Goal: Task Accomplishment & Management: Manage account settings

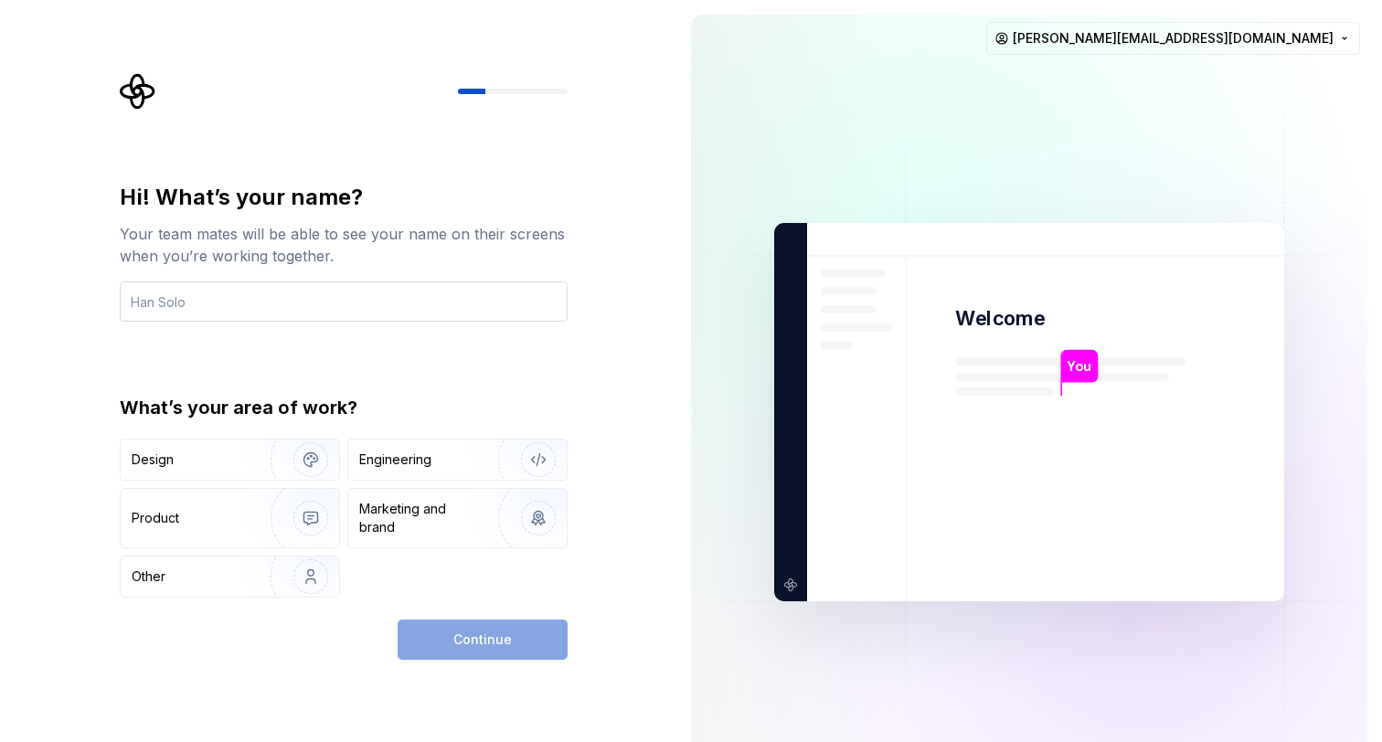
click at [336, 309] on input "text" at bounding box center [344, 302] width 448 height 40
type input "Jeroena"
click at [243, 470] on img "button" at bounding box center [298, 460] width 117 height 123
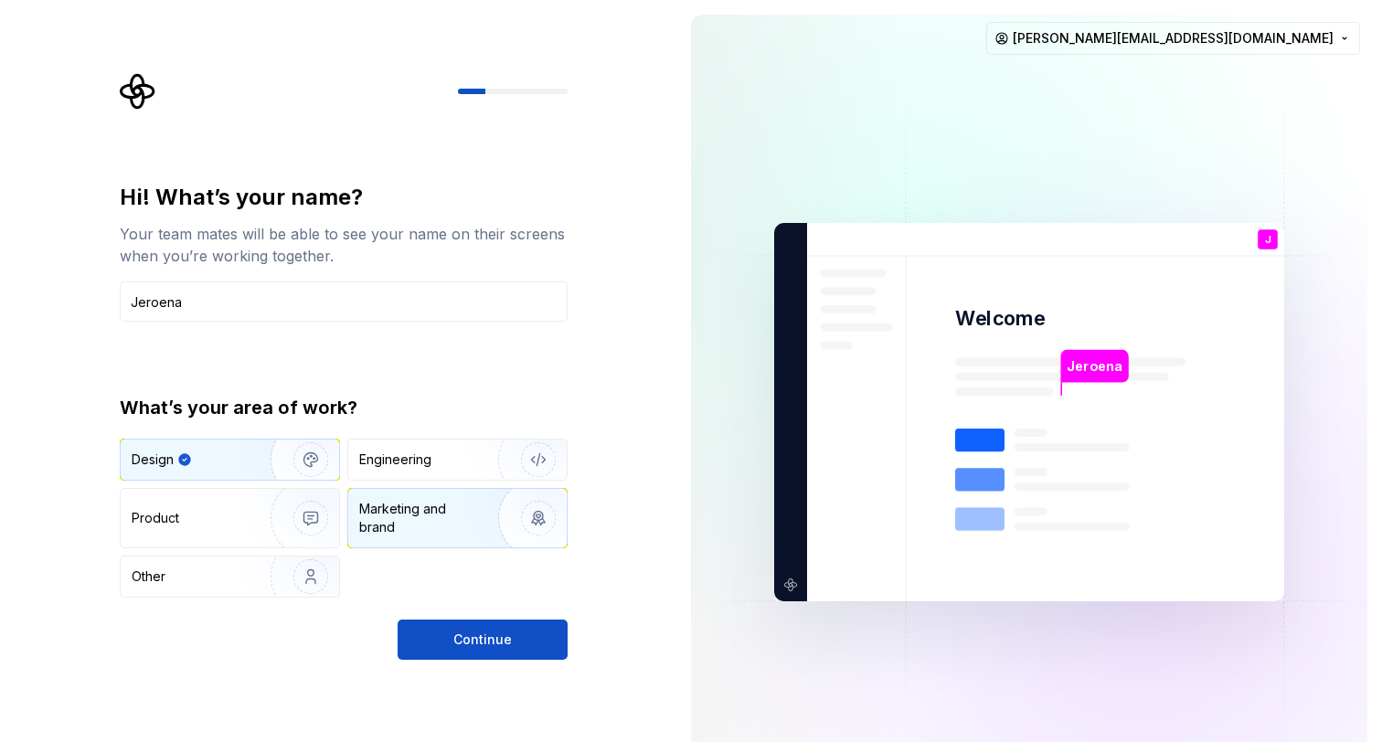
click at [393, 512] on div "Marketing and brand" at bounding box center [420, 518] width 123 height 37
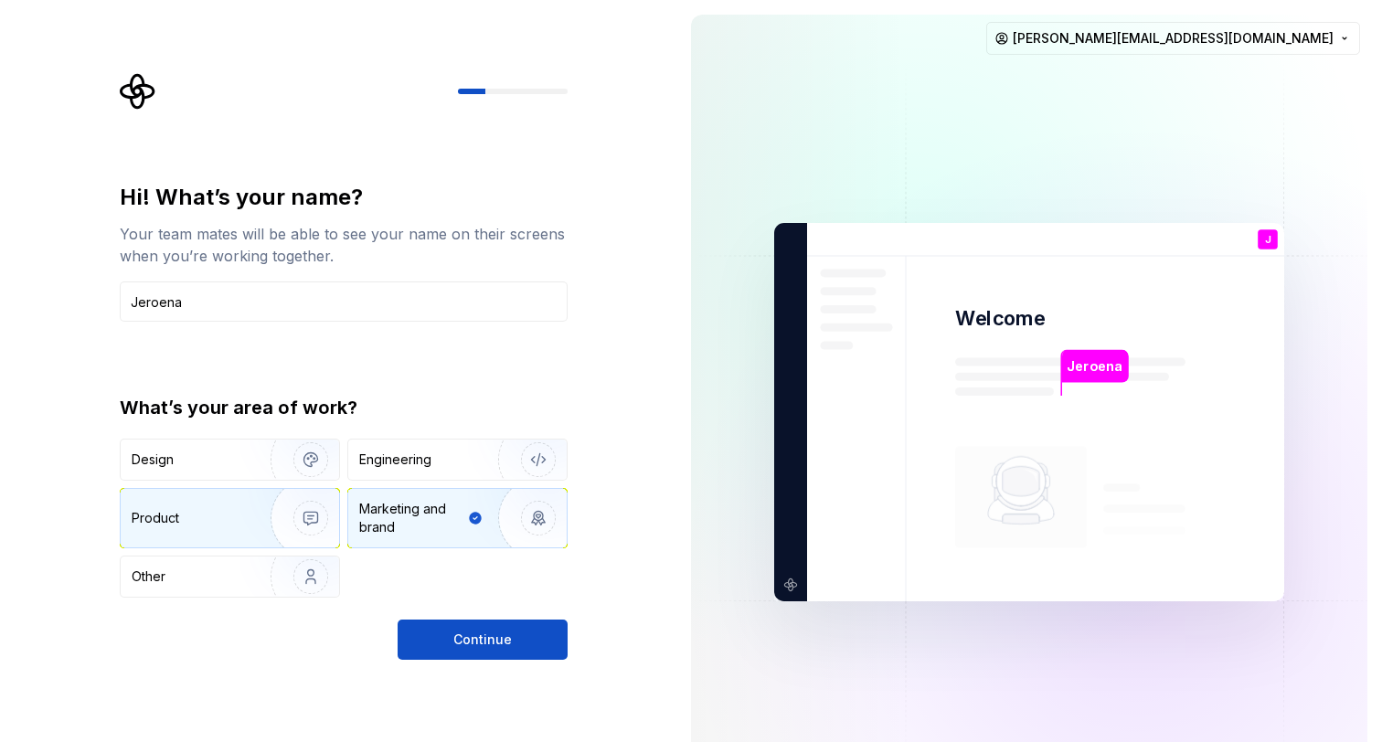
click at [220, 539] on div "Product" at bounding box center [230, 518] width 219 height 59
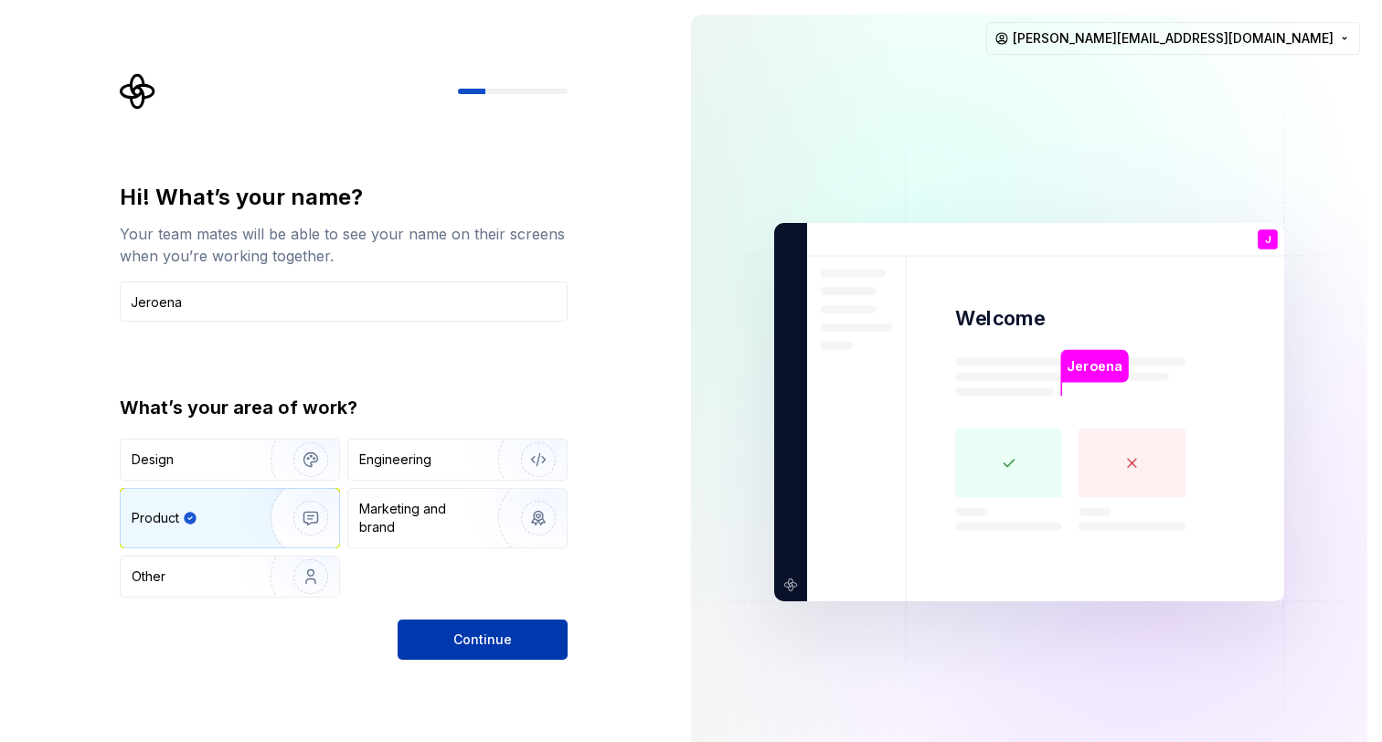
click at [463, 646] on span "Continue" at bounding box center [482, 640] width 59 height 18
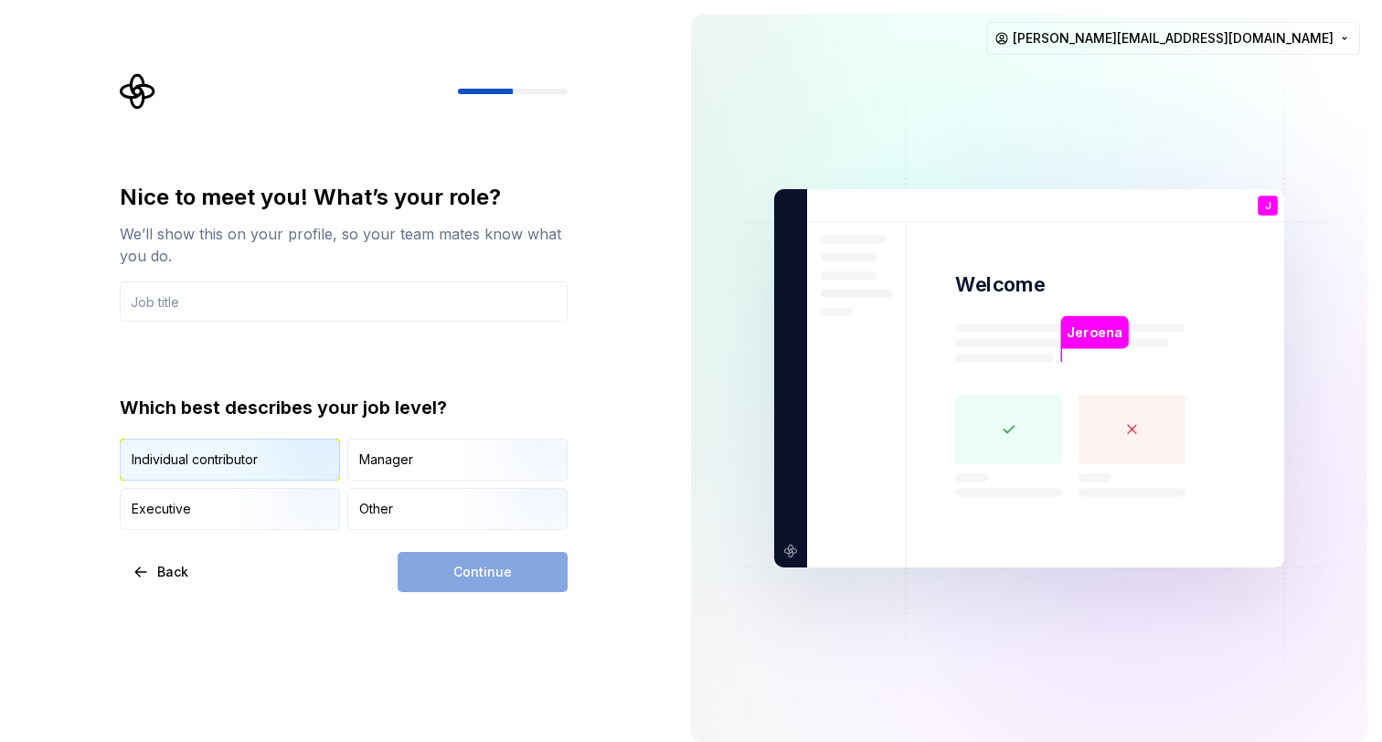
click at [224, 462] on div "Individual contributor" at bounding box center [195, 460] width 126 height 18
click at [245, 308] on input "text" at bounding box center [344, 302] width 448 height 40
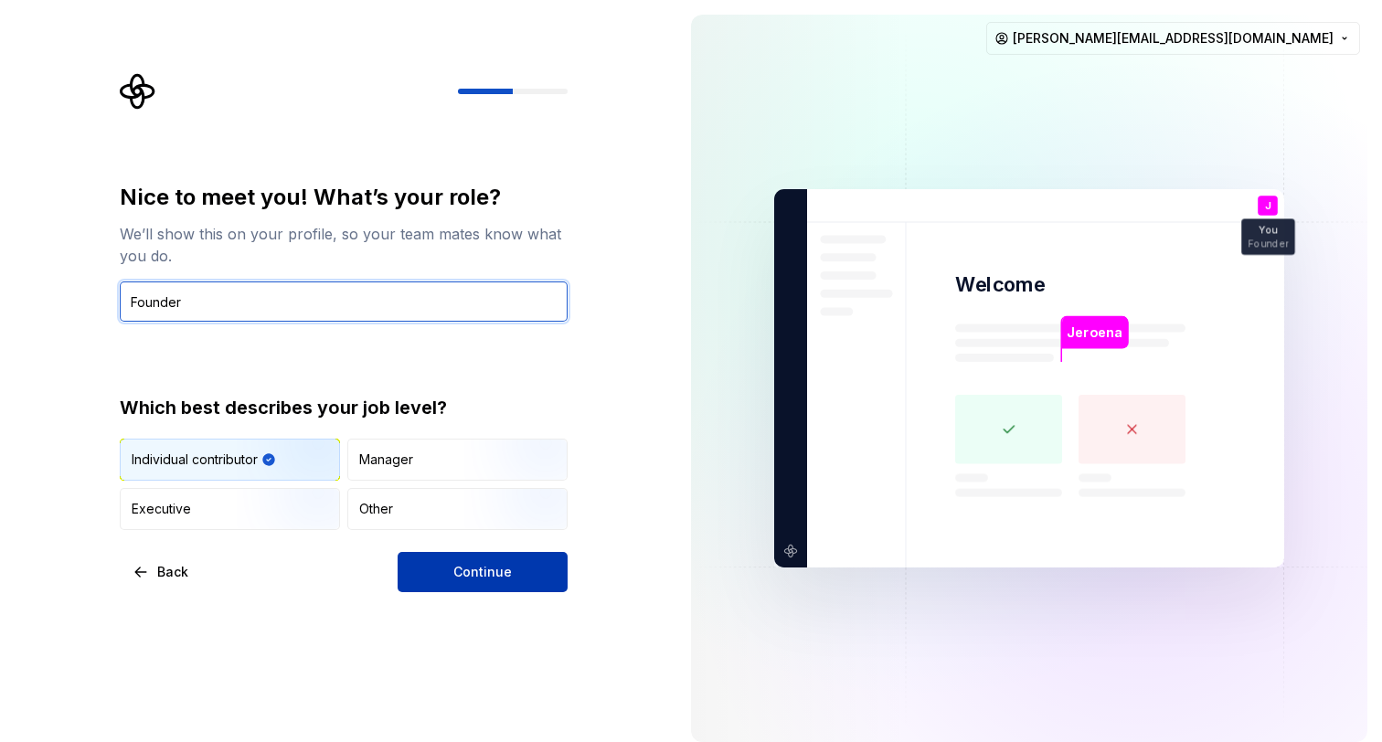
type input "Founder"
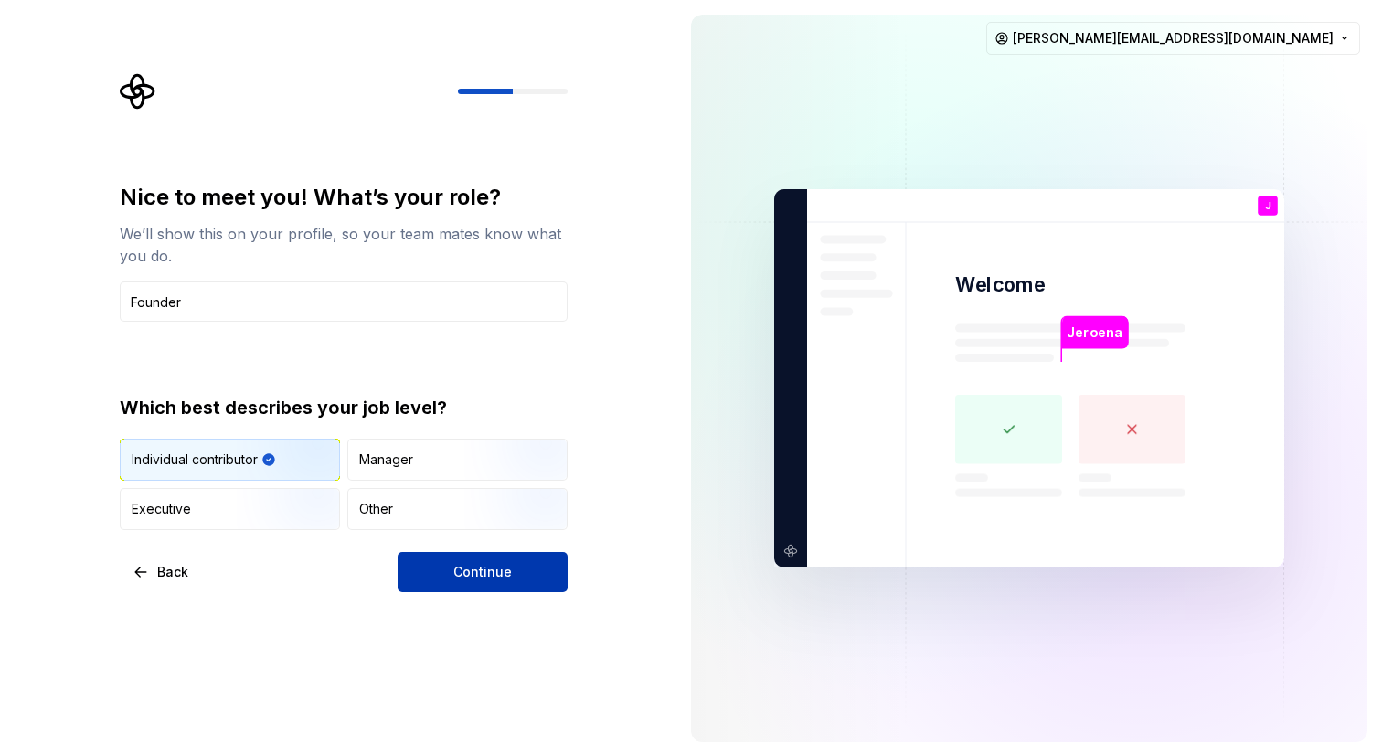
click at [530, 576] on button "Continue" at bounding box center [483, 572] width 170 height 40
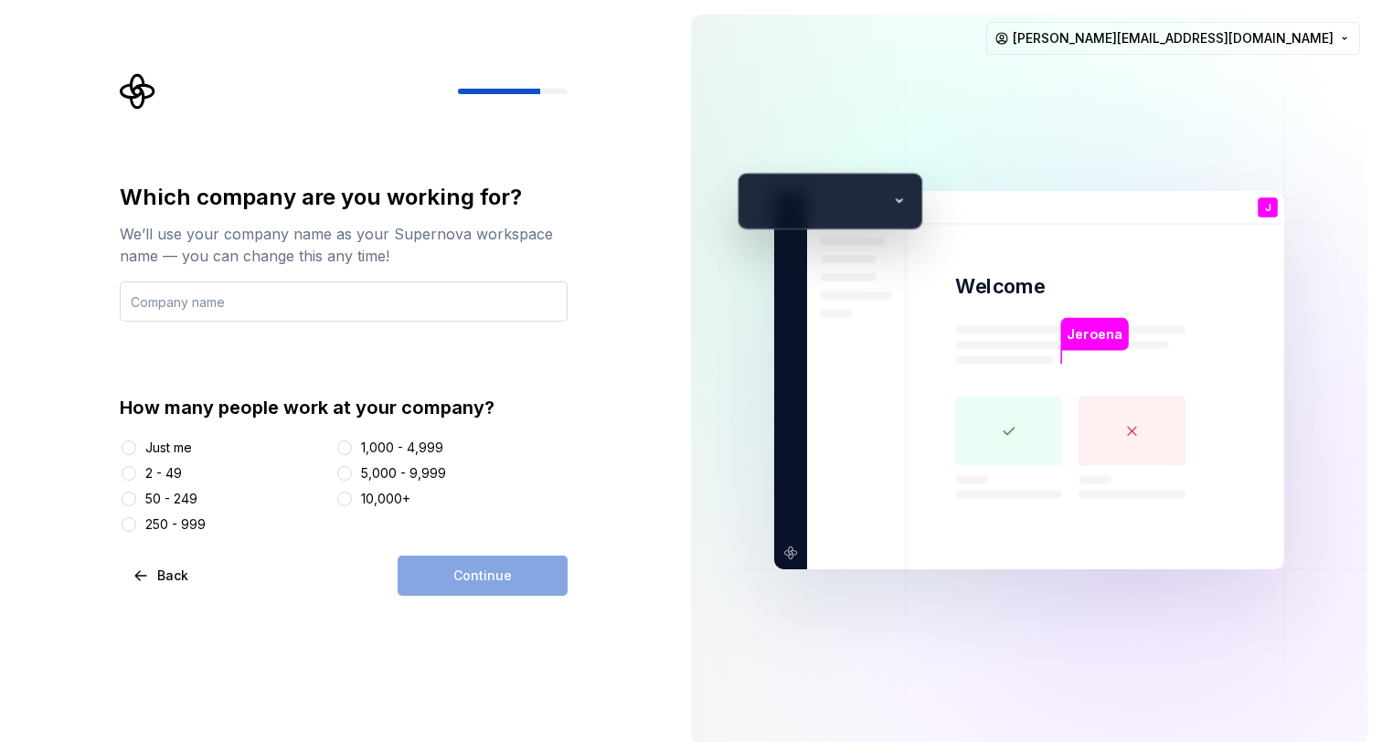
click at [363, 301] on input "text" at bounding box center [344, 302] width 448 height 40
type input "Human Music BV"
type button "Just me"
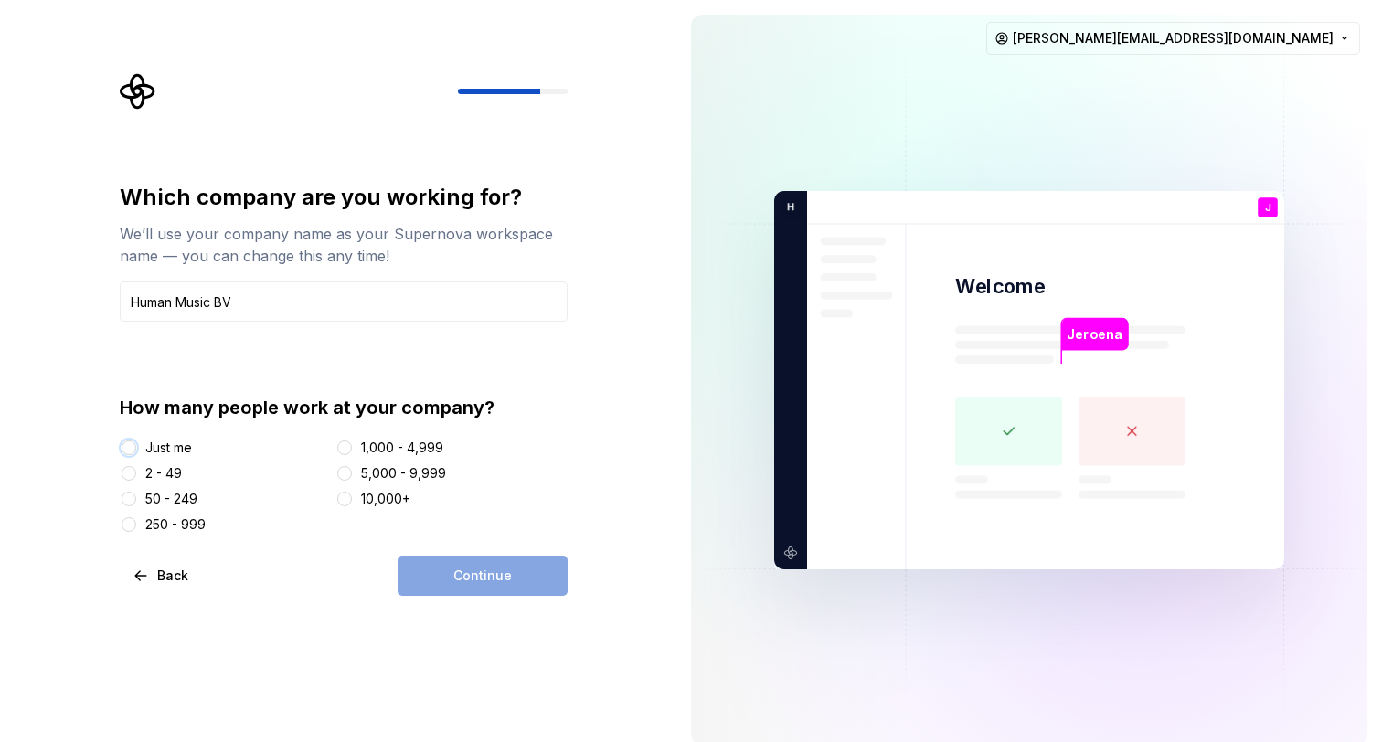
click at [122, 441] on button "Just me" at bounding box center [129, 448] width 15 height 15
click at [481, 575] on span "Continue" at bounding box center [482, 576] width 59 height 18
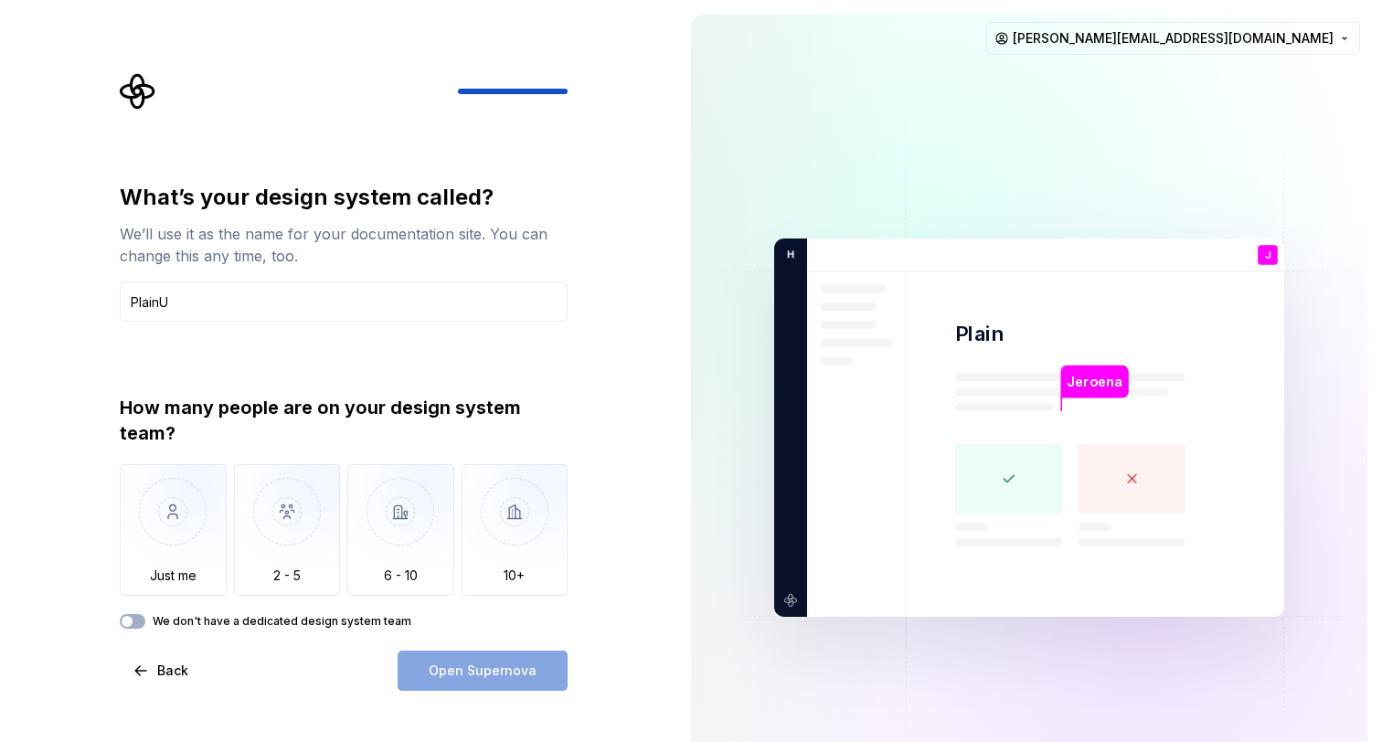
type input "PlainUI"
type input "XUIX"
type input "I"
type input "U"
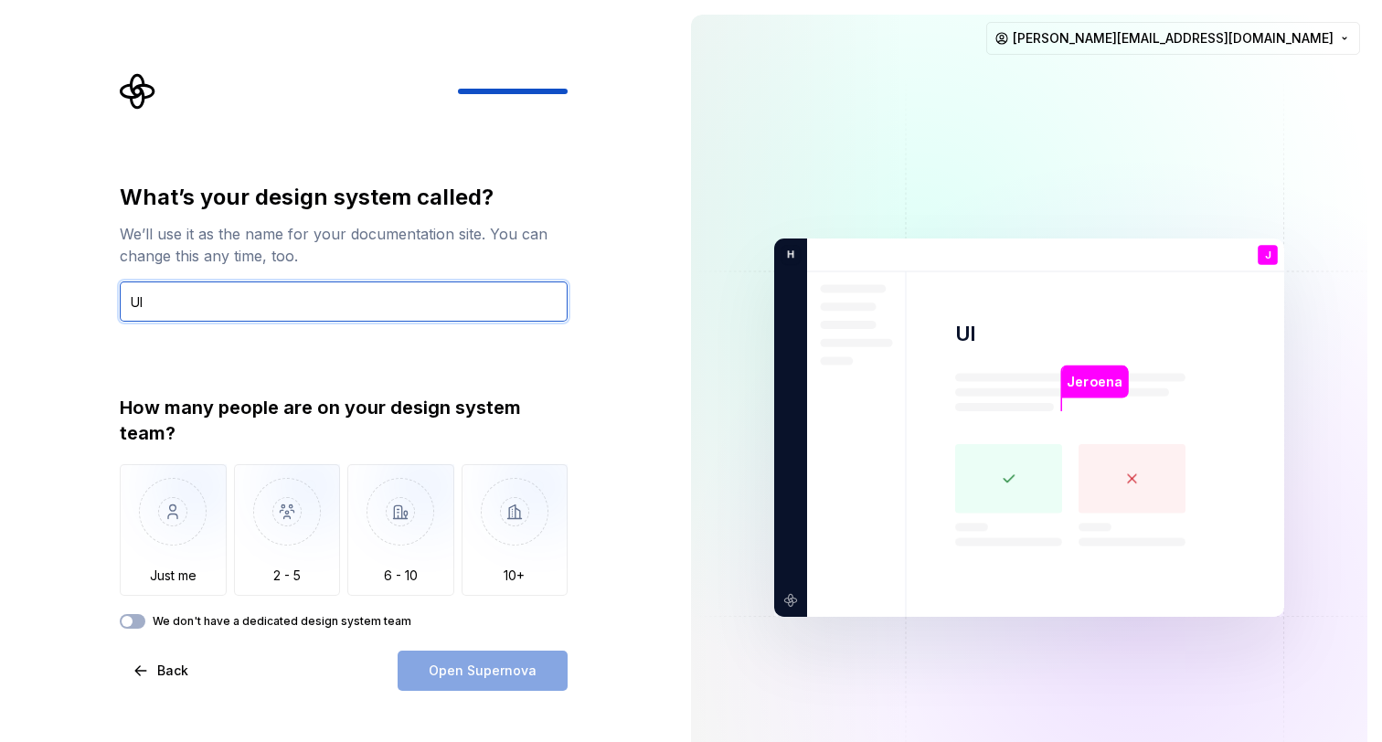
type input "U"
type input "a"
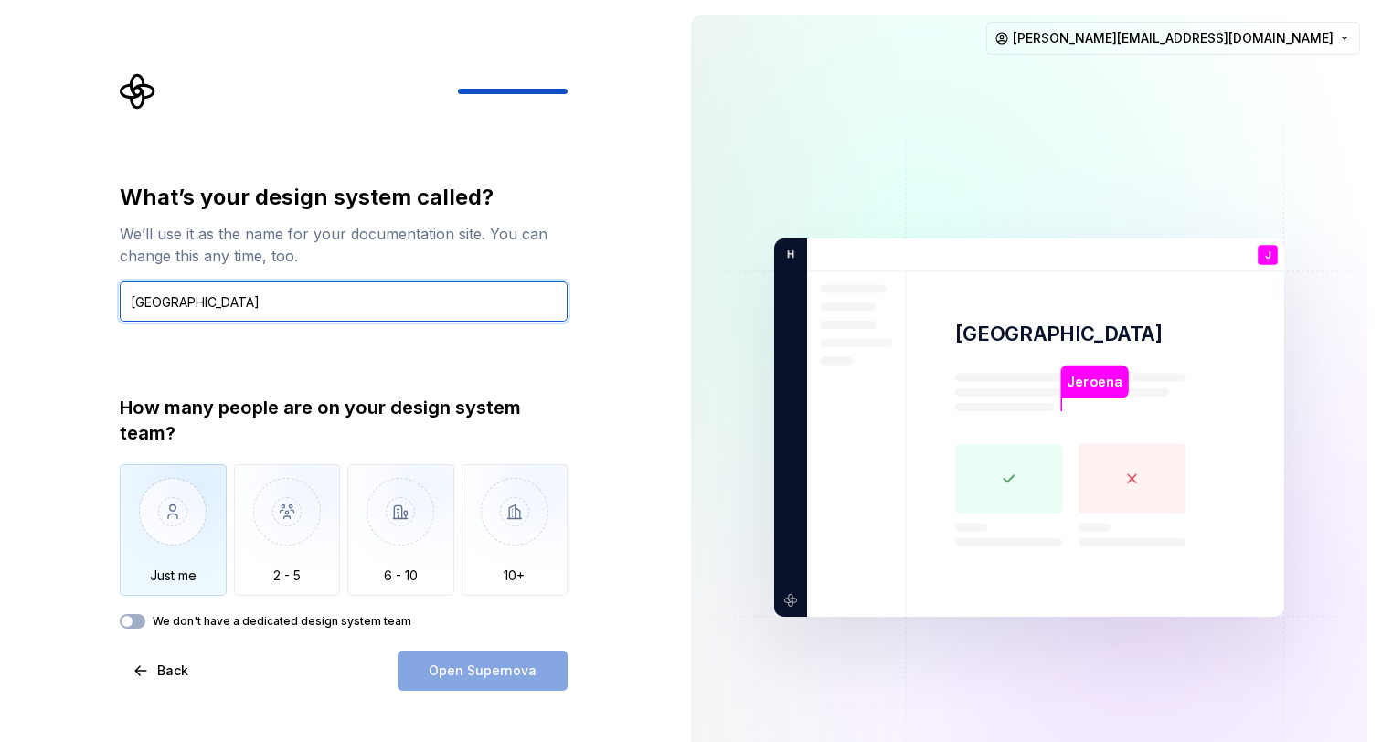
type input "Amsterdam"
click at [207, 550] on img "button" at bounding box center [173, 525] width 107 height 123
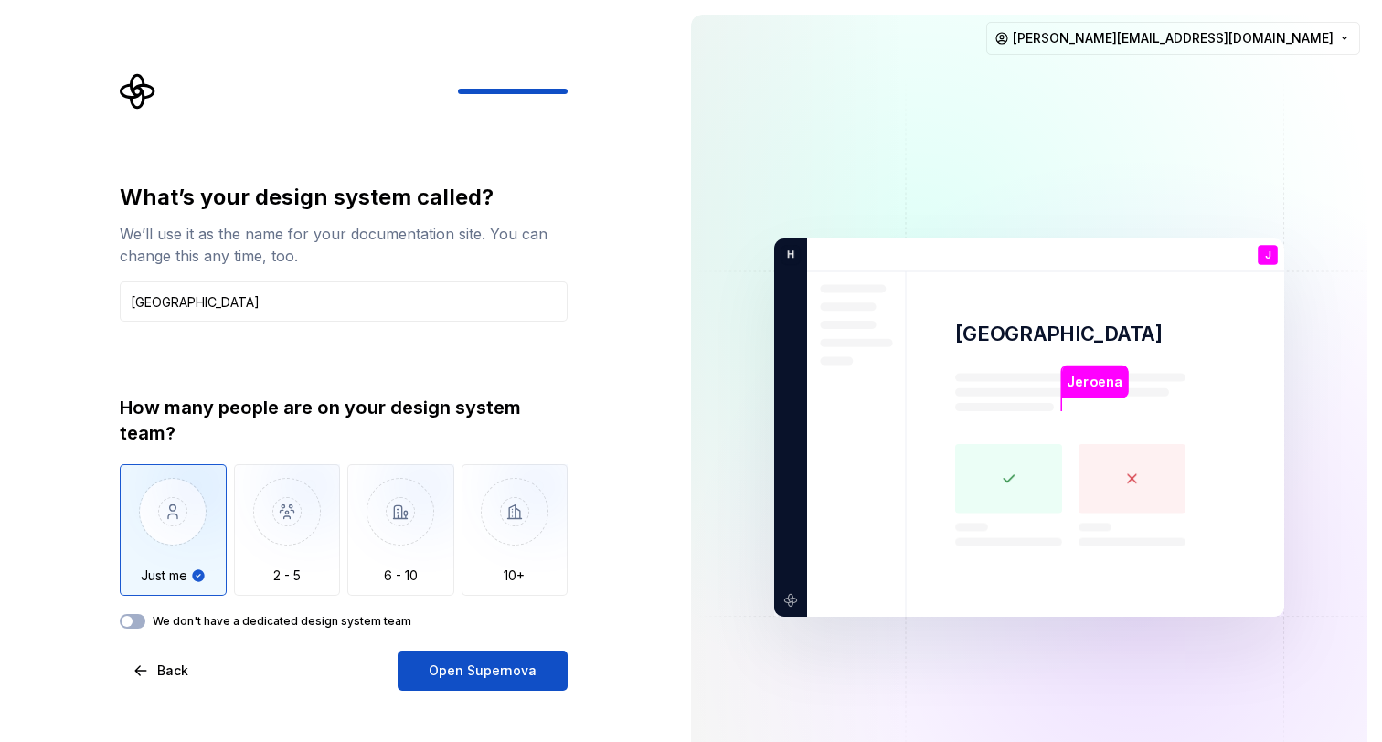
click at [303, 627] on label "We don't have a dedicated design system team" at bounding box center [282, 621] width 259 height 15
click at [145, 627] on button "We don't have a dedicated design system team" at bounding box center [133, 621] width 26 height 15
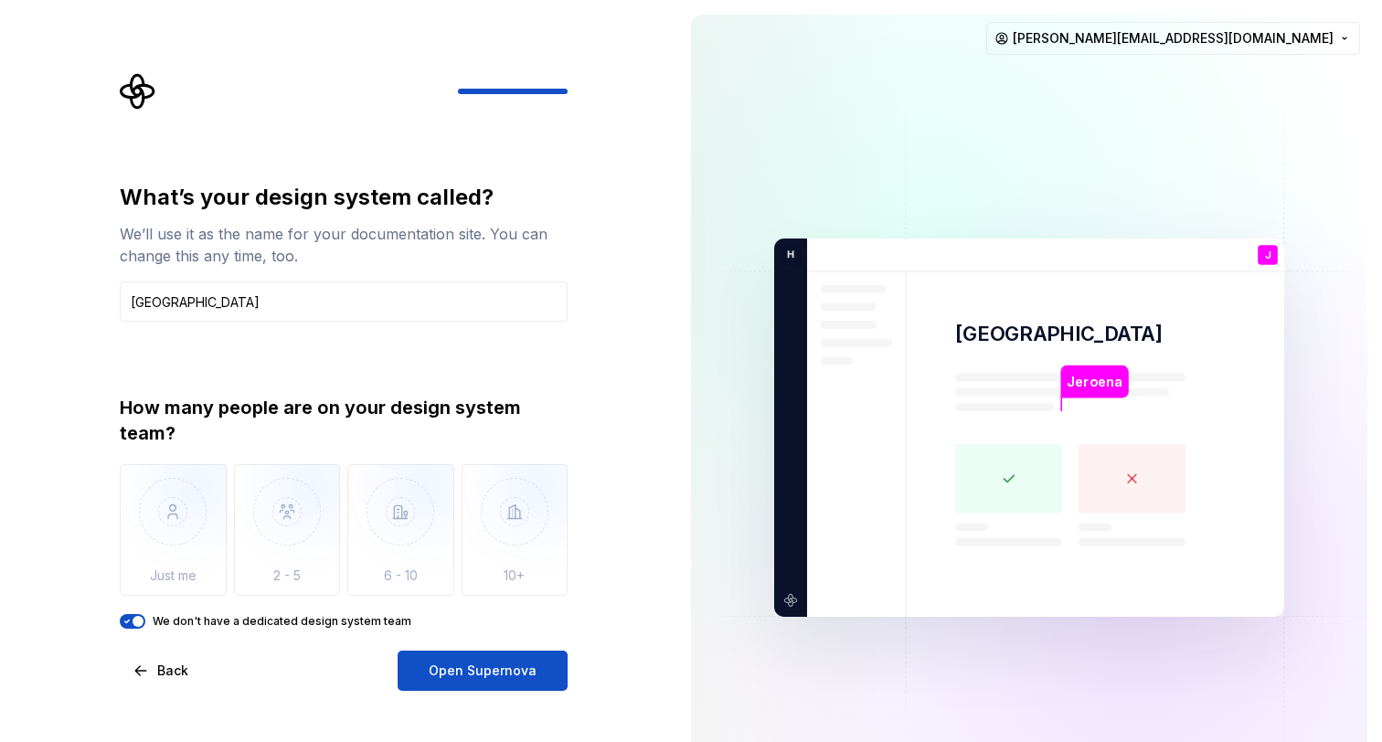
click at [329, 624] on label "We don't have a dedicated design system team" at bounding box center [282, 621] width 259 height 15
click at [145, 624] on button "We don't have a dedicated design system team" at bounding box center [133, 621] width 26 height 15
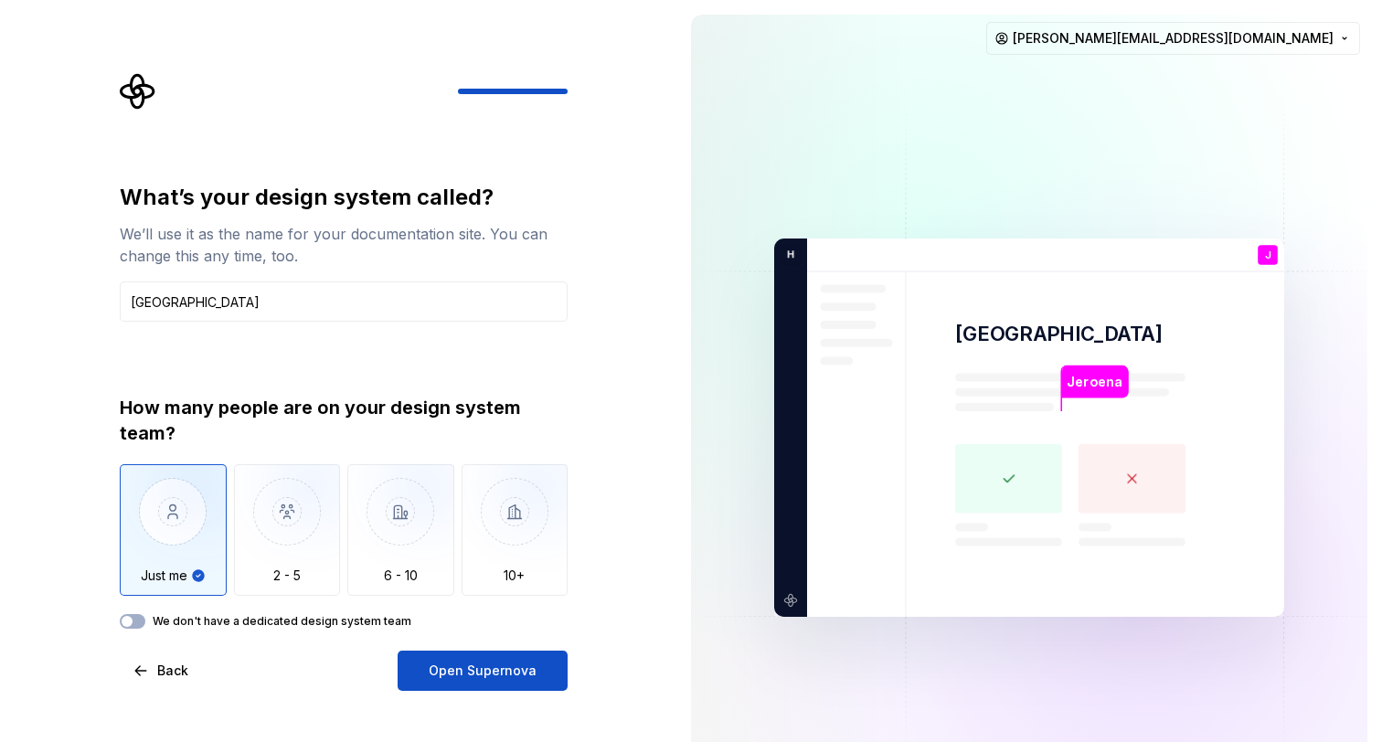
click at [329, 623] on label "We don't have a dedicated design system team" at bounding box center [282, 621] width 259 height 15
click at [145, 623] on button "We don't have a dedicated design system team" at bounding box center [133, 621] width 26 height 15
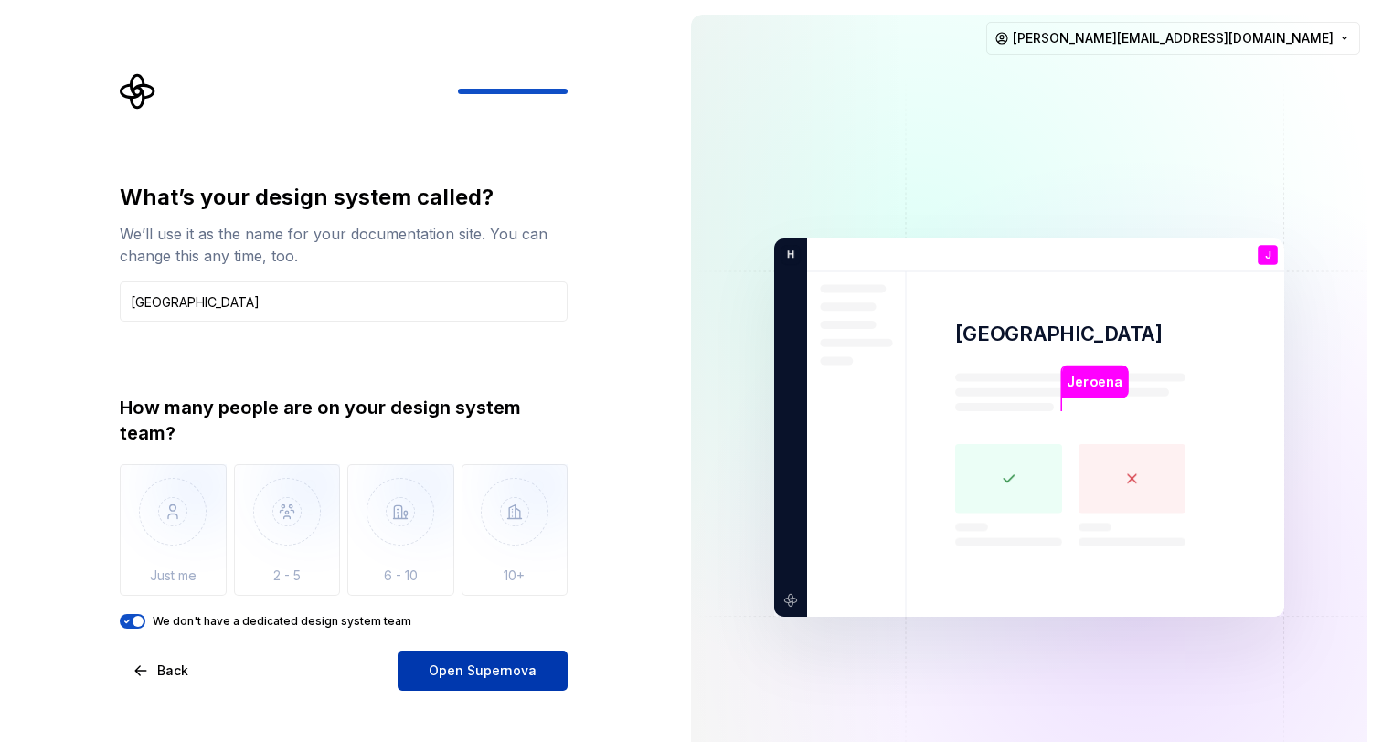
click at [493, 668] on span "Open Supernova" at bounding box center [483, 671] width 108 height 18
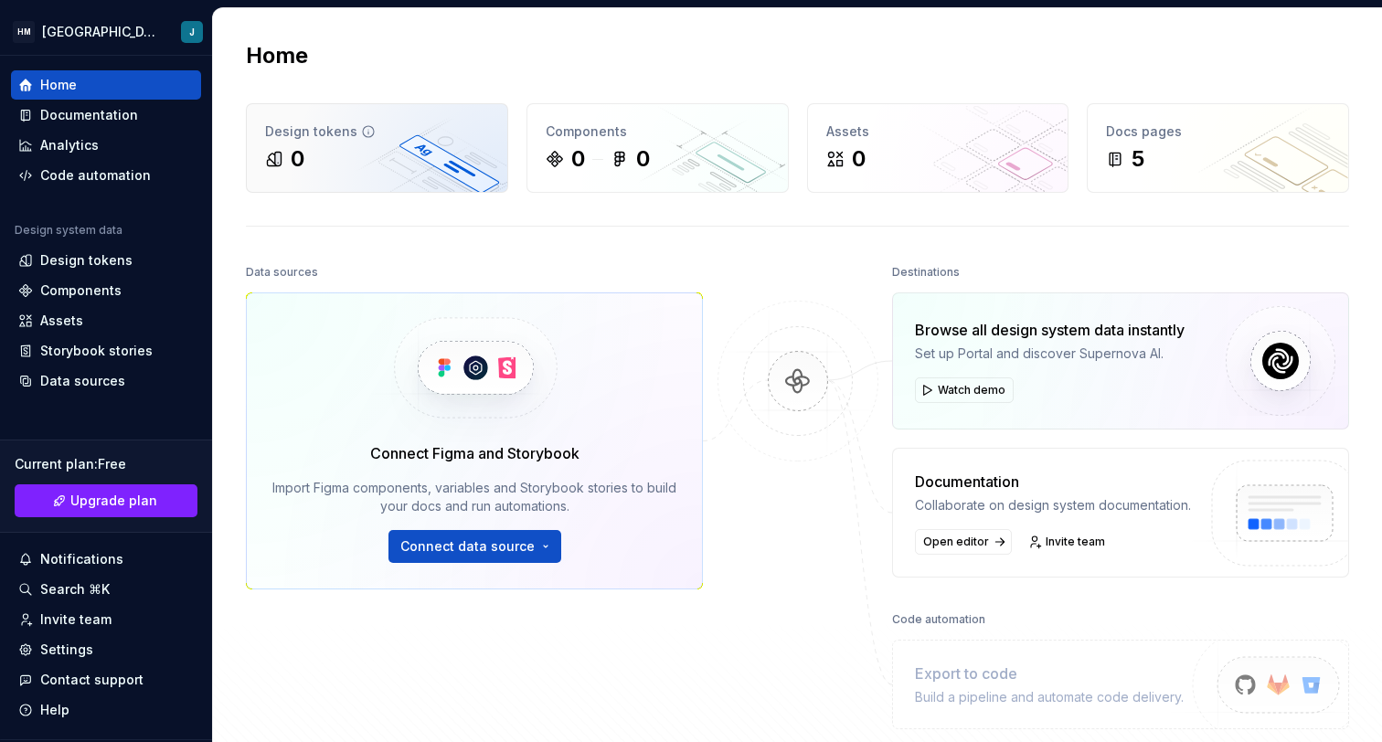
click at [344, 139] on div "Design tokens" at bounding box center [377, 132] width 224 height 18
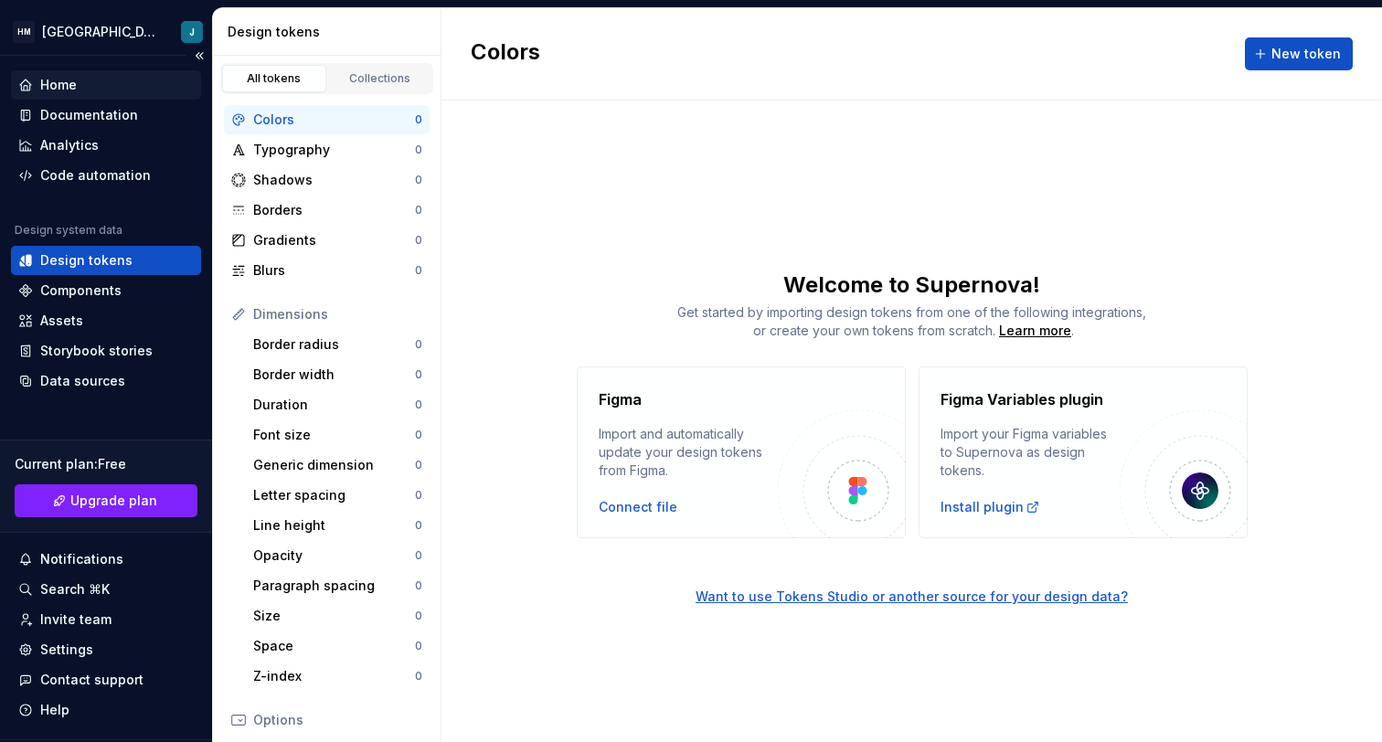
click at [142, 85] on div "Home" at bounding box center [106, 85] width 176 height 18
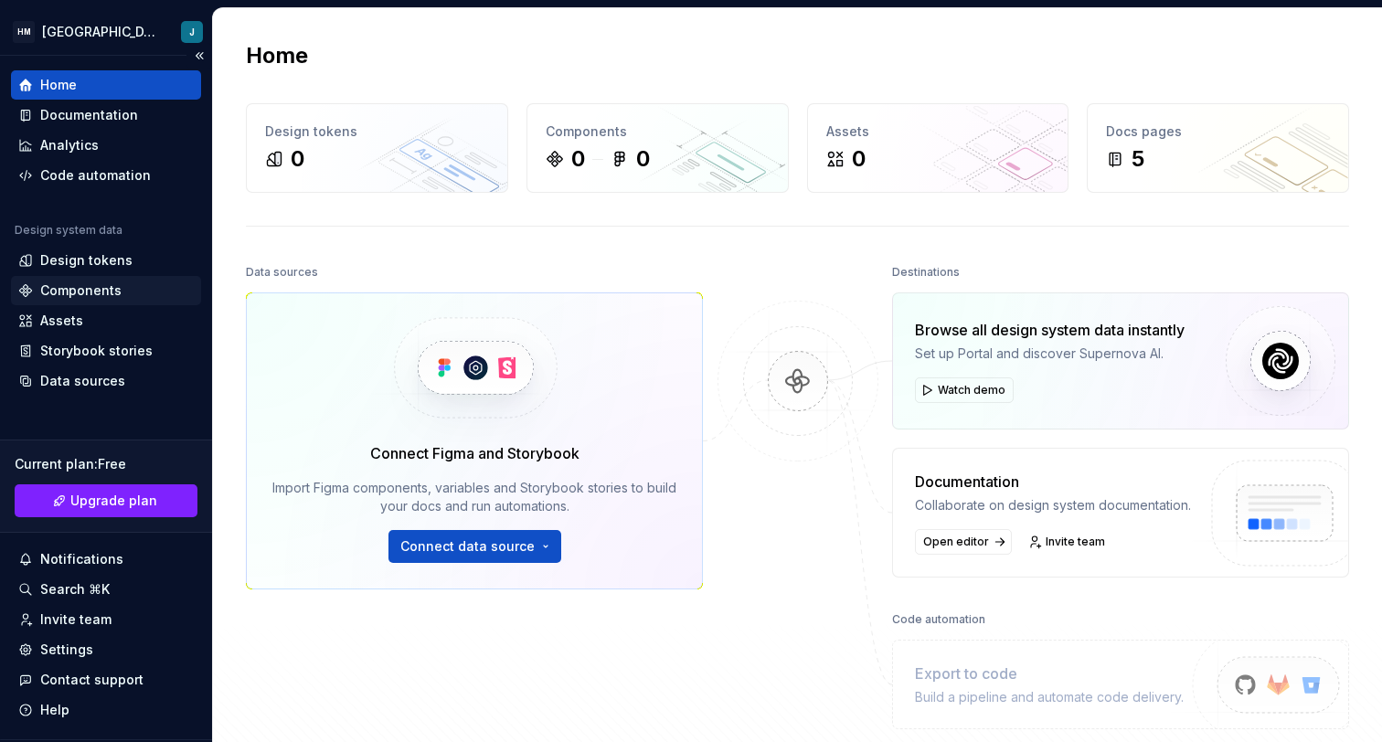
click at [132, 284] on div "Components" at bounding box center [106, 291] width 176 height 18
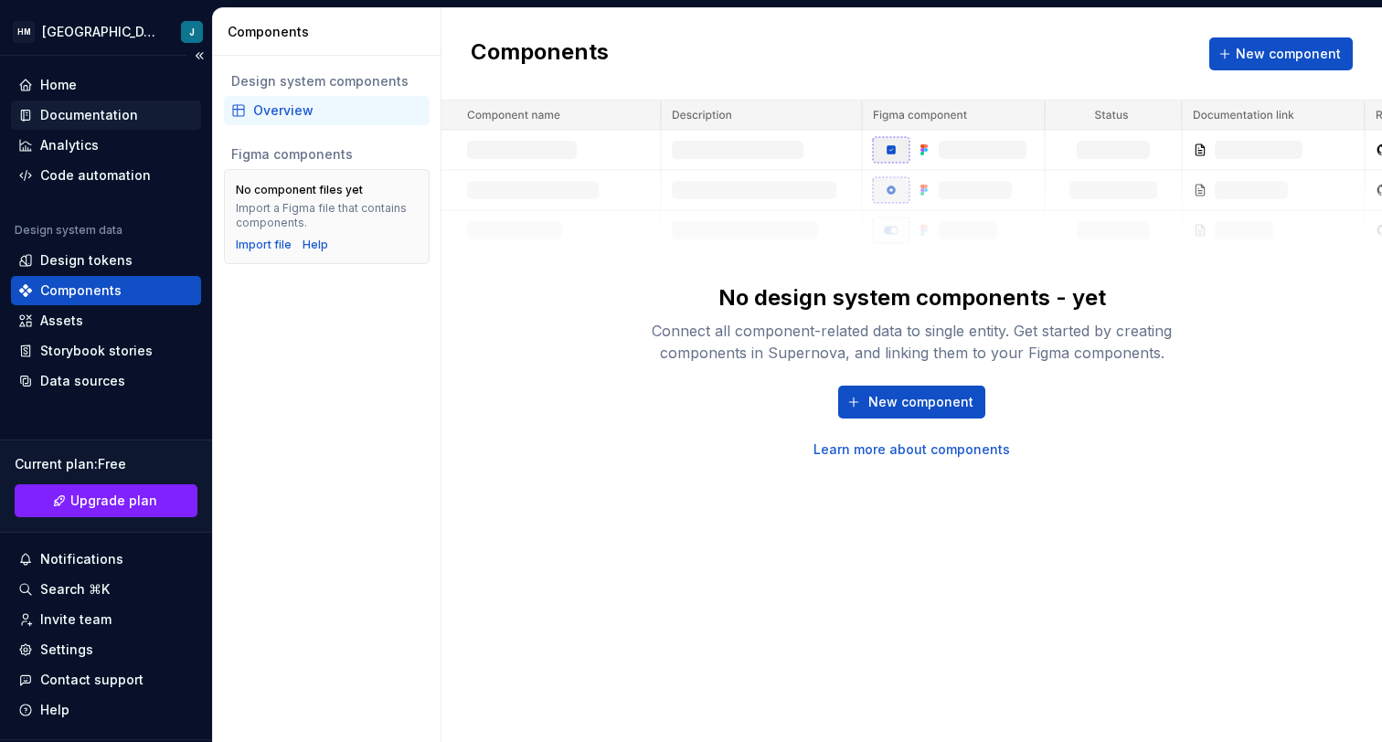
click at [117, 122] on div "Documentation" at bounding box center [89, 115] width 98 height 18
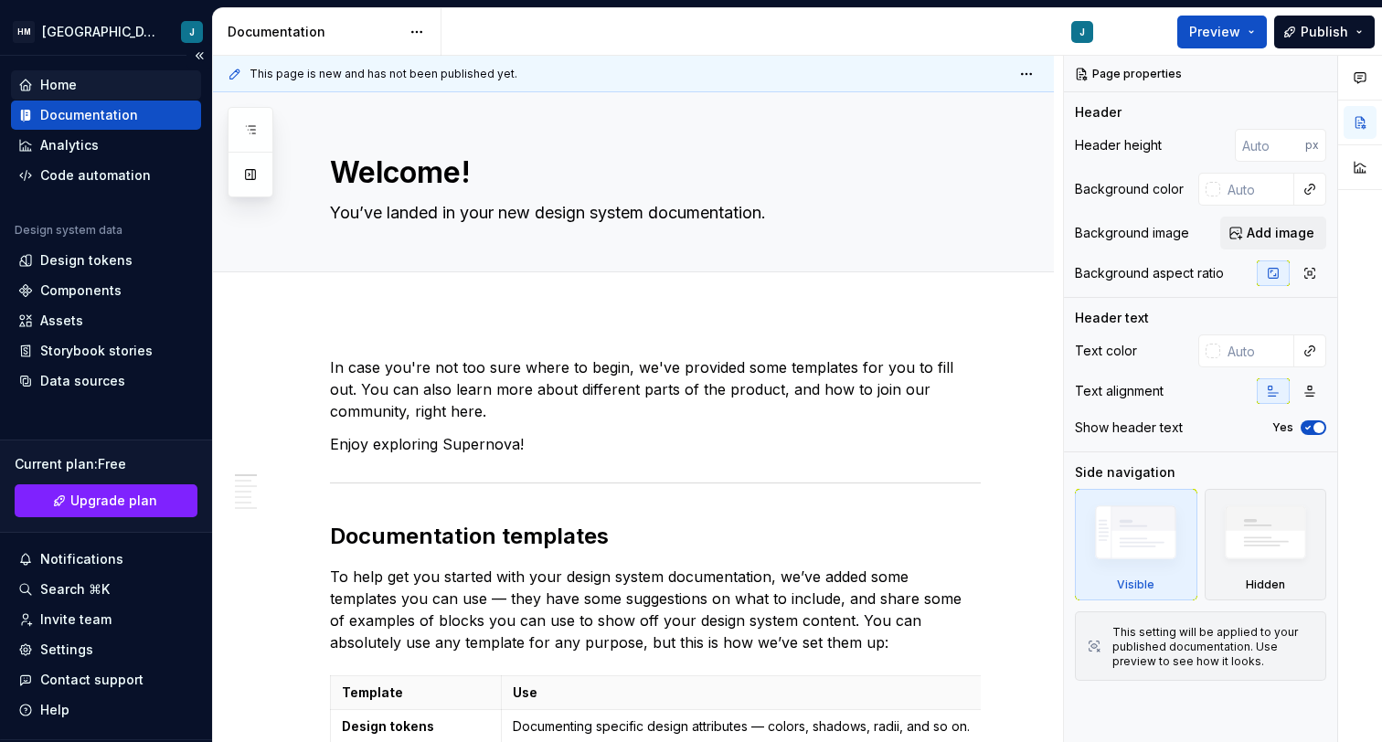
click at [95, 86] on div "Home" at bounding box center [106, 85] width 176 height 18
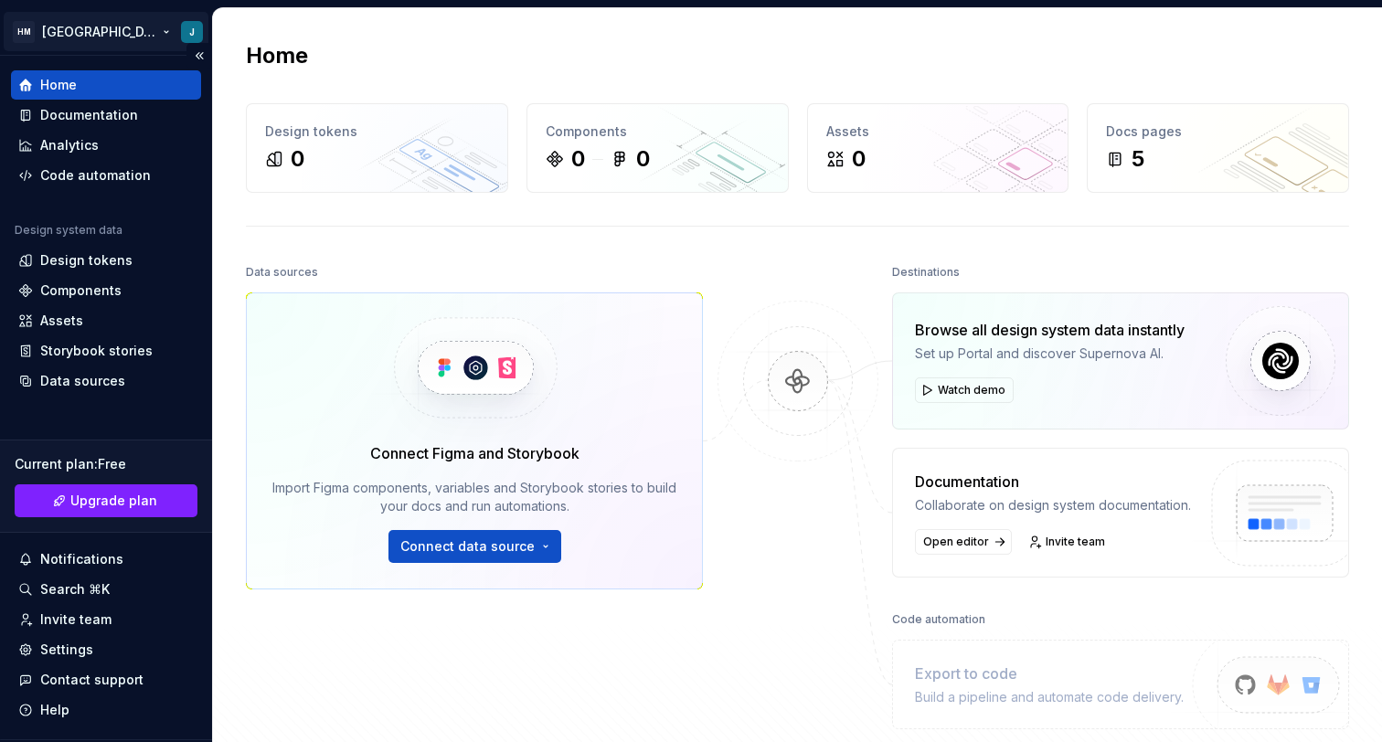
click at [115, 28] on html "HM Amsterdam J Home Documentation Analytics Code automation Design system data …" at bounding box center [691, 371] width 1382 height 742
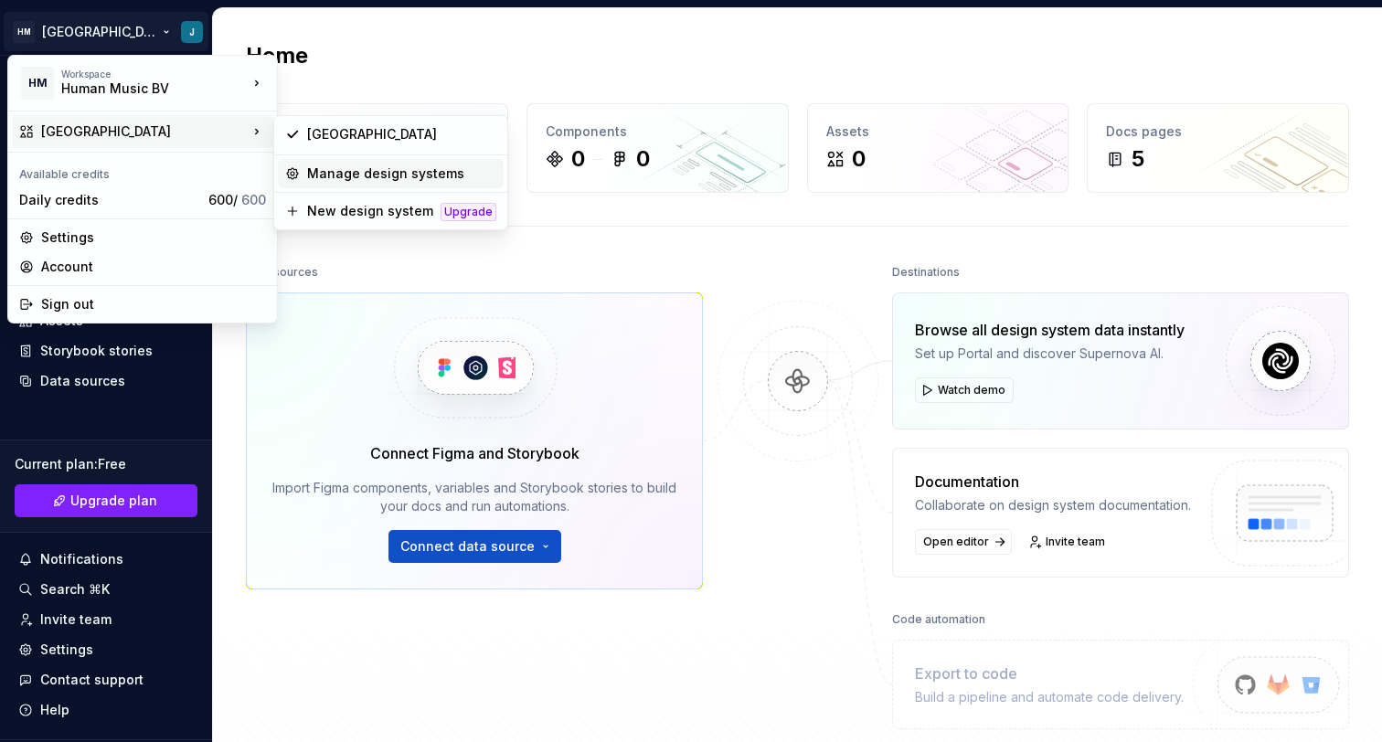
click at [343, 171] on div "Manage design systems" at bounding box center [401, 174] width 189 height 18
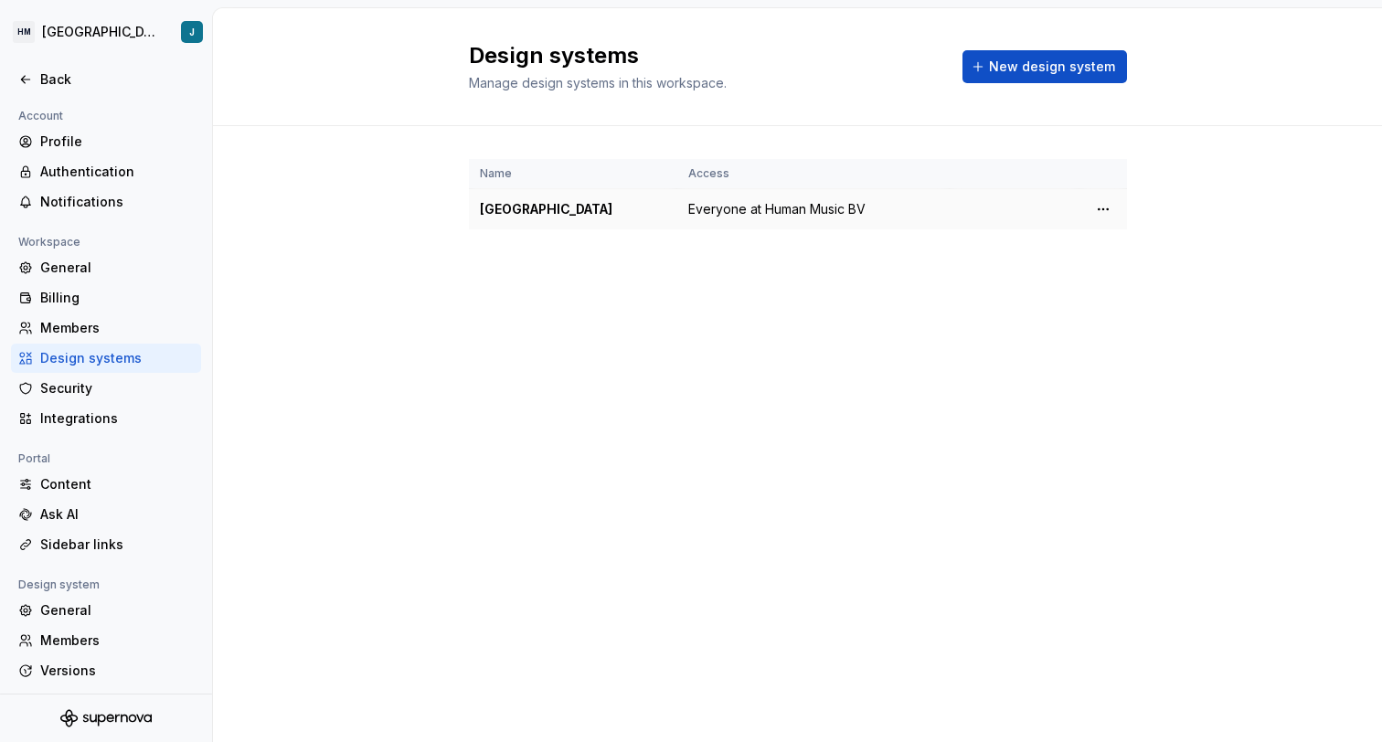
click at [530, 201] on div "Amsterdam" at bounding box center [573, 209] width 187 height 18
click at [1098, 204] on html "HM Amsterdam J Back Account Profile Authentication Notifications Workspace Gene…" at bounding box center [691, 371] width 1382 height 742
click at [499, 368] on html "HM Amsterdam J Back Account Profile Authentication Notifications Workspace Gene…" at bounding box center [691, 371] width 1382 height 742
click at [129, 486] on div "Content" at bounding box center [117, 484] width 154 height 18
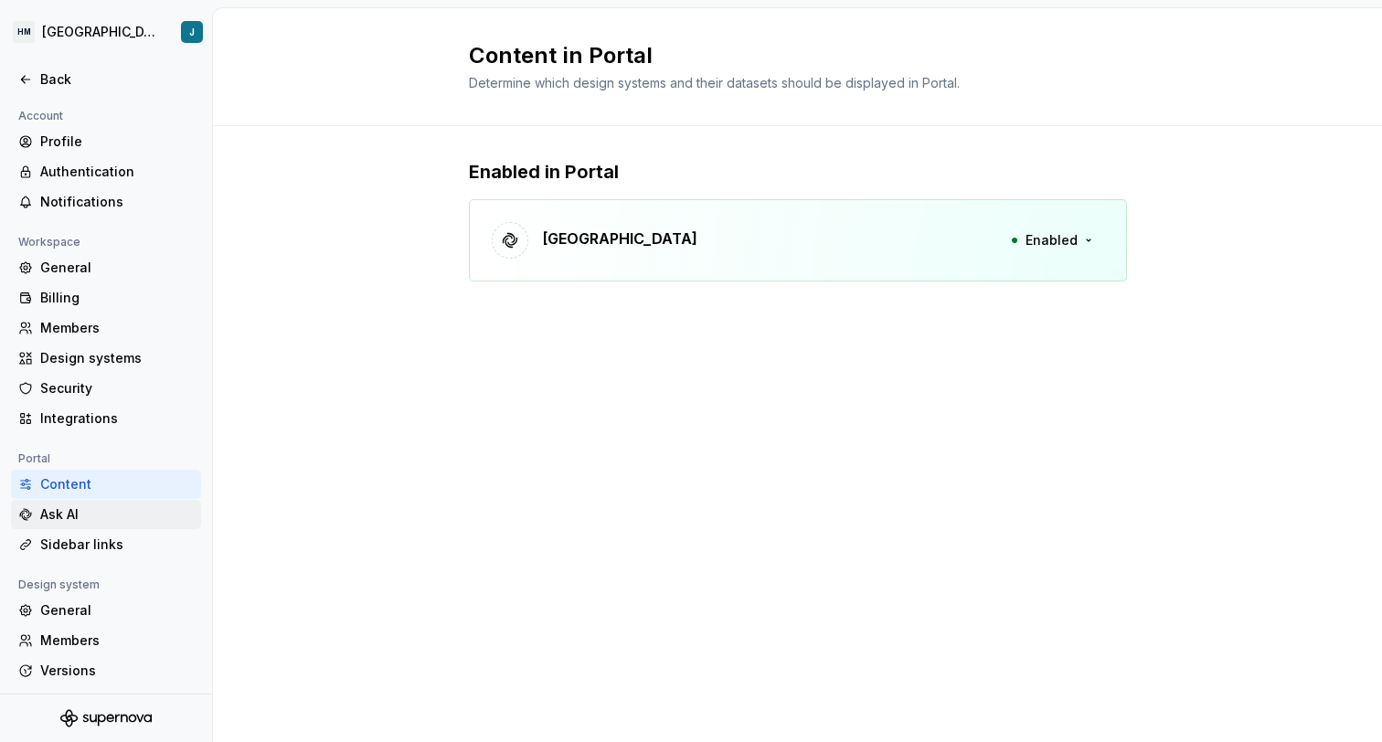
click at [118, 508] on div "Ask AI" at bounding box center [117, 515] width 154 height 18
type textarea "*"
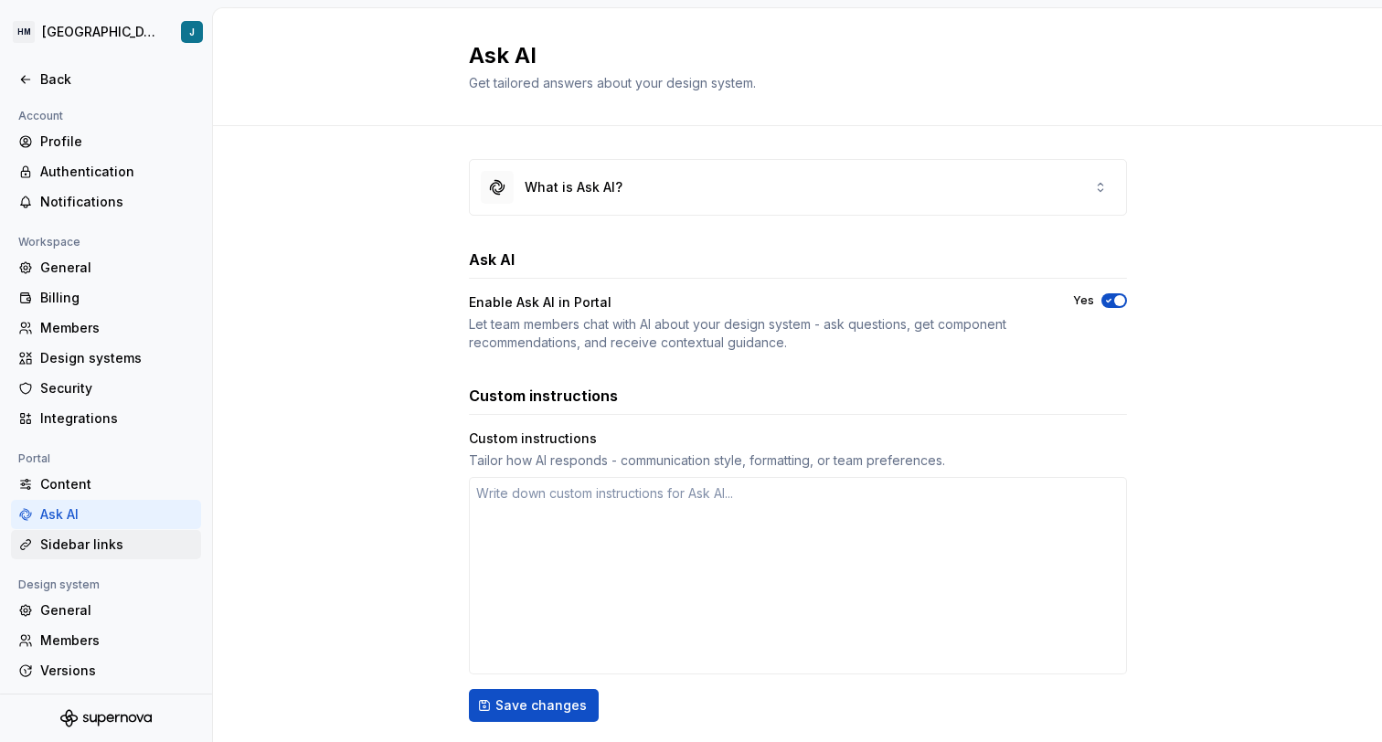
click at [124, 541] on div "Sidebar links" at bounding box center [117, 545] width 154 height 18
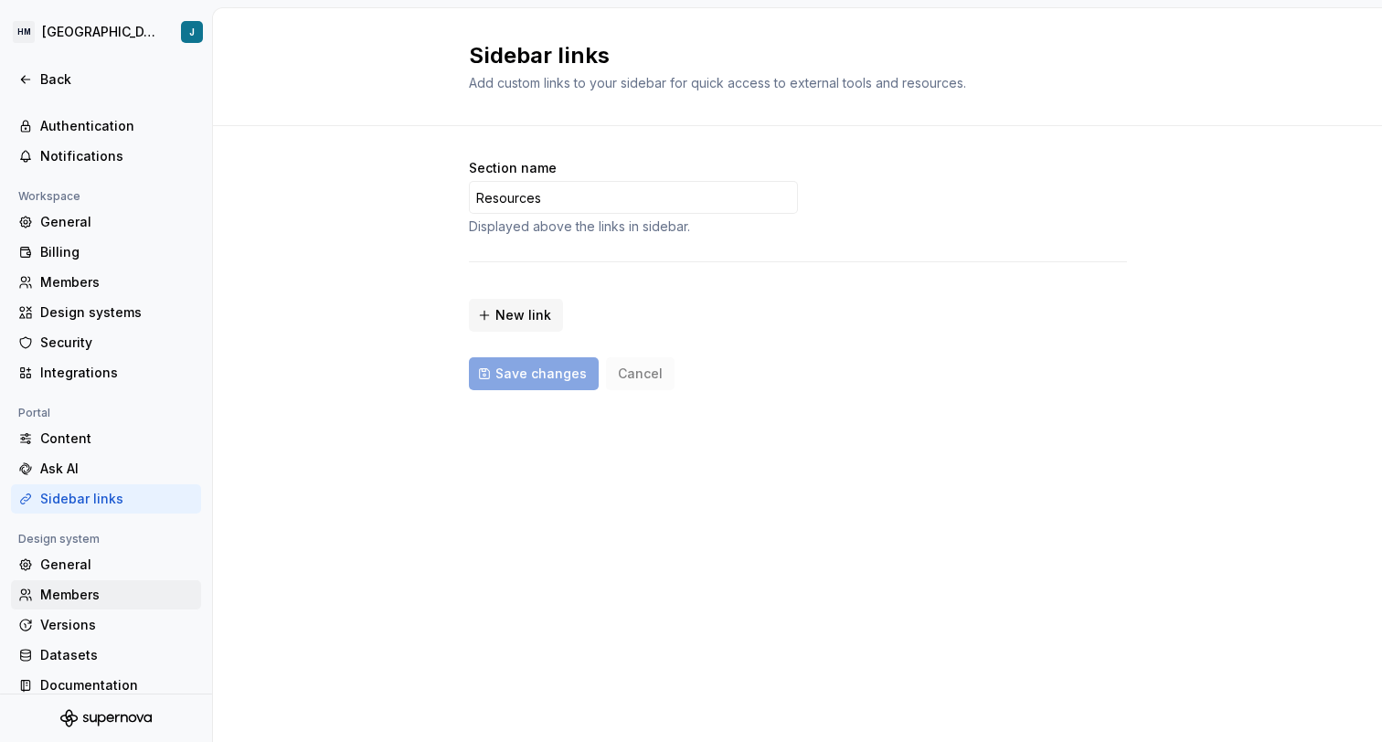
scroll to position [63, 0]
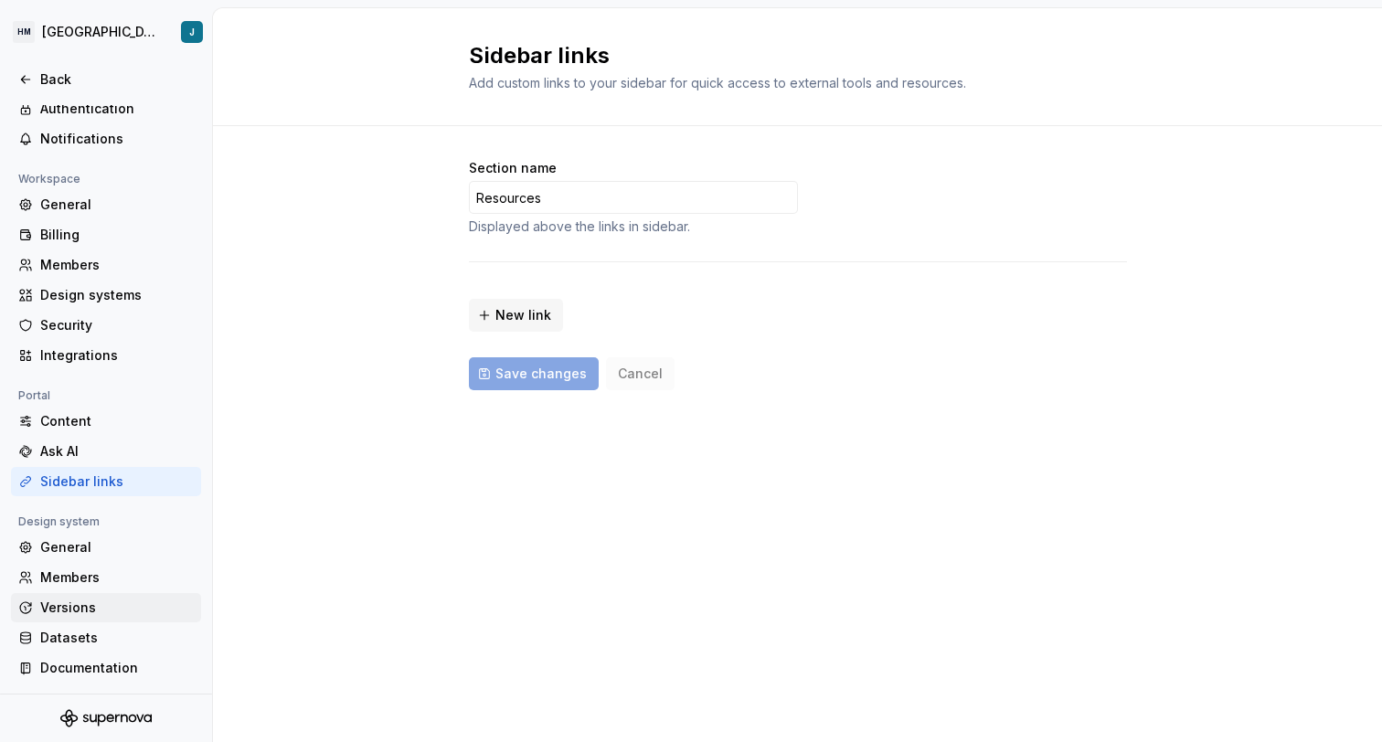
click at [125, 610] on div "Versions" at bounding box center [117, 608] width 154 height 18
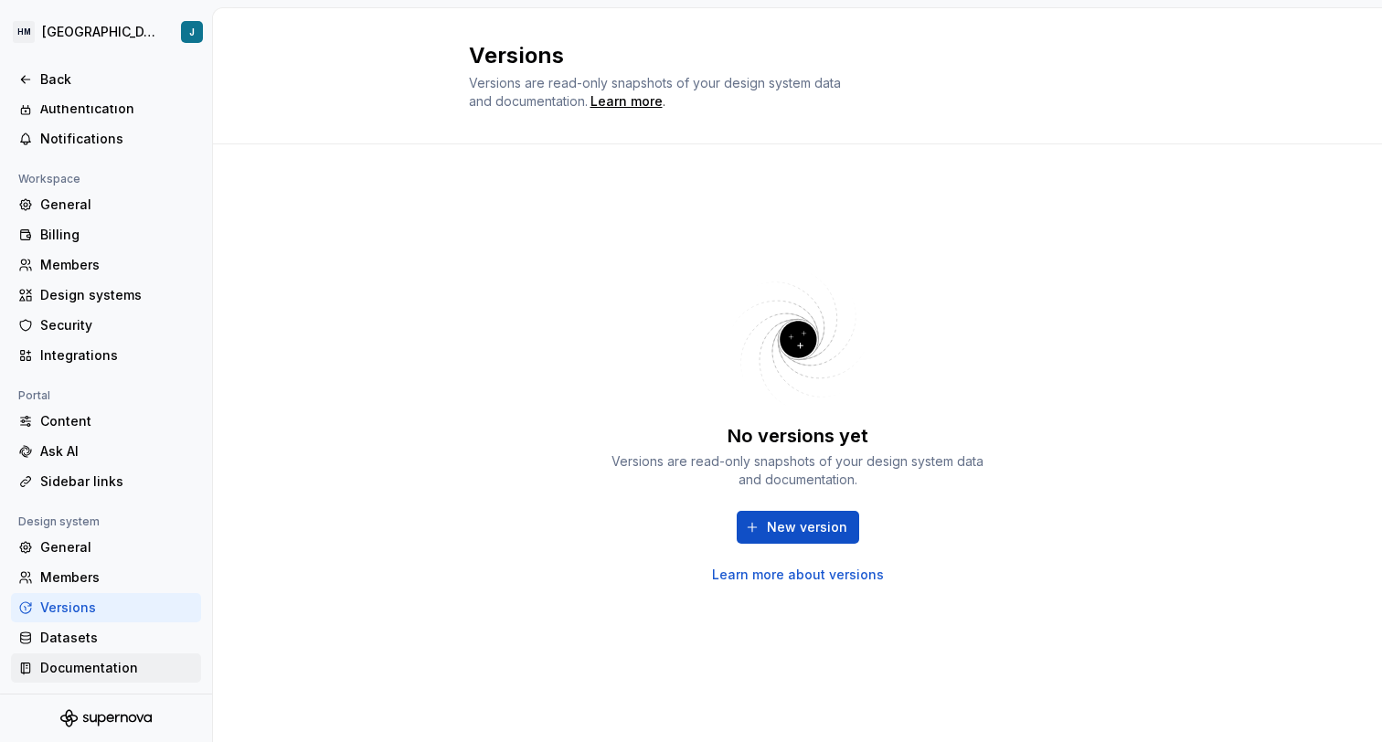
click at [91, 659] on div "Documentation" at bounding box center [117, 668] width 154 height 18
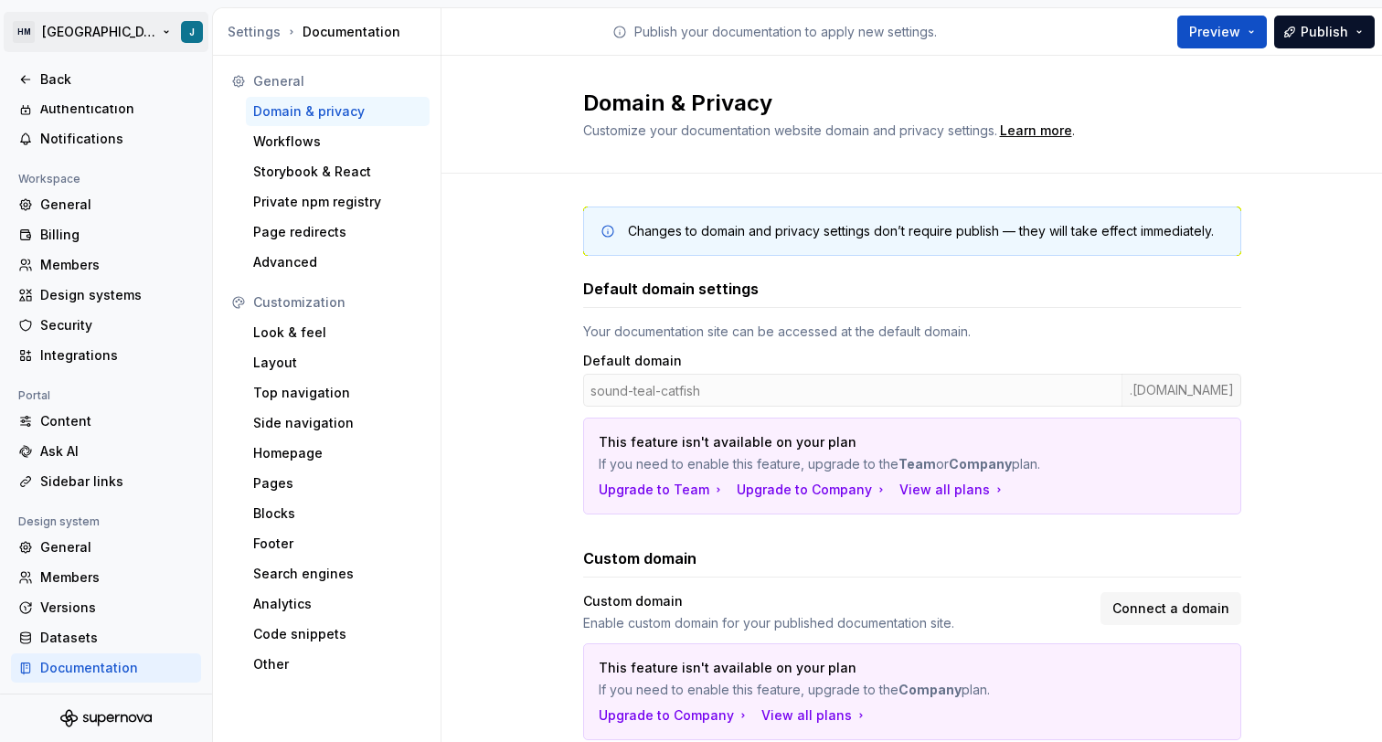
click at [52, 20] on html "HM Amsterdam J Back Account Profile Authentication Notifications Workspace Gene…" at bounding box center [691, 371] width 1382 height 742
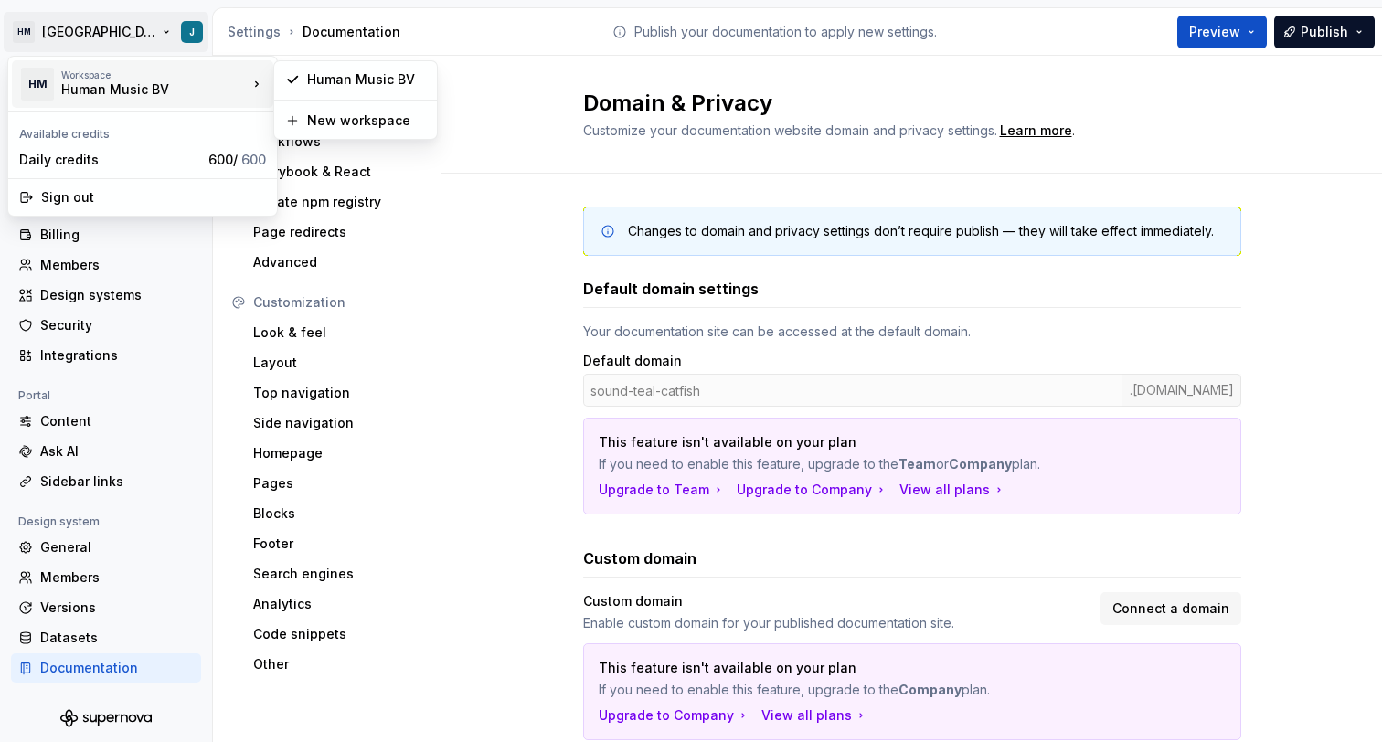
click at [115, 90] on div "Human Music BV" at bounding box center [138, 89] width 155 height 18
click at [87, 27] on html "HM Amsterdam J Back Account Profile Authentication Notifications Workspace Gene…" at bounding box center [691, 371] width 1382 height 742
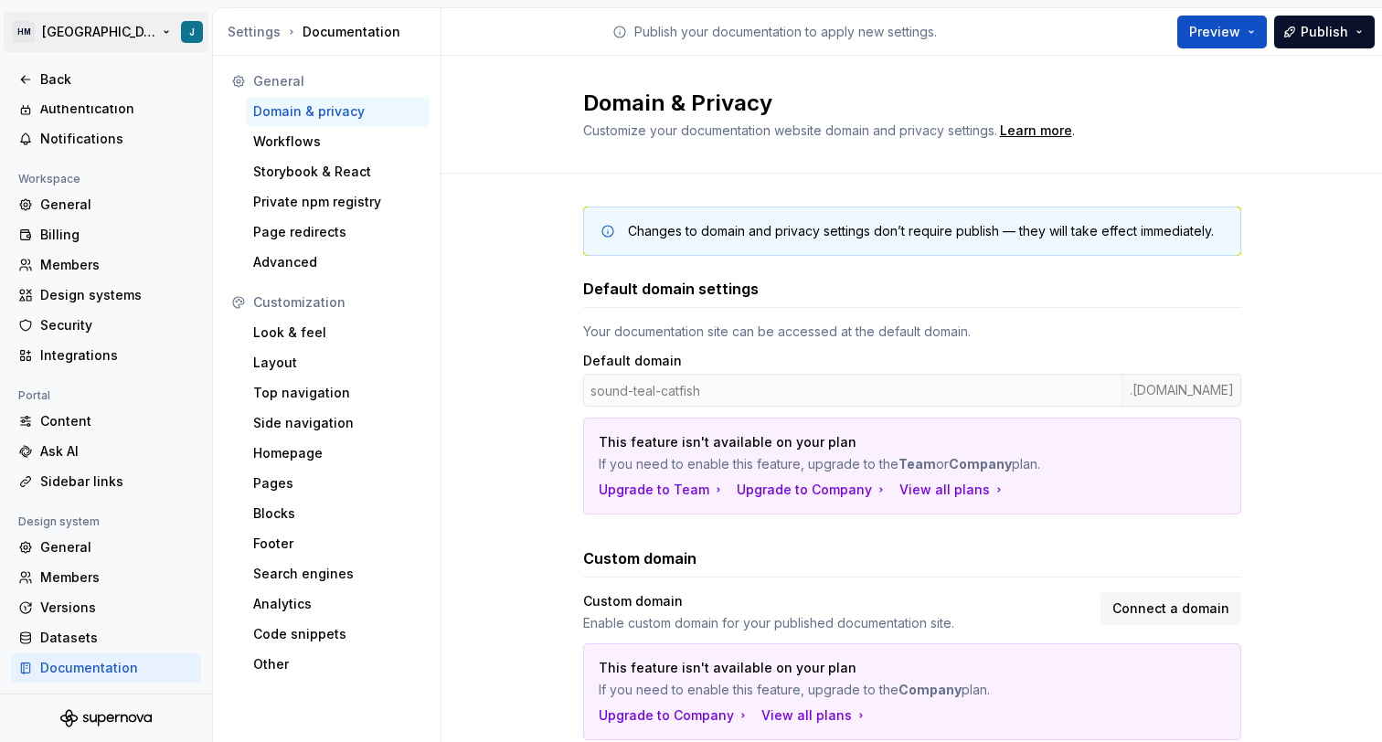
click at [16, 29] on html "HM Amsterdam J Back Account Profile Authentication Notifications Workspace Gene…" at bounding box center [691, 371] width 1382 height 742
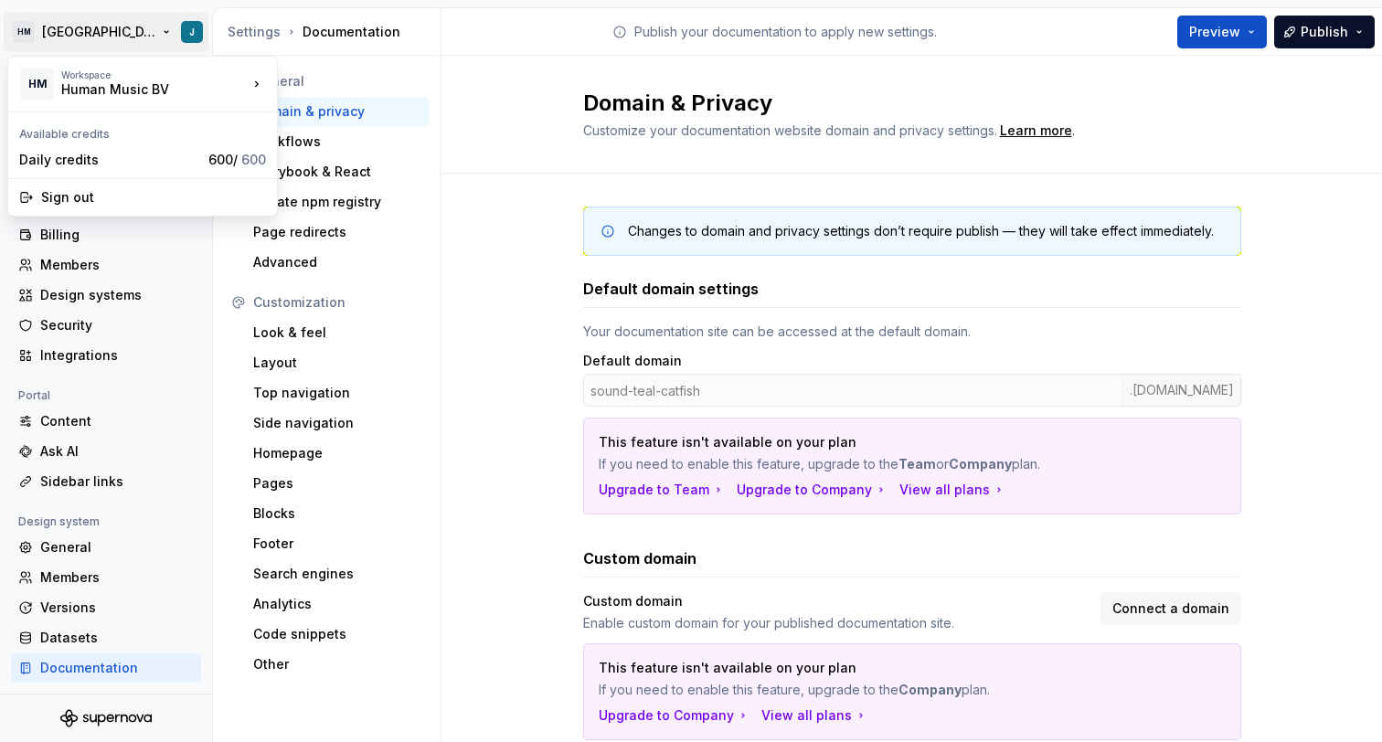
click at [17, 30] on html "HM Amsterdam J Back Account Profile Authentication Notifications Workspace Gene…" at bounding box center [691, 371] width 1382 height 742
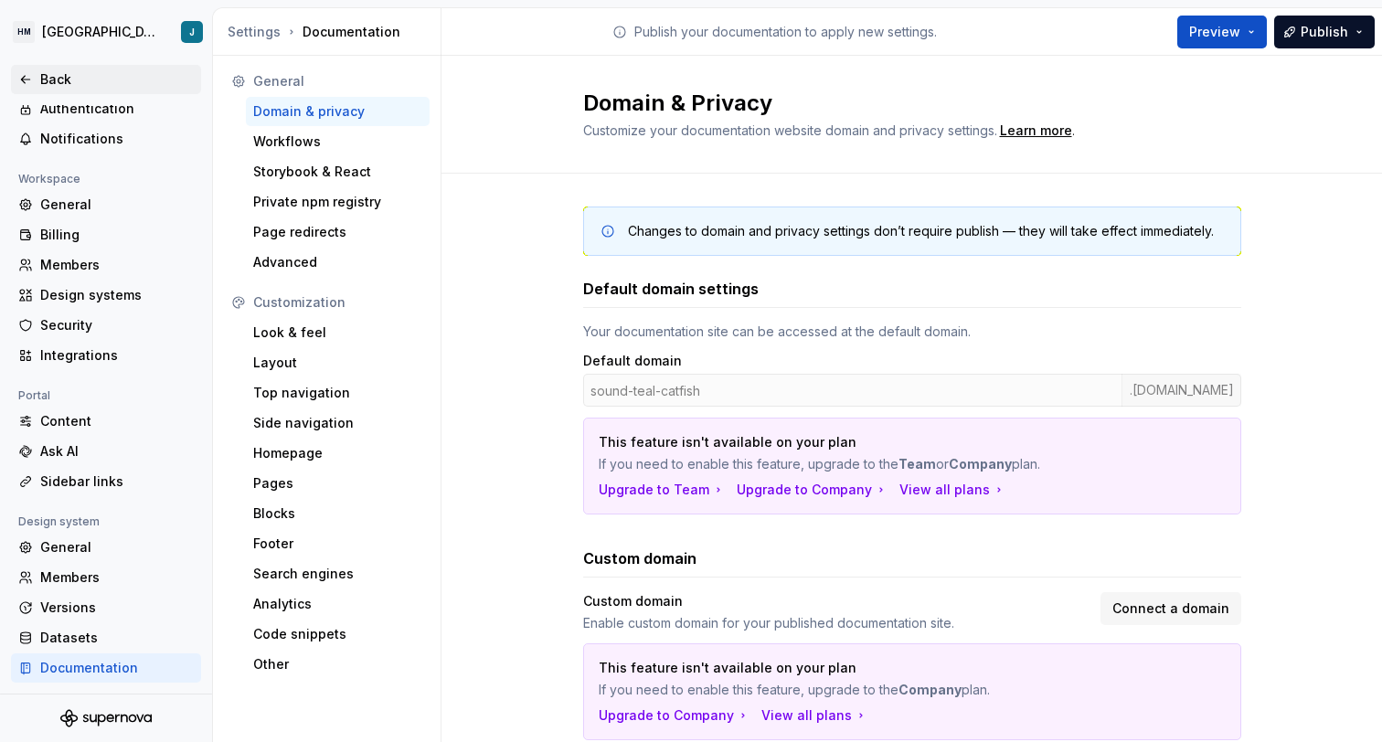
click at [123, 84] on div "Back" at bounding box center [117, 79] width 154 height 18
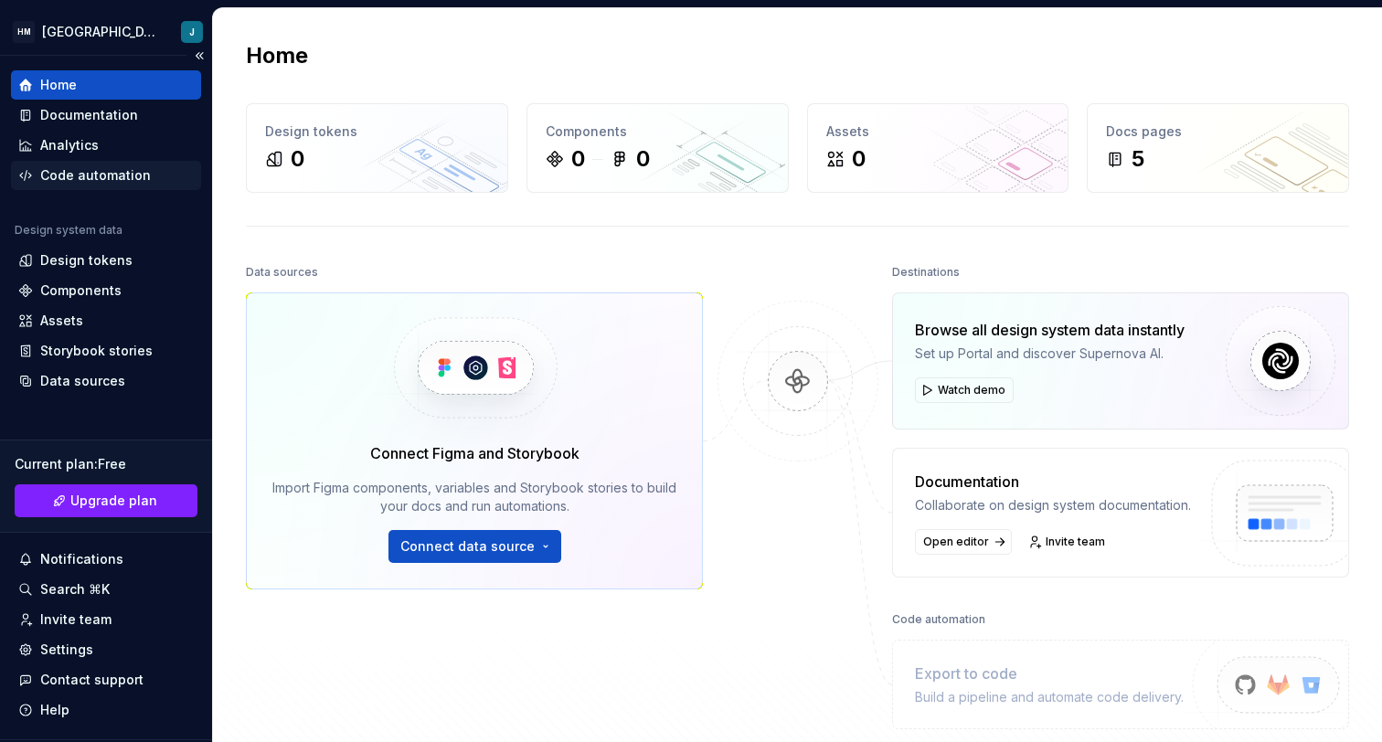
click at [106, 174] on div "Code automation" at bounding box center [95, 175] width 111 height 18
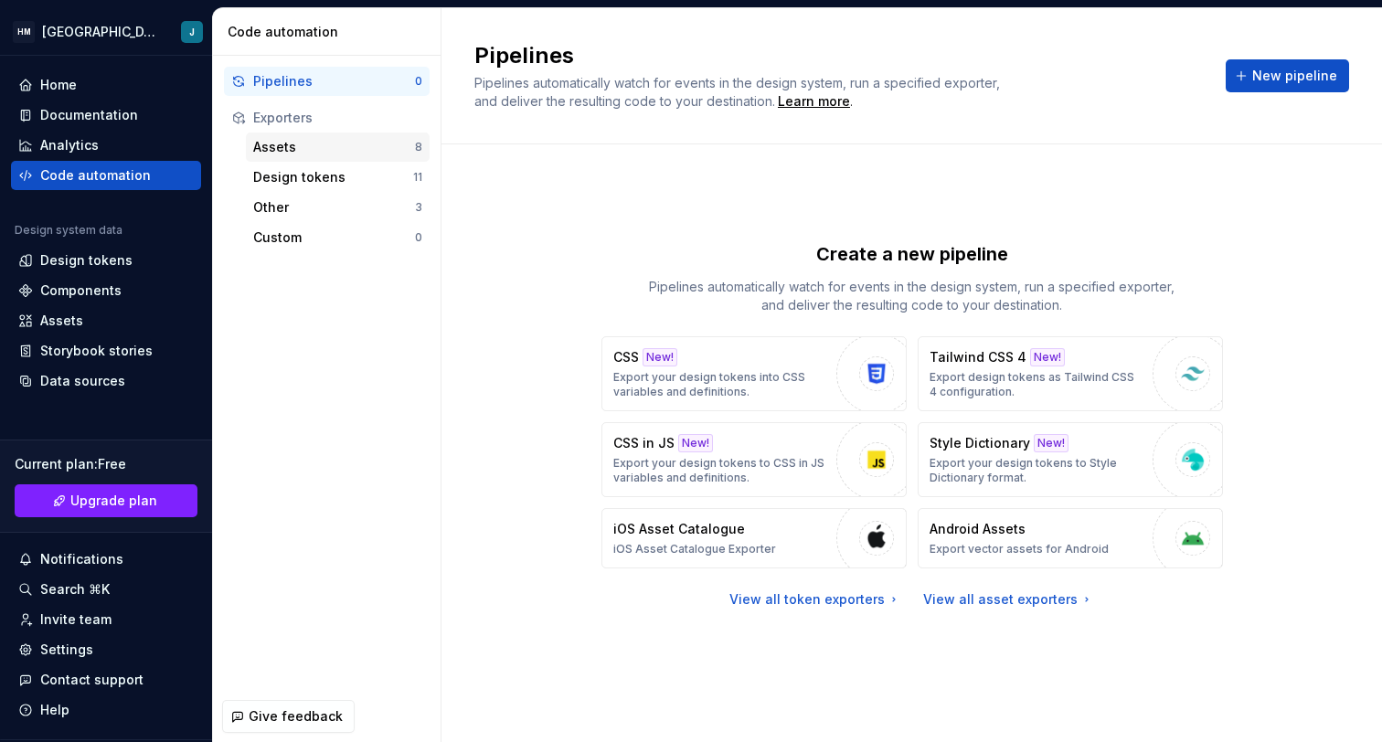
click at [307, 139] on div "Assets" at bounding box center [334, 147] width 162 height 18
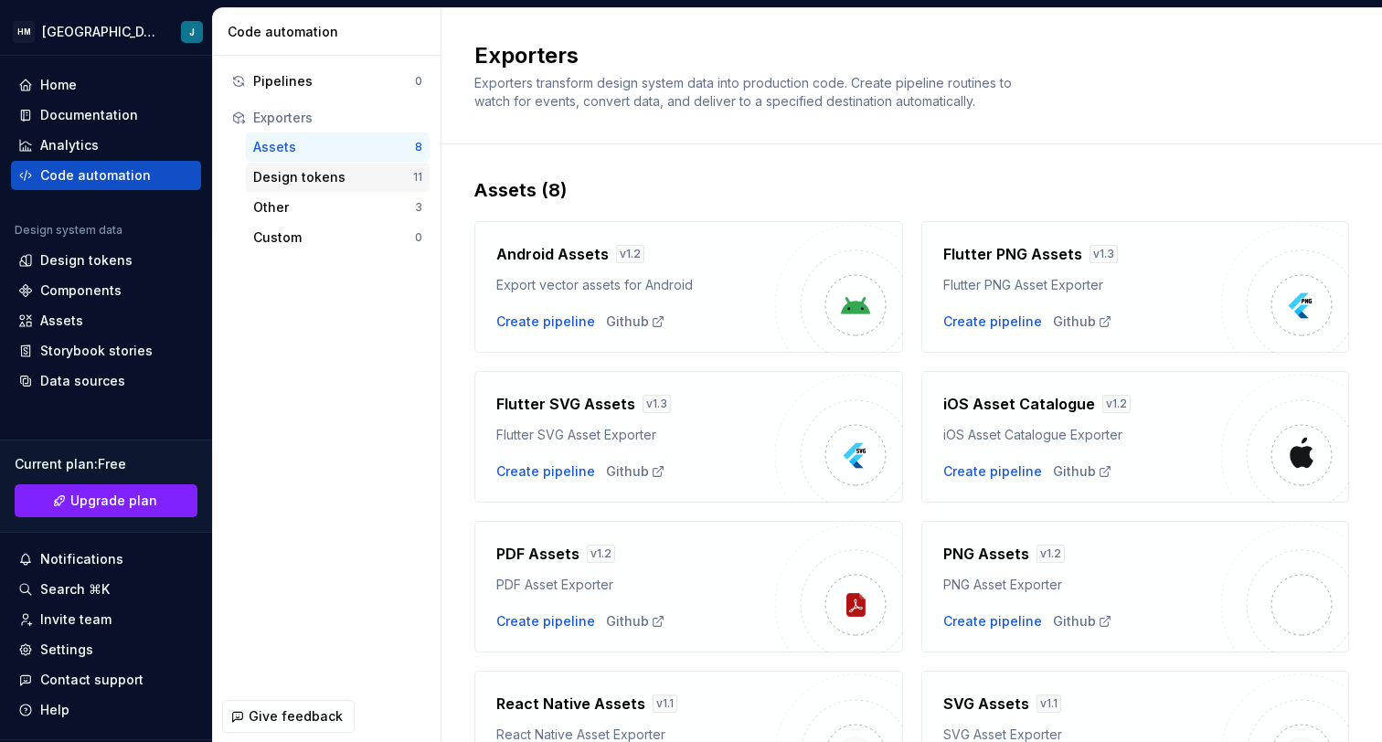
click at [332, 187] on div "Design tokens 11" at bounding box center [338, 177] width 184 height 29
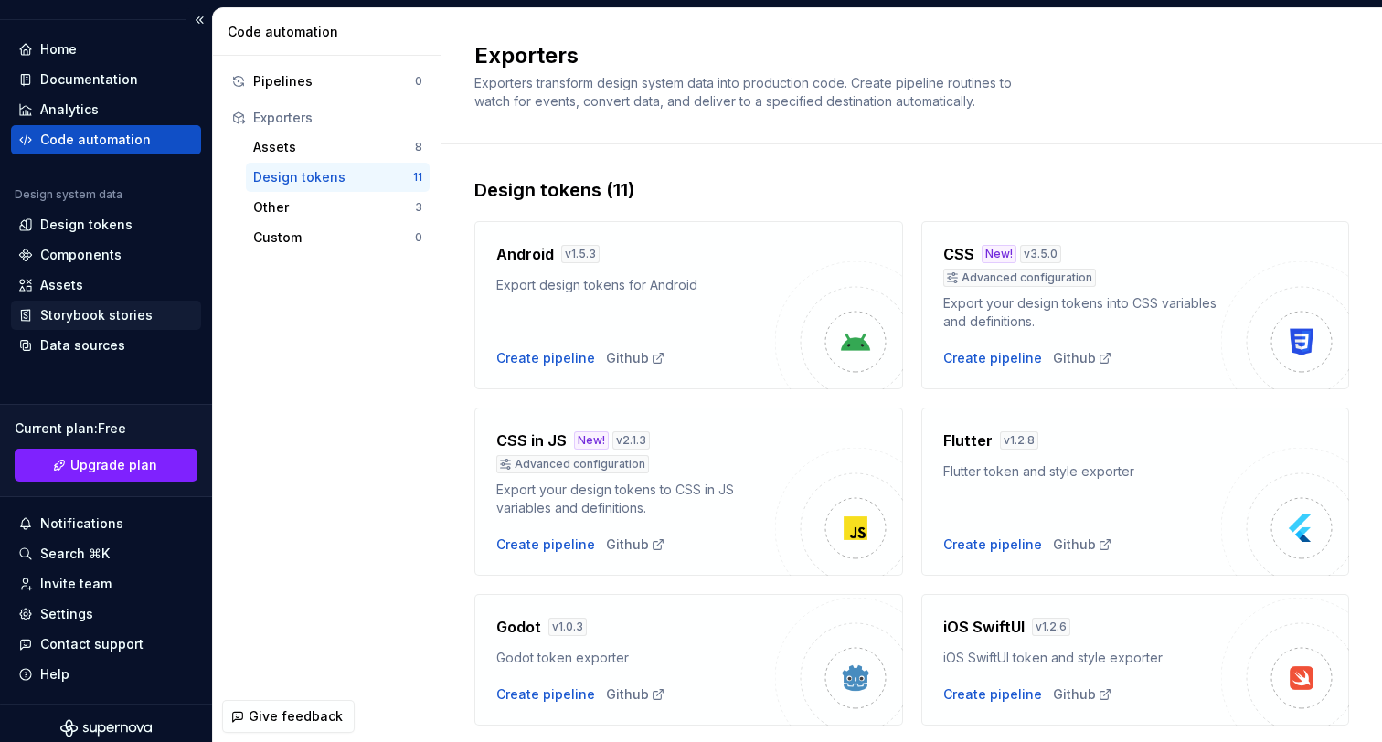
scroll to position [46, 0]
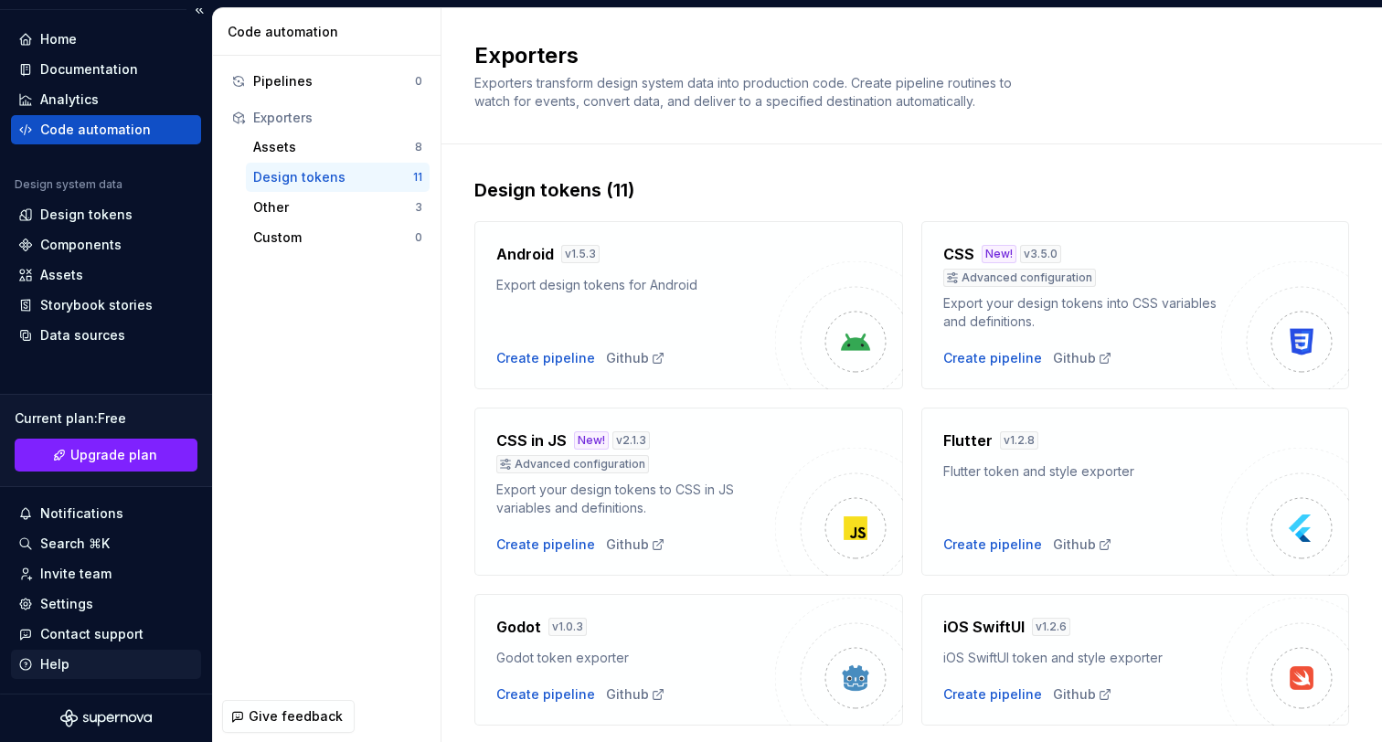
click at [85, 658] on div "Help" at bounding box center [106, 665] width 176 height 18
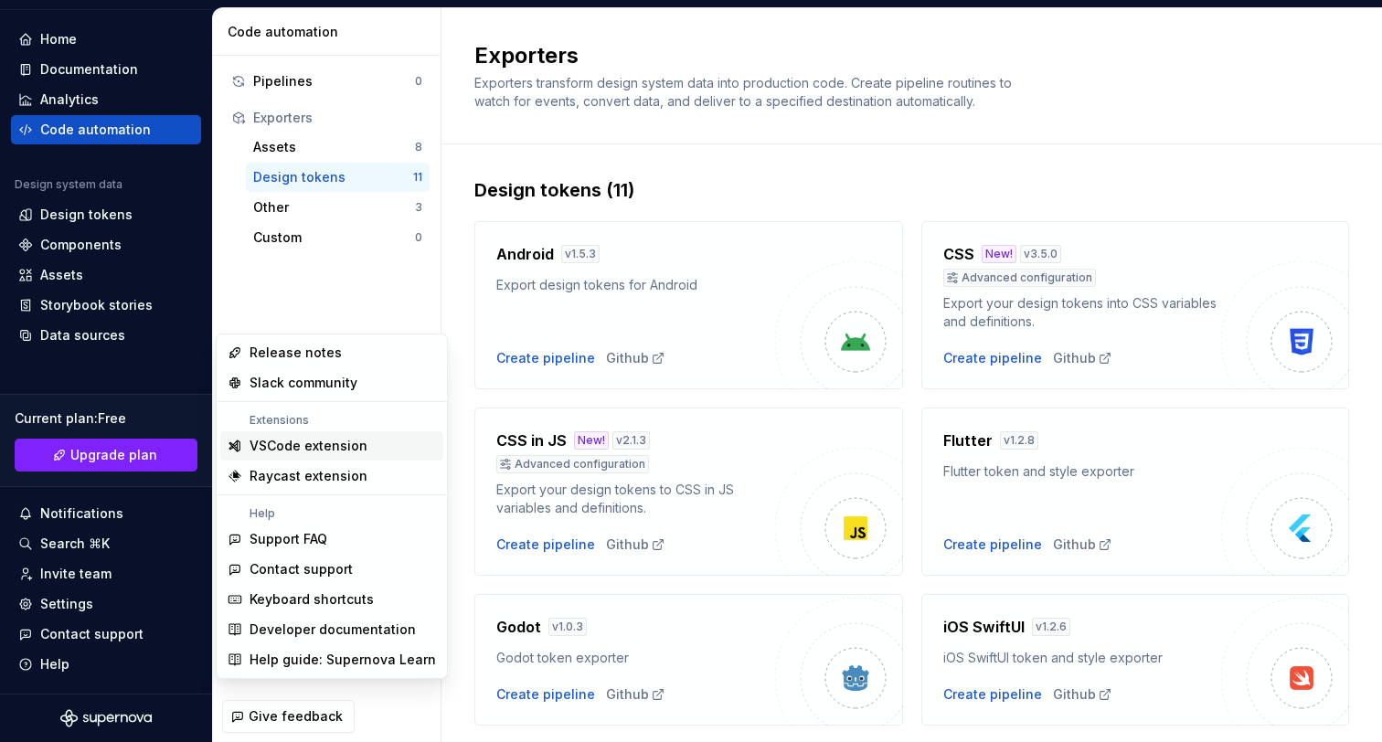
click at [333, 442] on div "VSCode extension" at bounding box center [309, 446] width 118 height 18
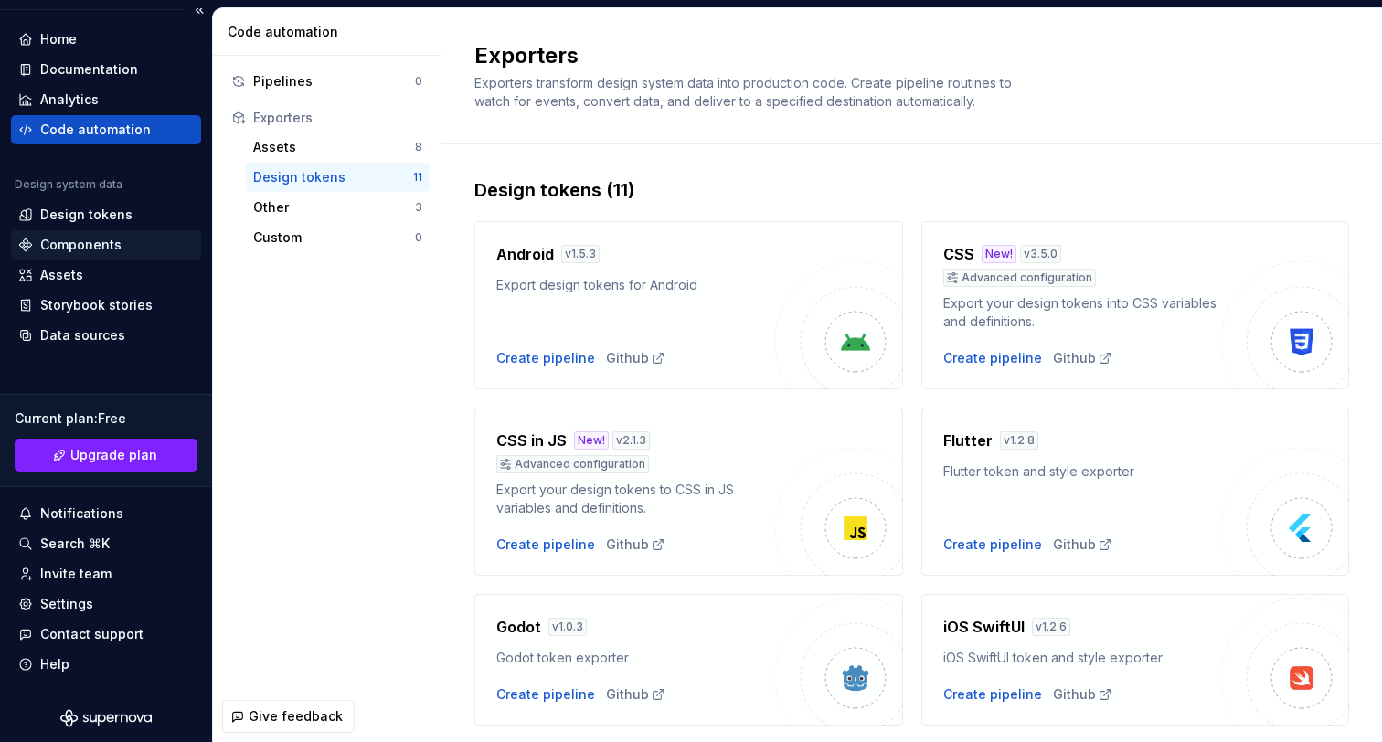
click at [154, 243] on div "Components" at bounding box center [106, 245] width 176 height 18
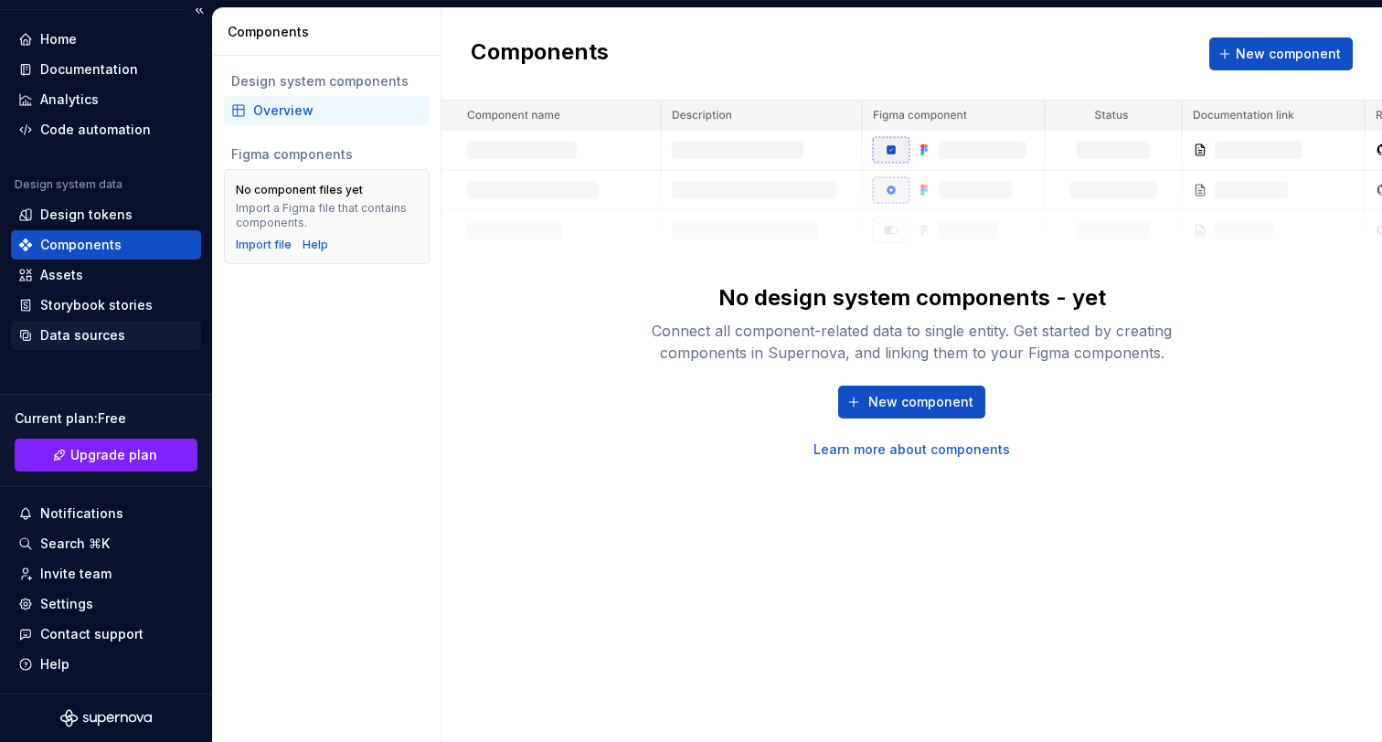
click at [170, 335] on div "Data sources" at bounding box center [106, 335] width 176 height 18
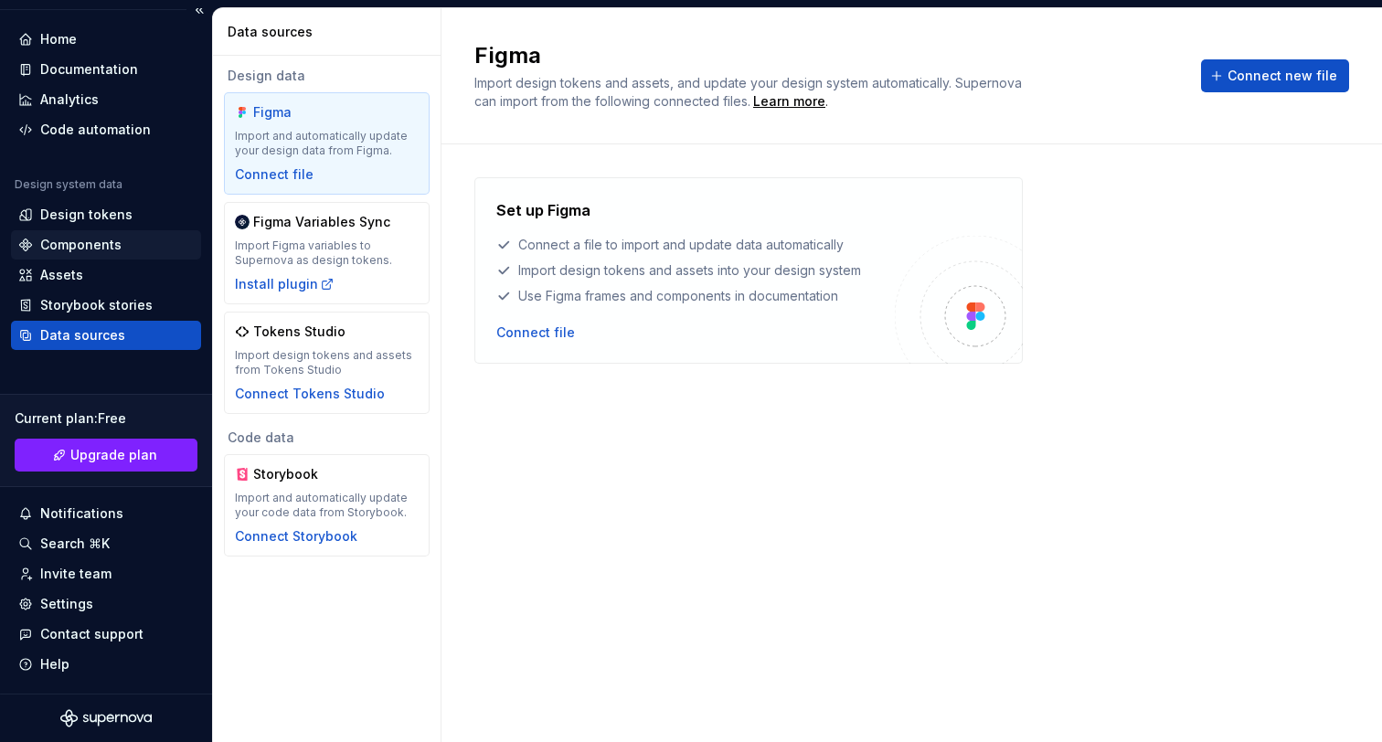
click at [127, 247] on div "Components" at bounding box center [106, 245] width 176 height 18
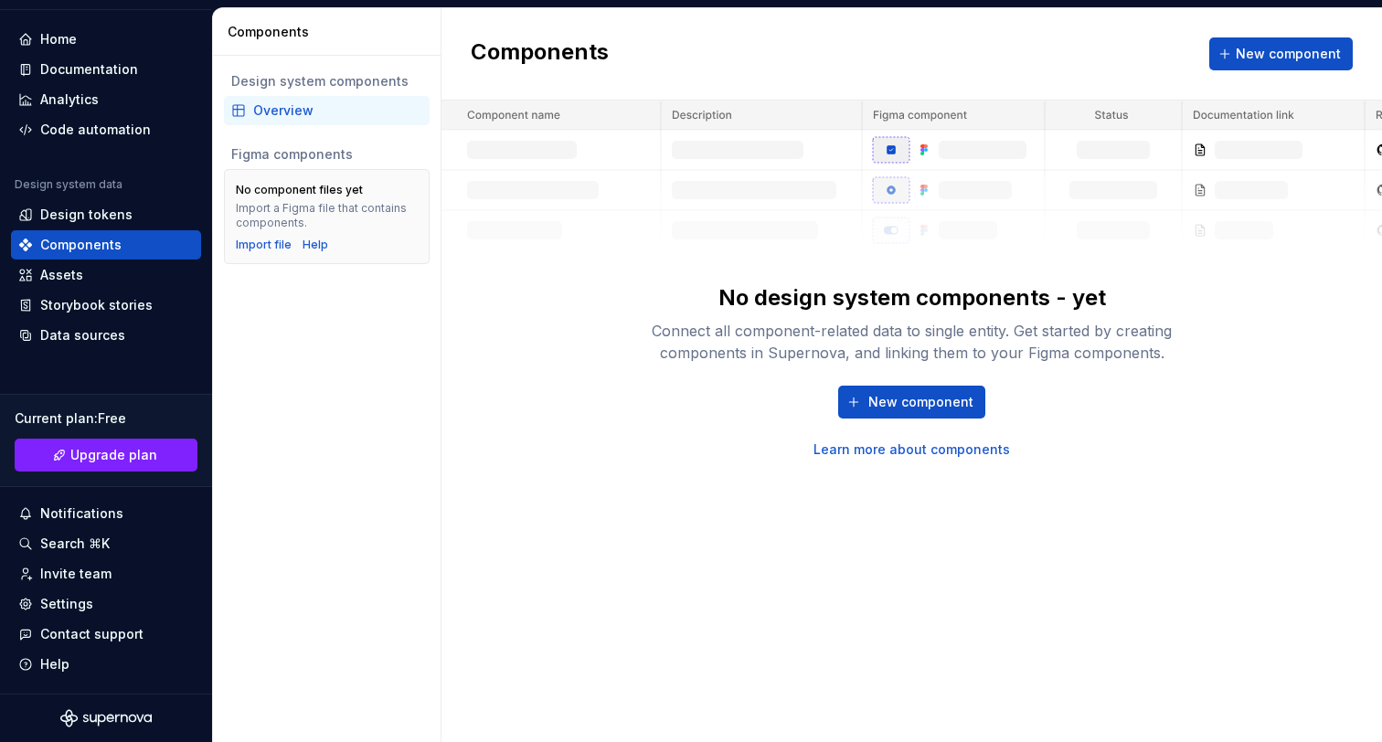
click at [294, 118] on div "Overview" at bounding box center [337, 110] width 169 height 18
click at [1296, 58] on span "New component" at bounding box center [1288, 54] width 105 height 18
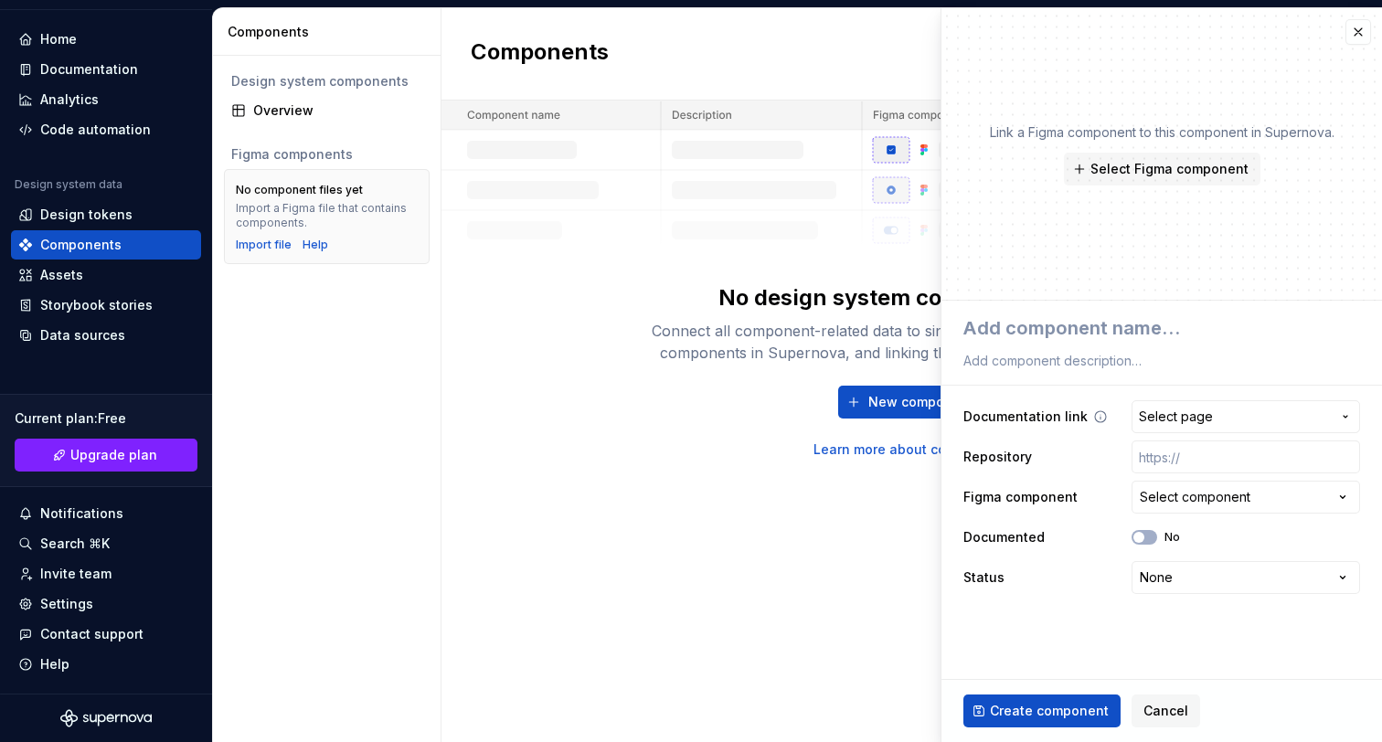
click at [1184, 424] on span "Select page" at bounding box center [1176, 417] width 74 height 18
click at [1183, 420] on html "**********" at bounding box center [691, 371] width 1382 height 742
click at [1168, 456] on input "text" at bounding box center [1246, 457] width 229 height 33
type textarea "*"
click at [1097, 504] on div "Figma component Select component" at bounding box center [1162, 497] width 397 height 33
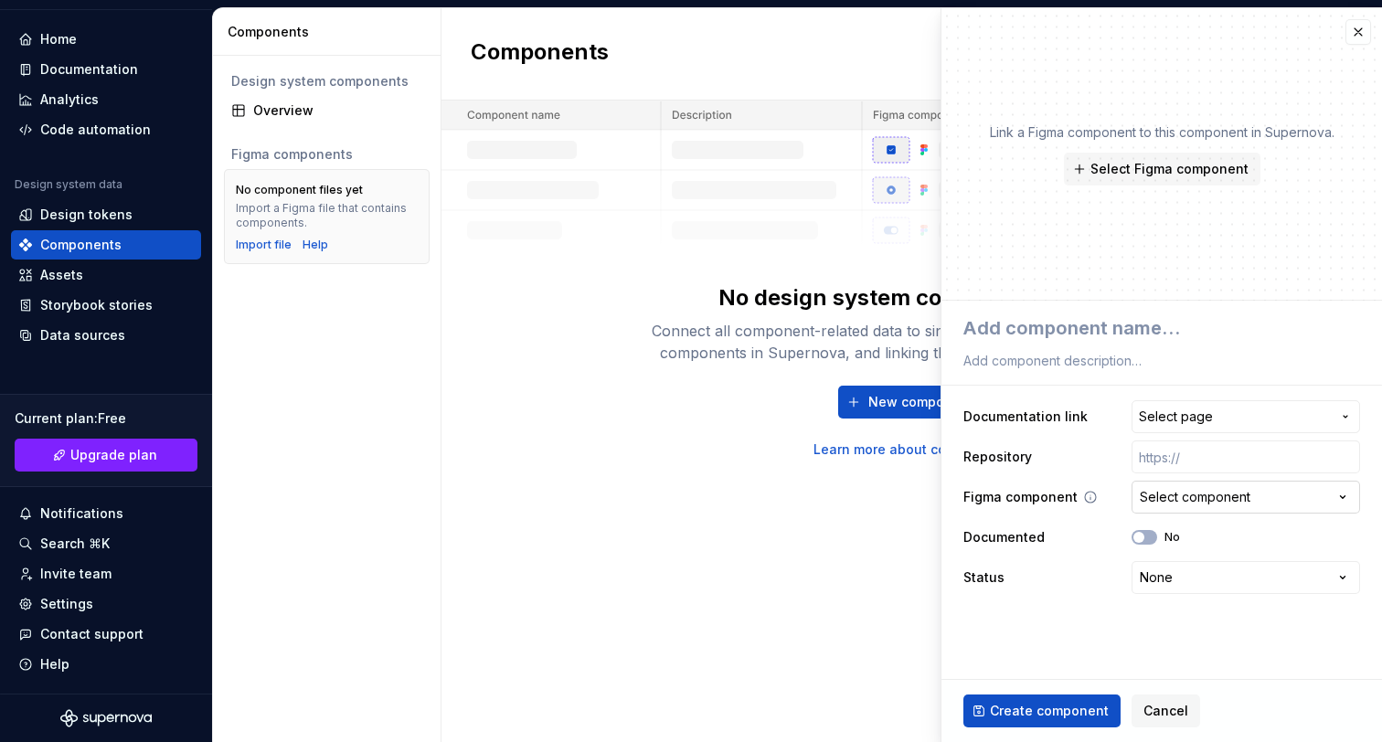
click at [1223, 504] on div "Select component" at bounding box center [1195, 497] width 111 height 18
click at [904, 504] on html "**********" at bounding box center [691, 371] width 1382 height 742
click at [848, 507] on div "Components New component No design system components - yet Connect all componen…" at bounding box center [912, 375] width 941 height 734
click at [1368, 38] on button "button" at bounding box center [1359, 32] width 26 height 26
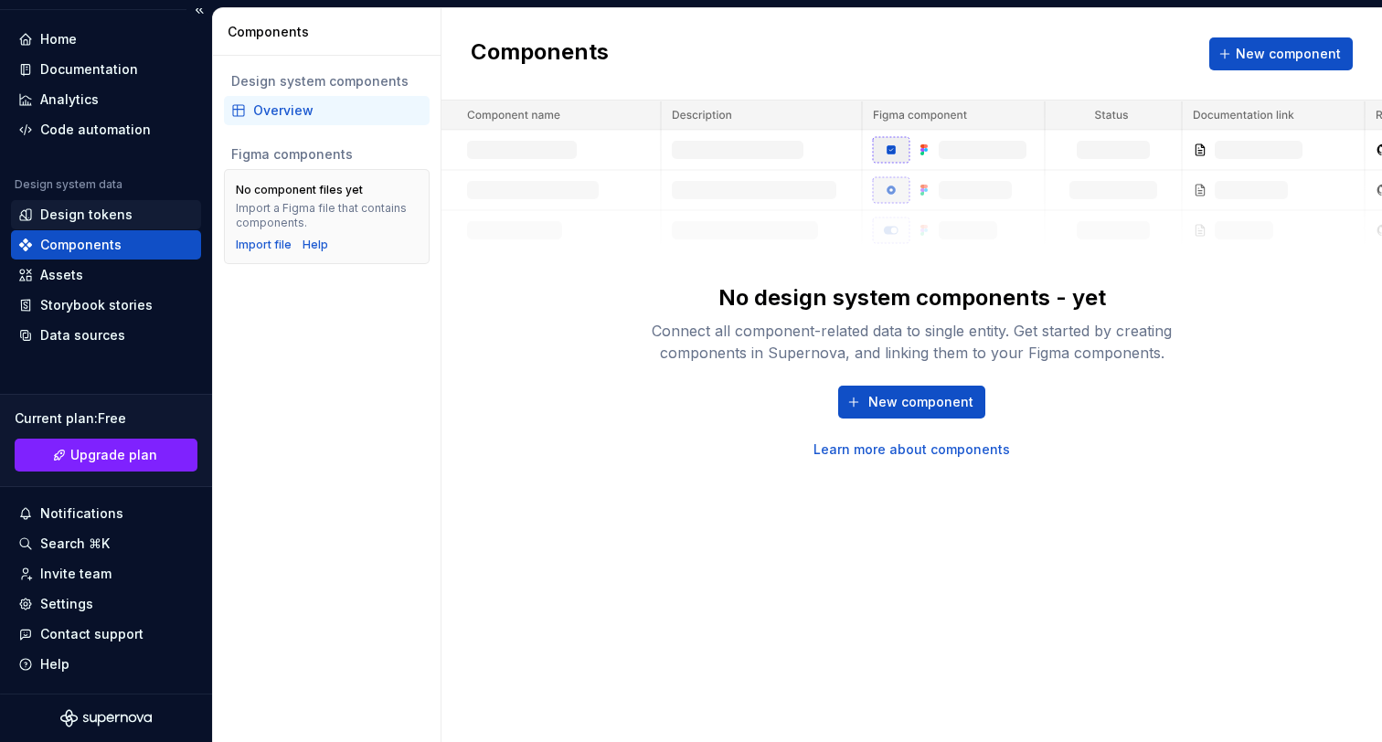
click at [112, 206] on div "Design tokens" at bounding box center [86, 215] width 92 height 18
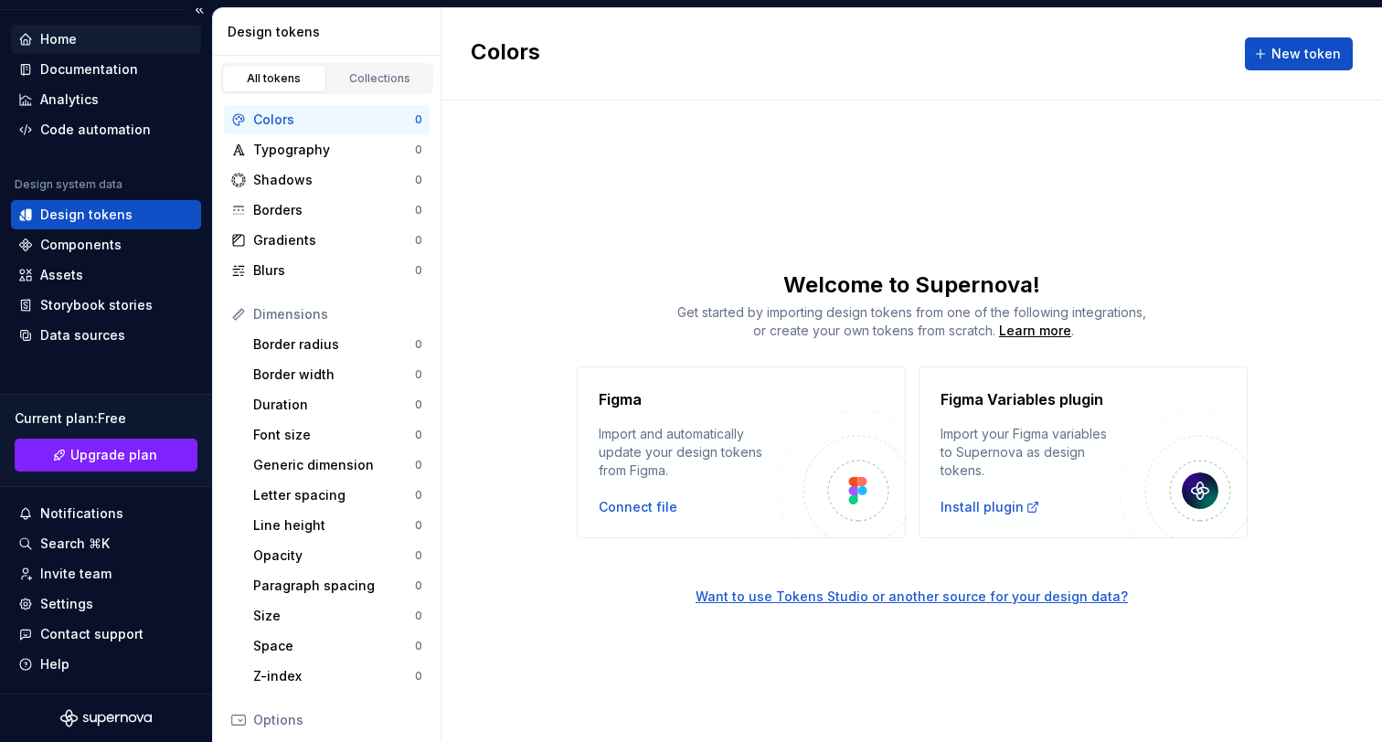
click at [102, 26] on div "Home" at bounding box center [106, 39] width 190 height 29
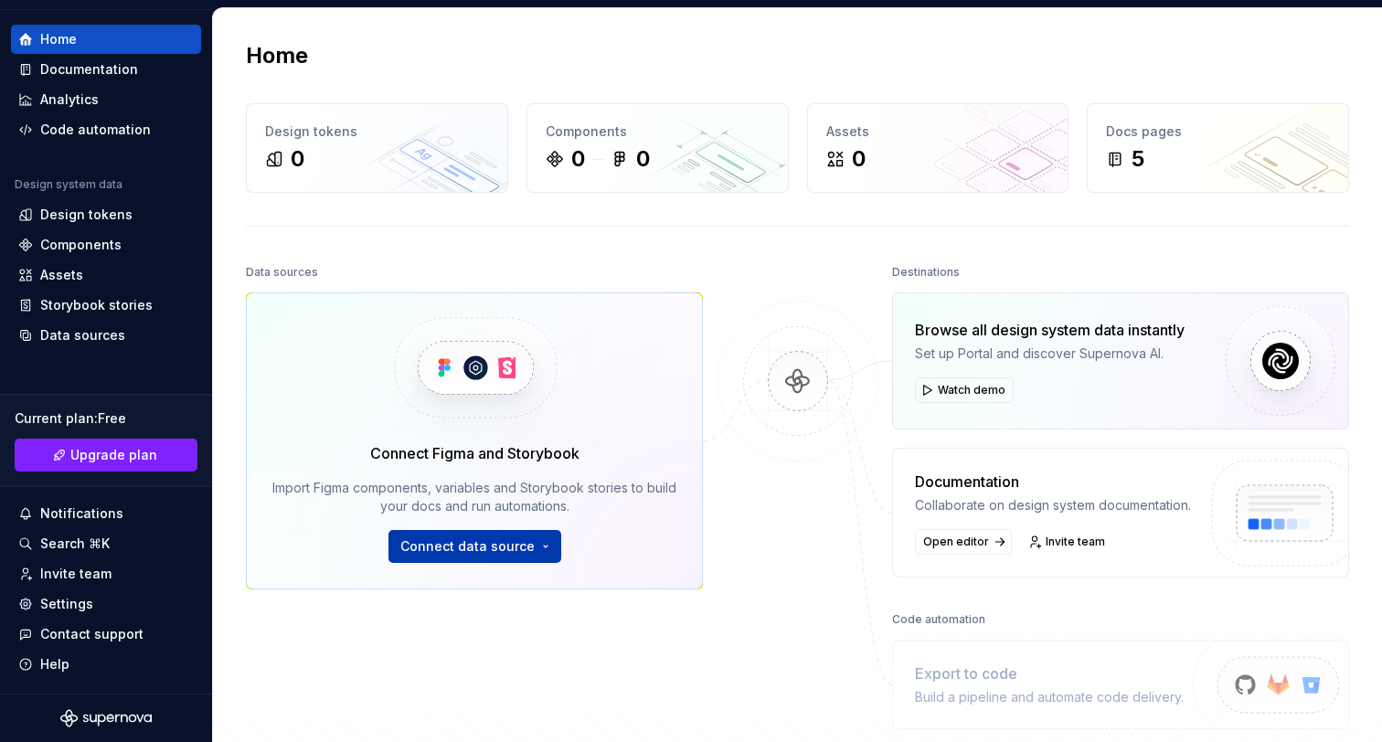
click at [418, 554] on span "Connect data source" at bounding box center [467, 547] width 134 height 18
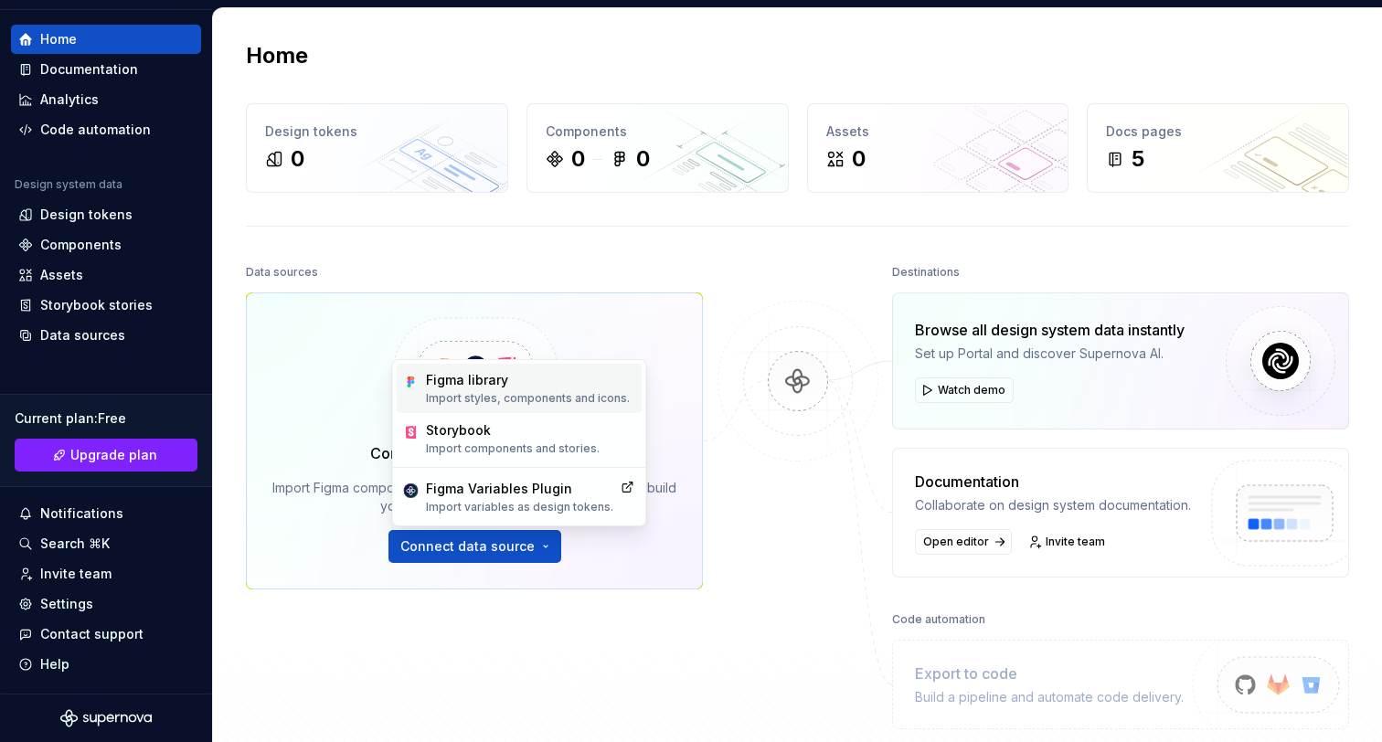
click at [541, 385] on div "Figma library" at bounding box center [528, 380] width 204 height 18
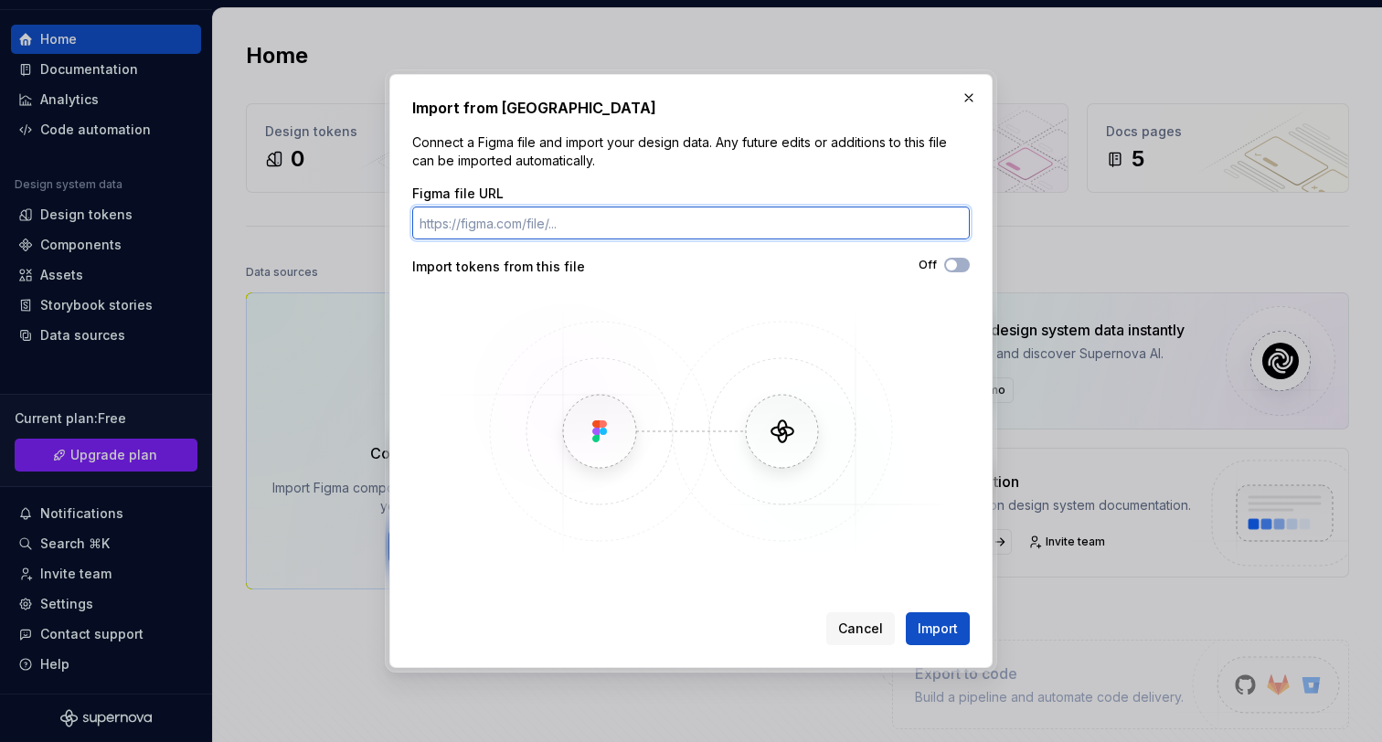
paste input "https://www.figma.com/design/w5bkuAY9MHd0xwJeBDJr6d/Design-System?node-id=0-1&t…"
type input "https://www.figma.com/design/w5bkuAY9MHd0xwJeBDJr6d/Design-System?node-id=0-1&t…"
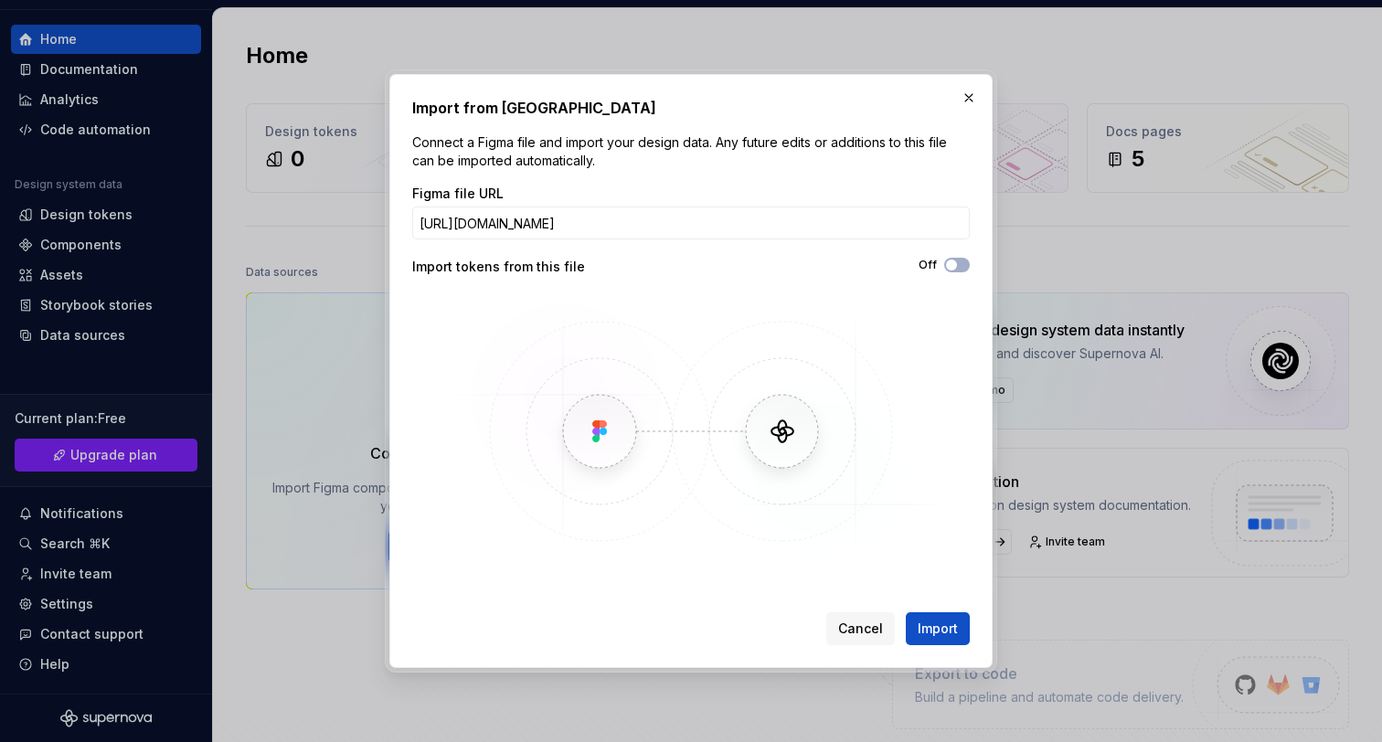
type button "on"
click at [956, 255] on div "Figma file URL https://www.figma.com/design/w5bkuAY9MHd0xwJeBDJr6d/Design-Syste…" at bounding box center [691, 377] width 558 height 384
click at [953, 260] on span "button" at bounding box center [951, 265] width 11 height 11
click at [928, 622] on span "Import" at bounding box center [938, 629] width 40 height 18
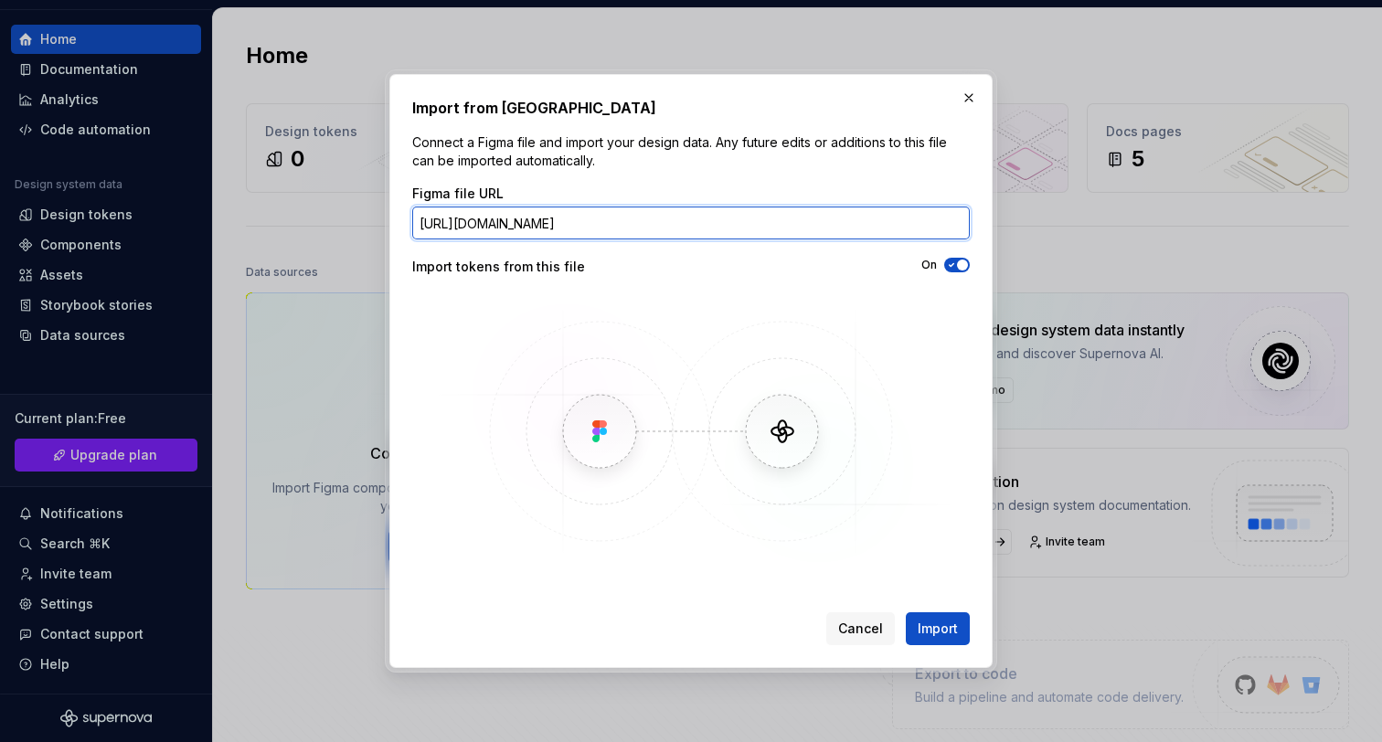
click at [750, 221] on input "https://www.figma.com/design/w5bkuAY9MHd0xwJeBDJr6d/Design-System?node-id=0-1&t…" at bounding box center [691, 223] width 558 height 33
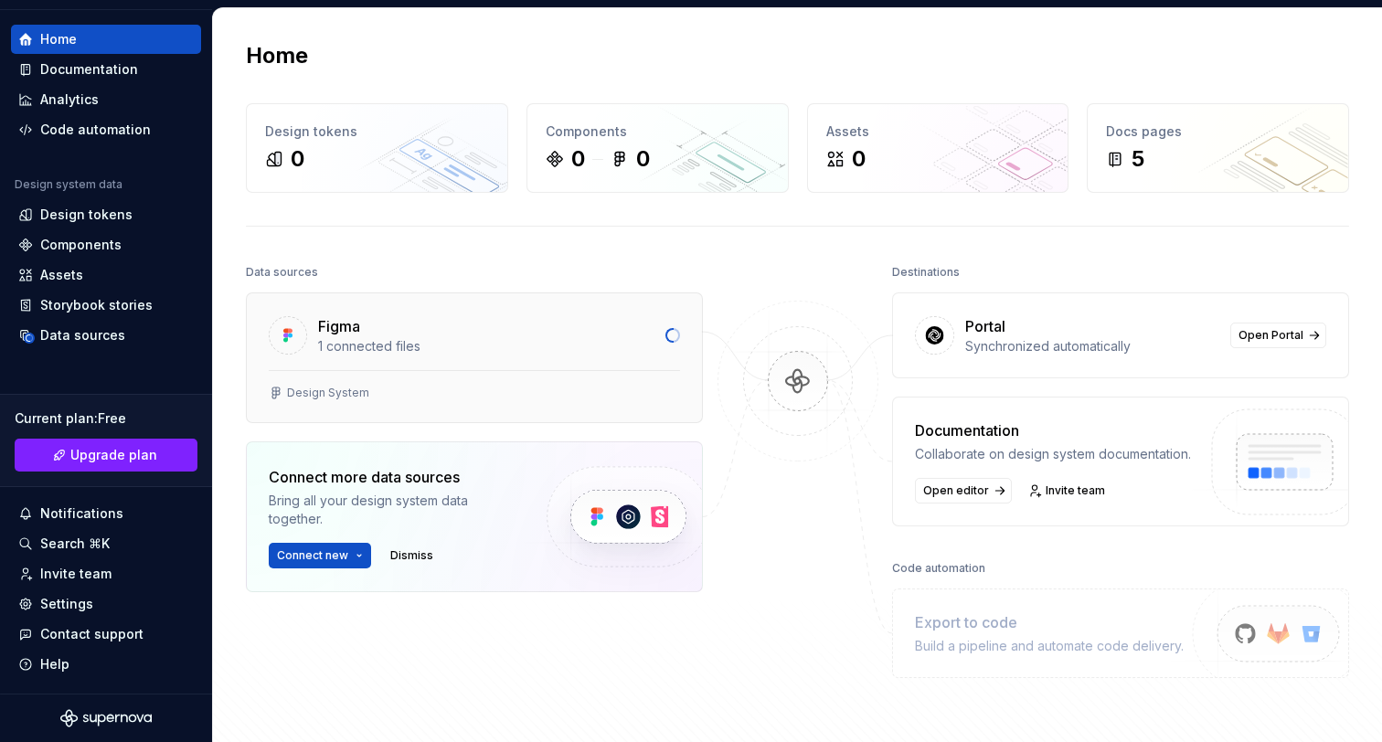
click at [388, 356] on div "Figma 1 connected files" at bounding box center [474, 331] width 455 height 77
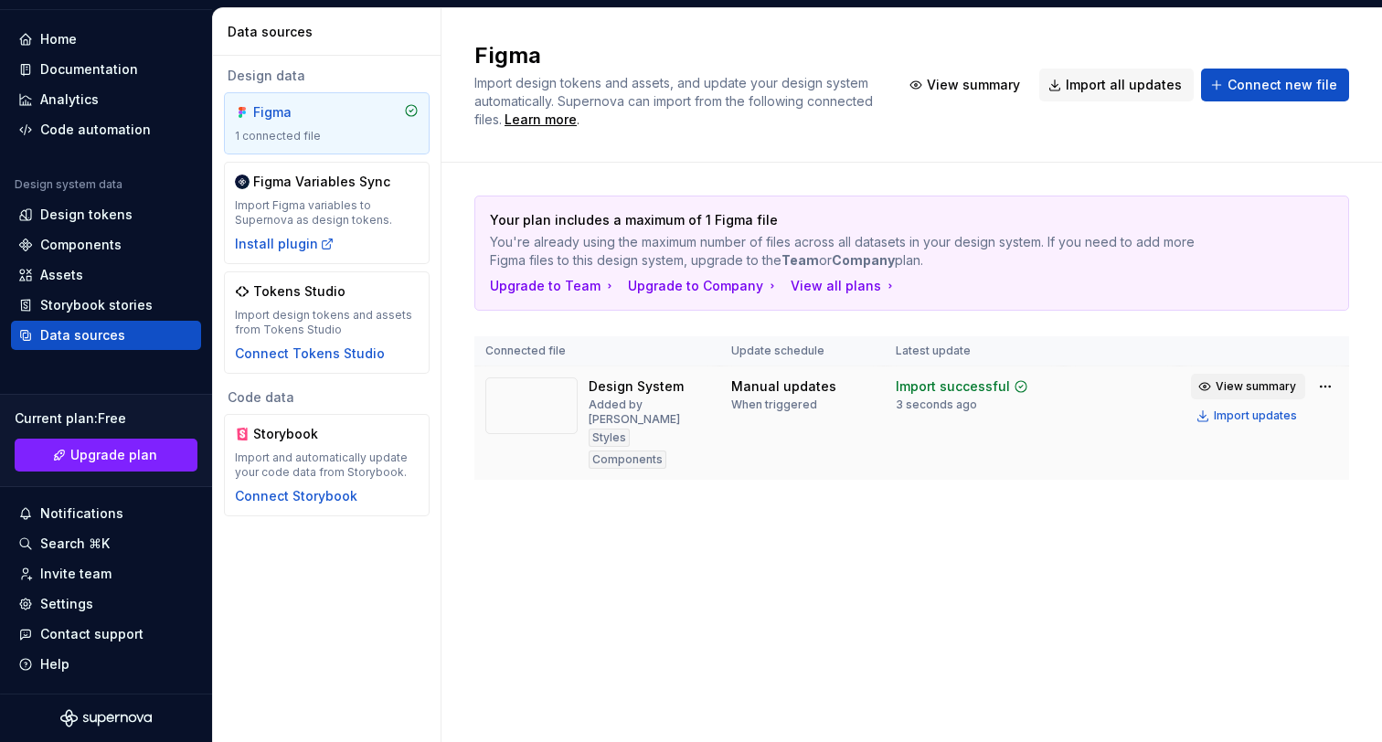
click at [1245, 395] on button "View summary" at bounding box center [1248, 387] width 114 height 26
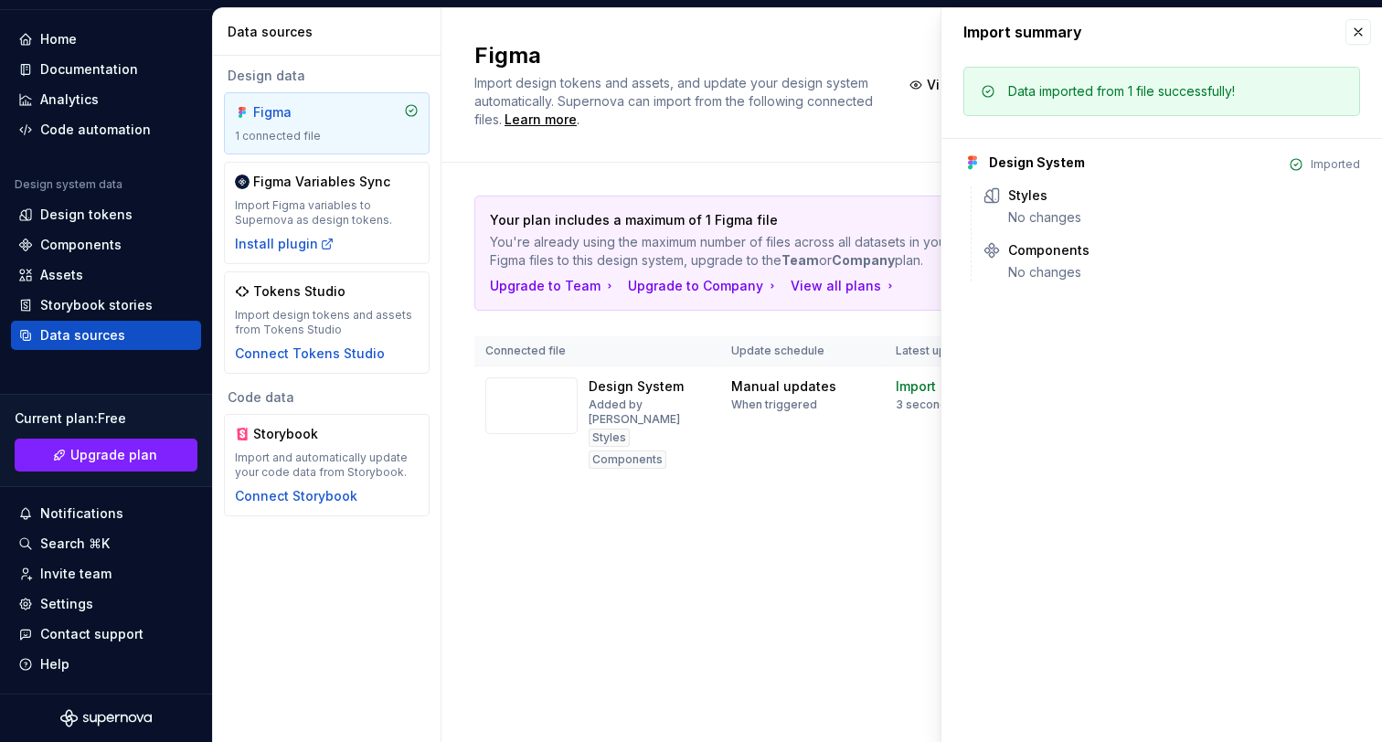
click at [748, 514] on div "Your plan includes a maximum of 1 Figma file You're already using the maximum n…" at bounding box center [912, 356] width 875 height 387
click at [1351, 35] on button "button" at bounding box center [1359, 32] width 26 height 26
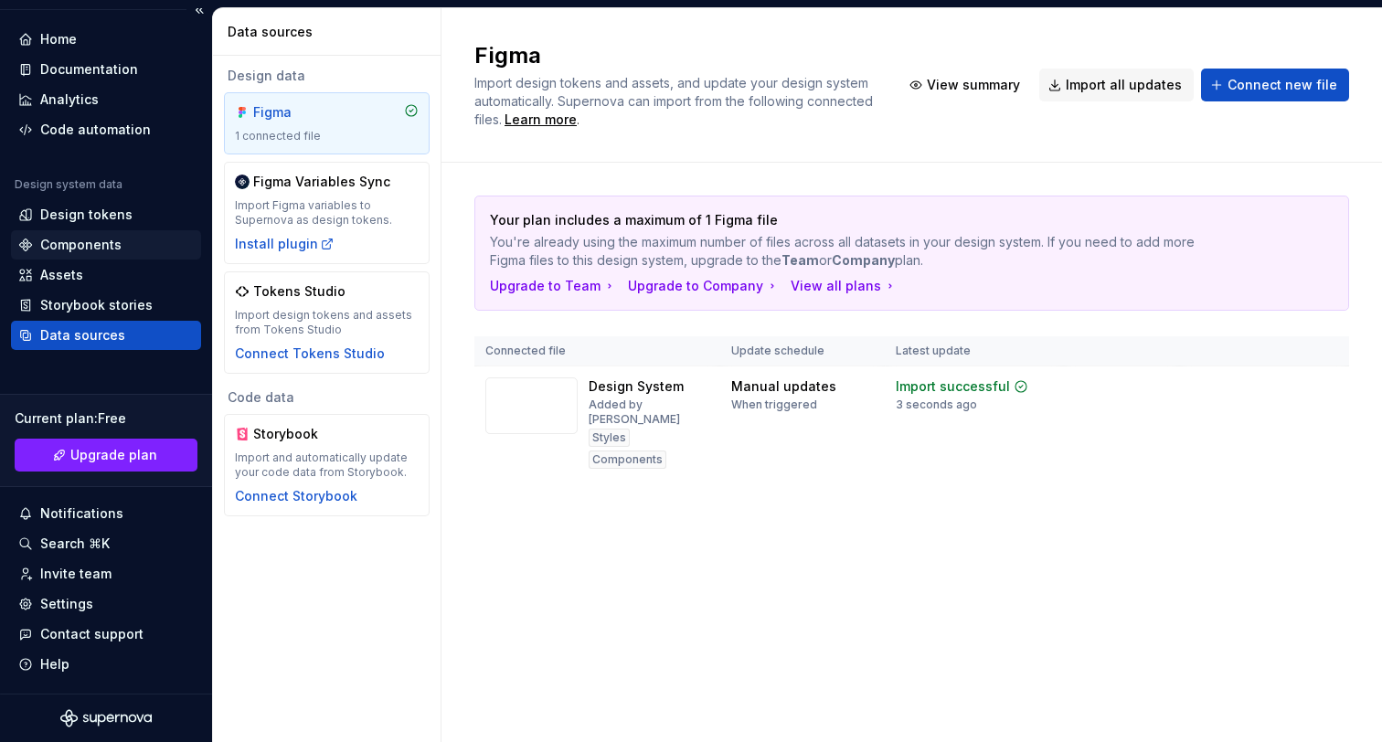
click at [144, 253] on div "Components" at bounding box center [106, 245] width 176 height 18
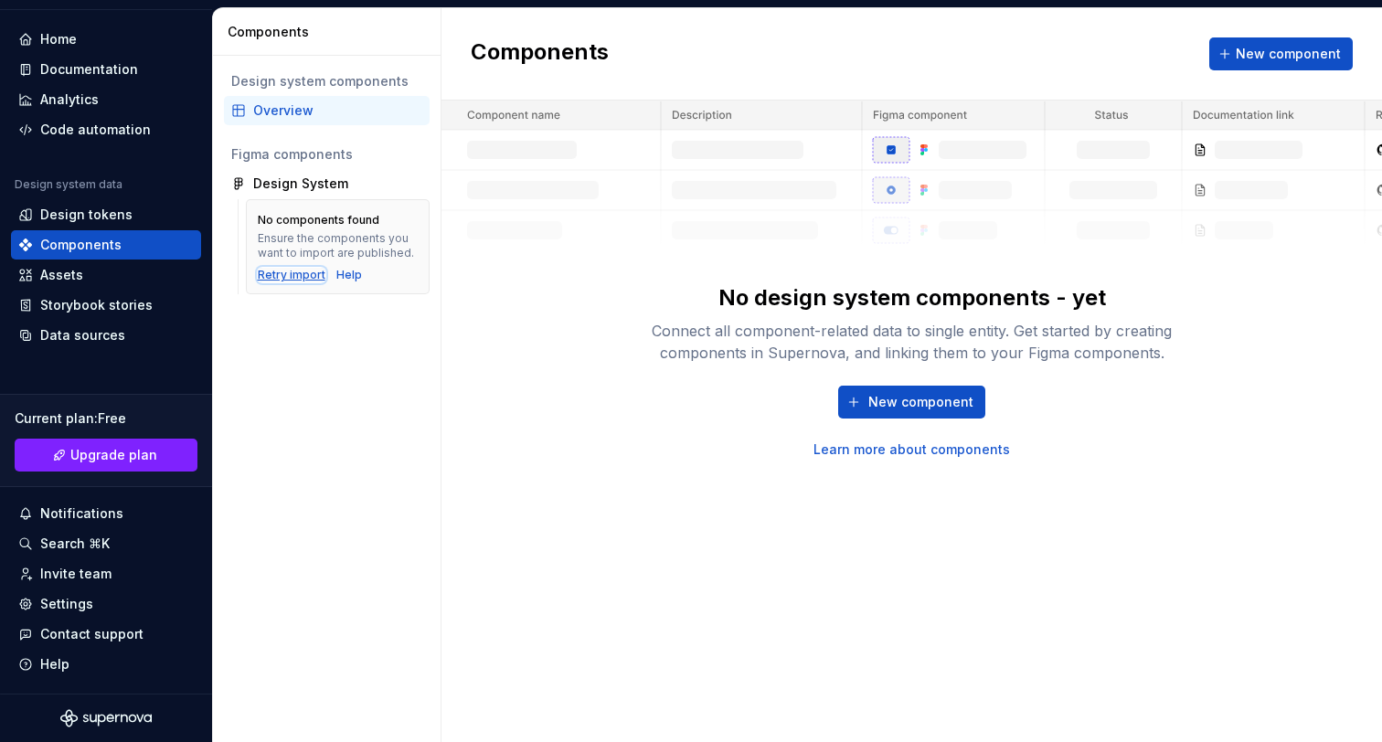
click at [304, 272] on div "Retry import" at bounding box center [292, 275] width 68 height 15
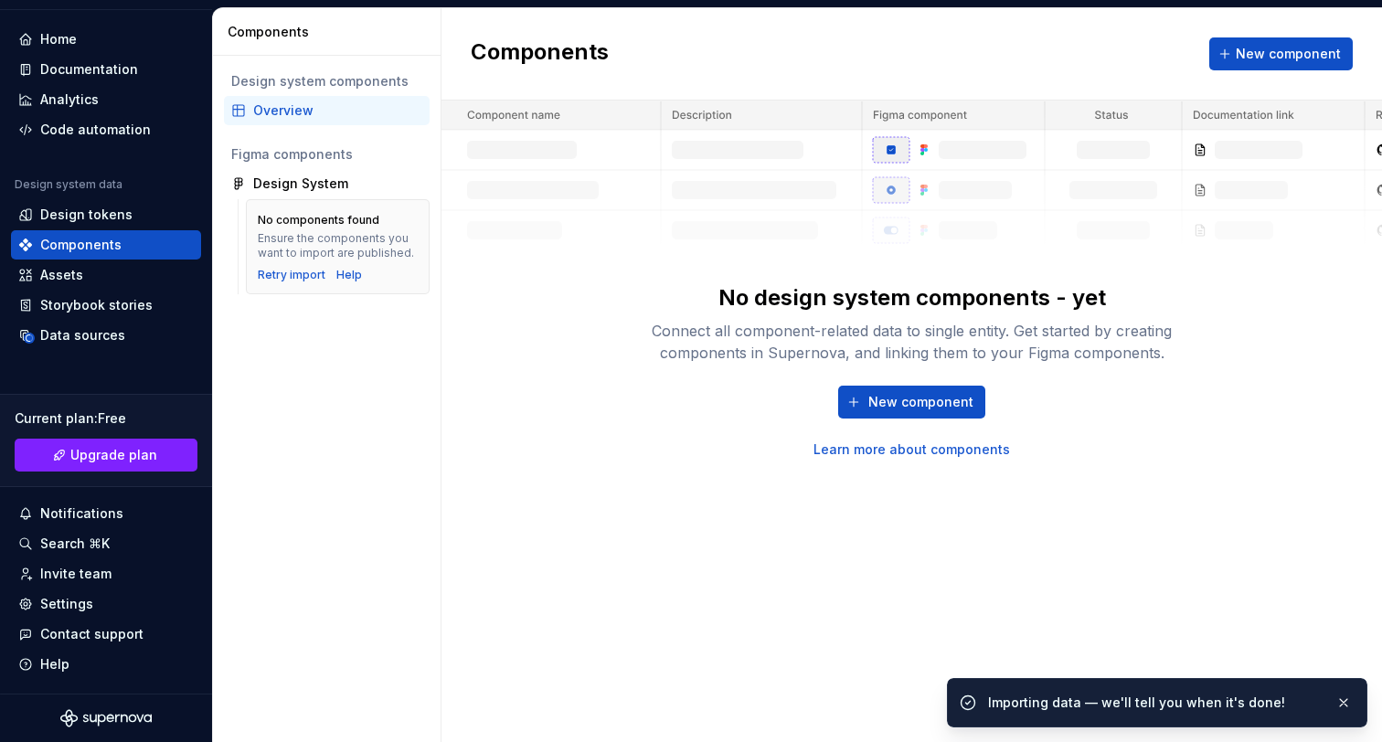
click at [385, 320] on div "Design system components Overview Figma components Design System No components …" at bounding box center [327, 399] width 228 height 687
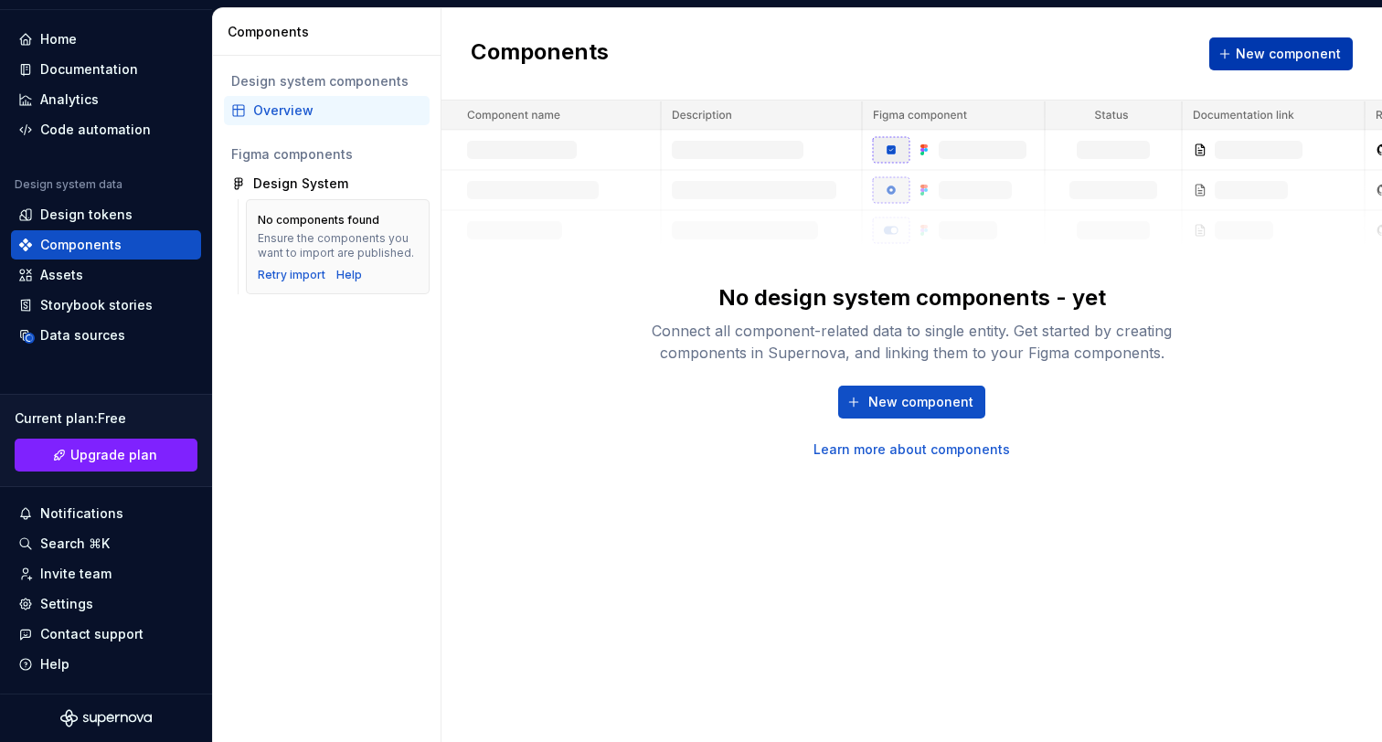
click at [1291, 61] on span "New component" at bounding box center [1288, 54] width 105 height 18
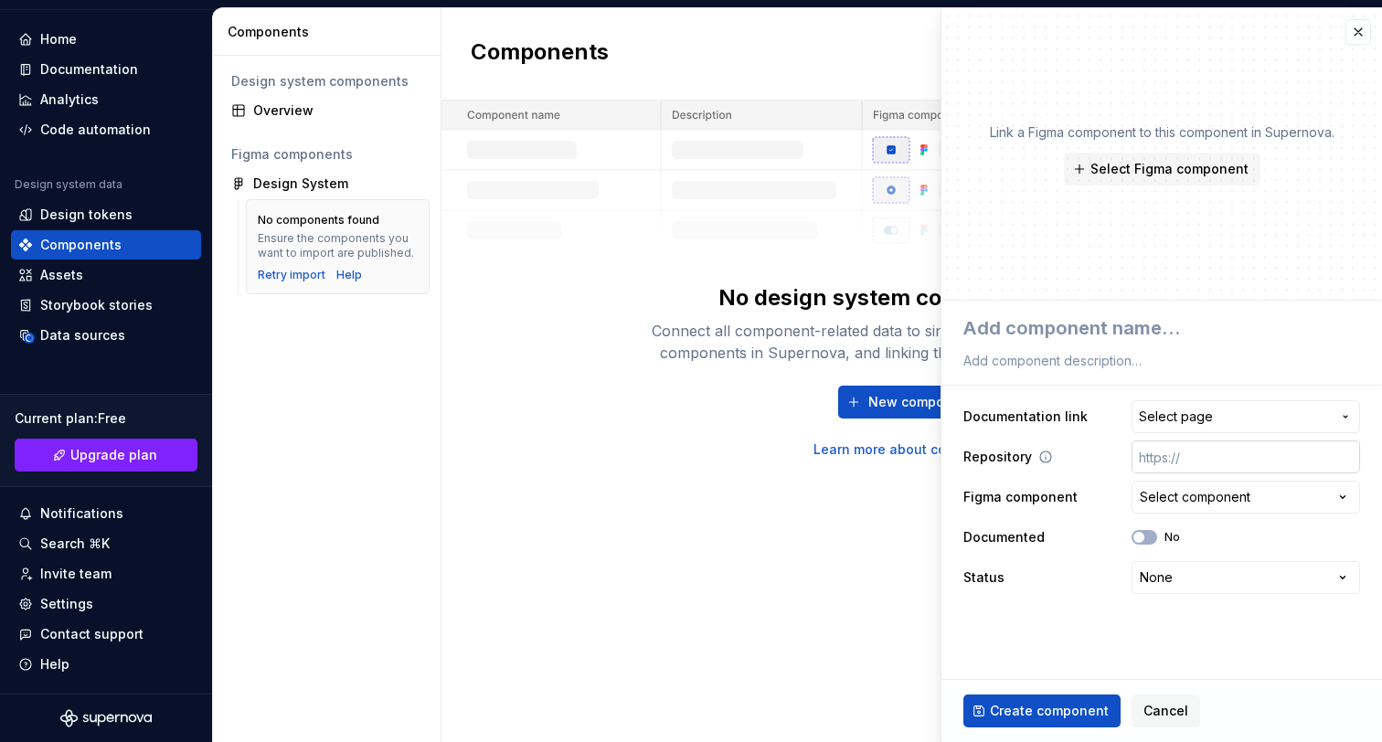
click at [1232, 462] on input "text" at bounding box center [1246, 457] width 229 height 33
click at [1250, 411] on span "Select page" at bounding box center [1235, 417] width 192 height 18
click at [608, 532] on html "**********" at bounding box center [691, 371] width 1382 height 742
click at [1157, 503] on div "Select component" at bounding box center [1195, 497] width 111 height 18
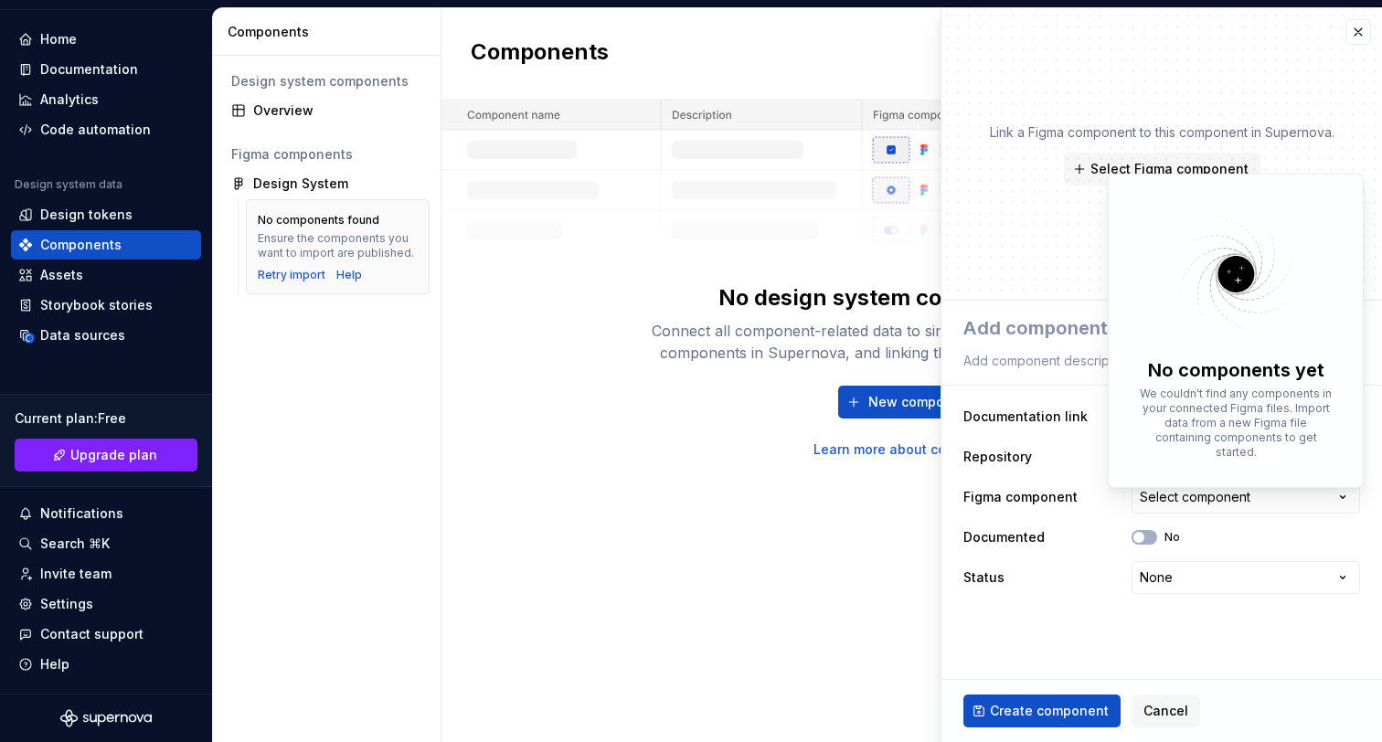
click at [1084, 485] on html "**********" at bounding box center [691, 371] width 1382 height 742
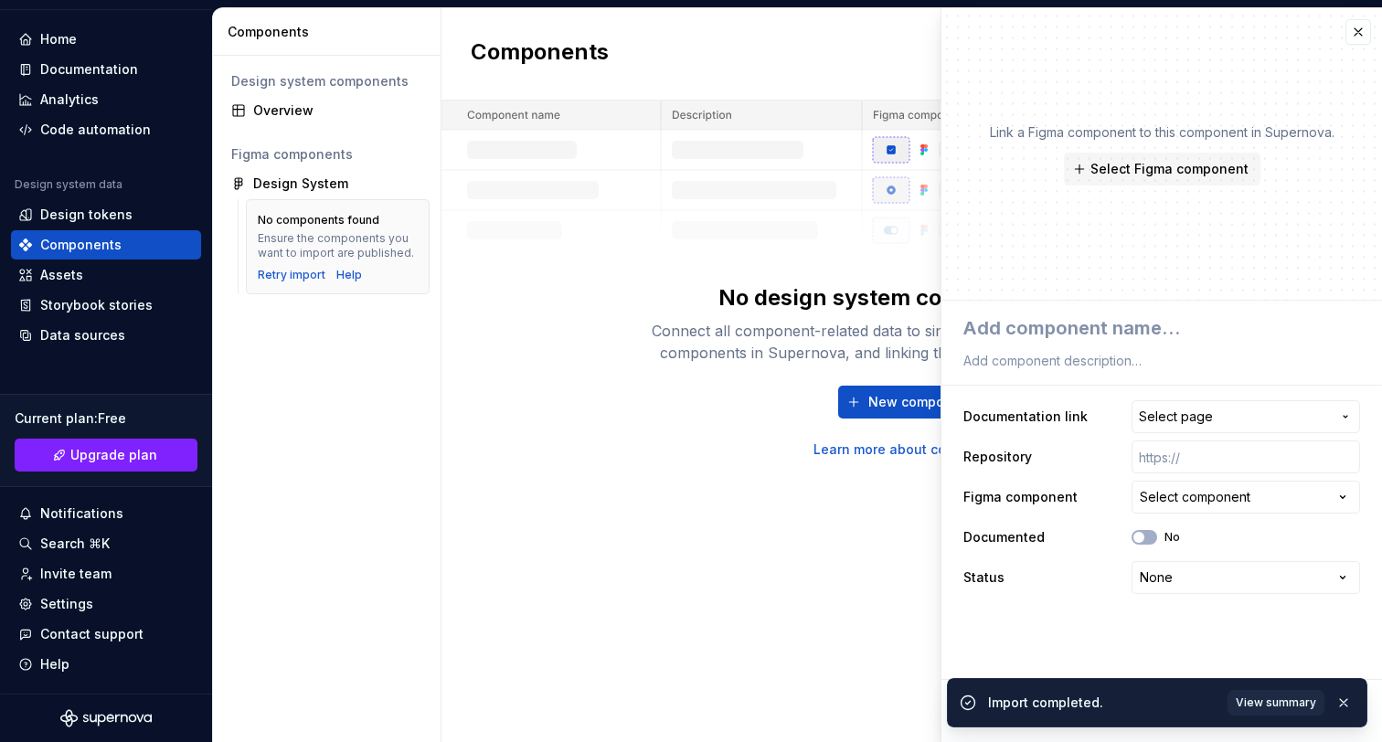
click at [1173, 419] on span "Select page" at bounding box center [1176, 417] width 74 height 18
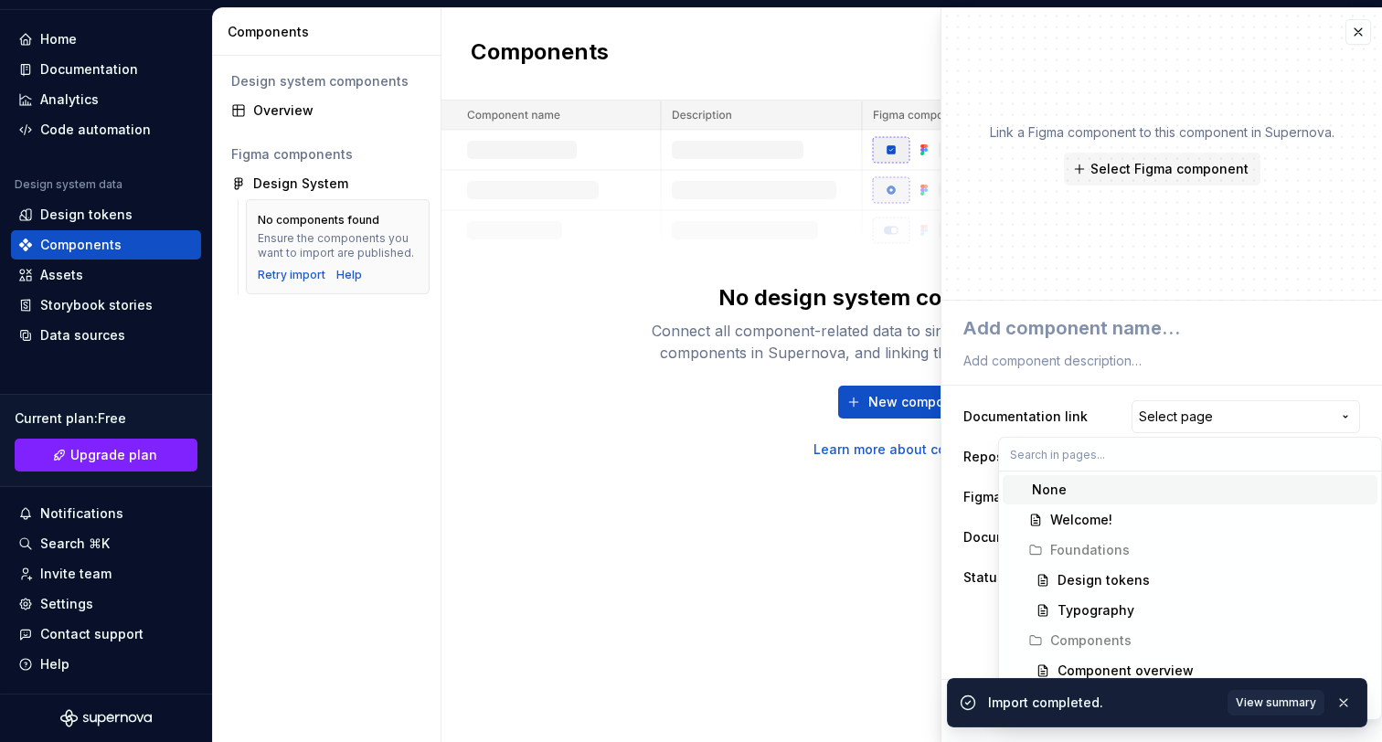
click at [1176, 385] on html "**********" at bounding box center [691, 371] width 1382 height 742
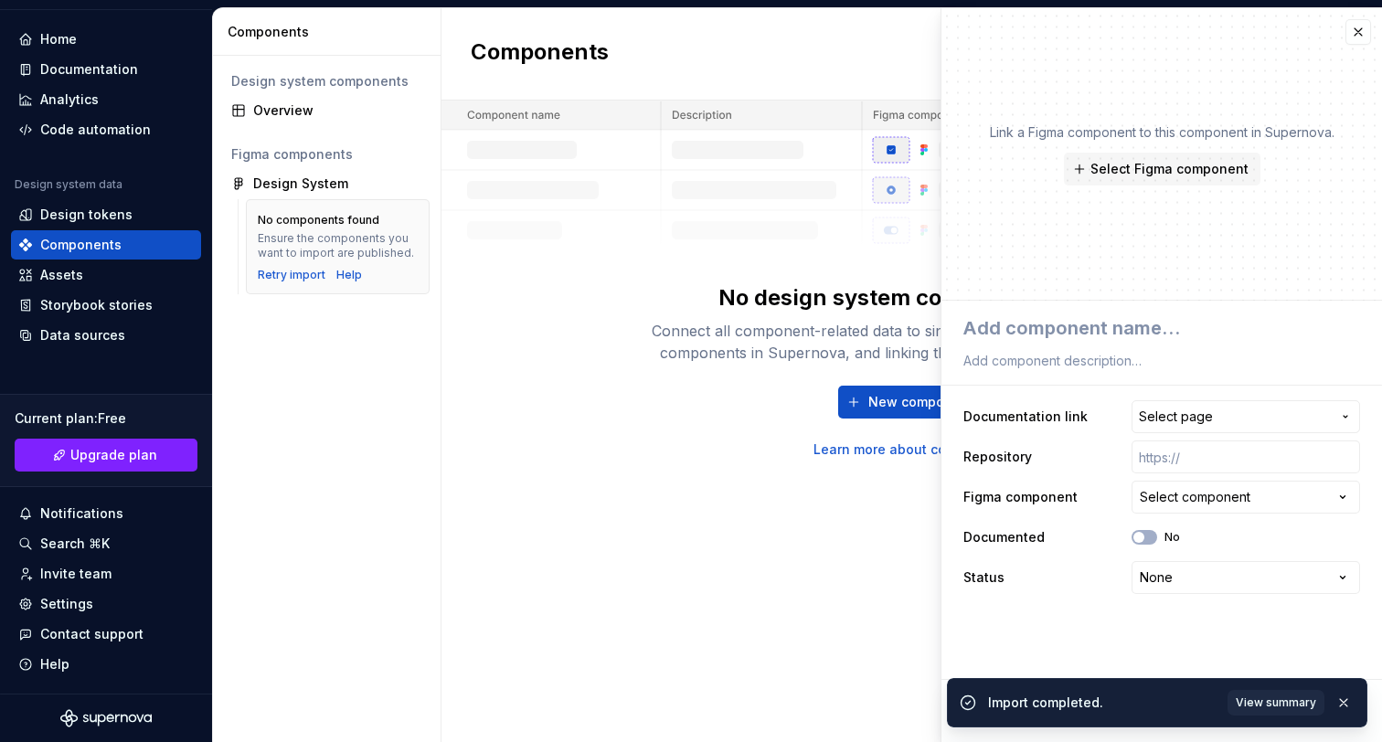
click at [745, 566] on div "Components New component No design system components - yet Connect all componen…" at bounding box center [912, 375] width 941 height 734
click at [745, 565] on div "Components New component No design system components - yet Connect all componen…" at bounding box center [912, 375] width 941 height 734
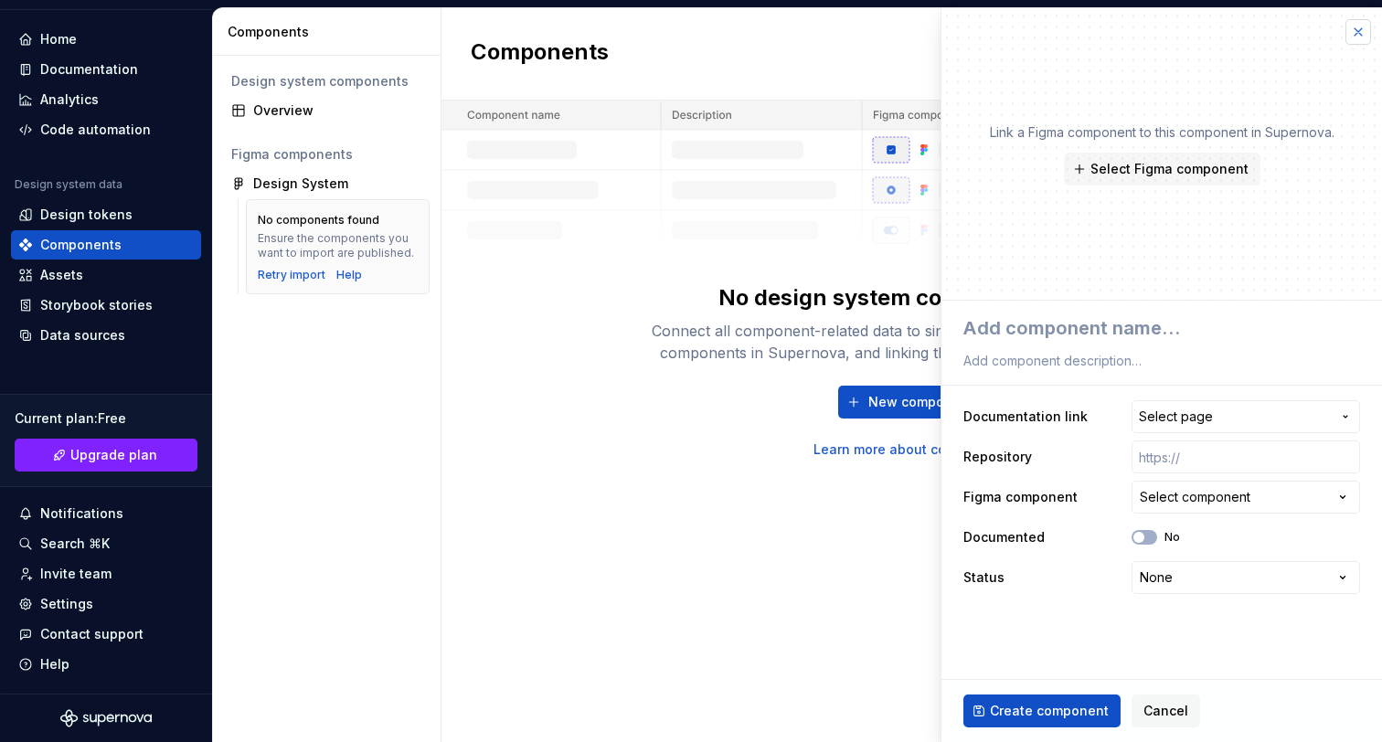
click at [1368, 39] on button "button" at bounding box center [1359, 32] width 26 height 26
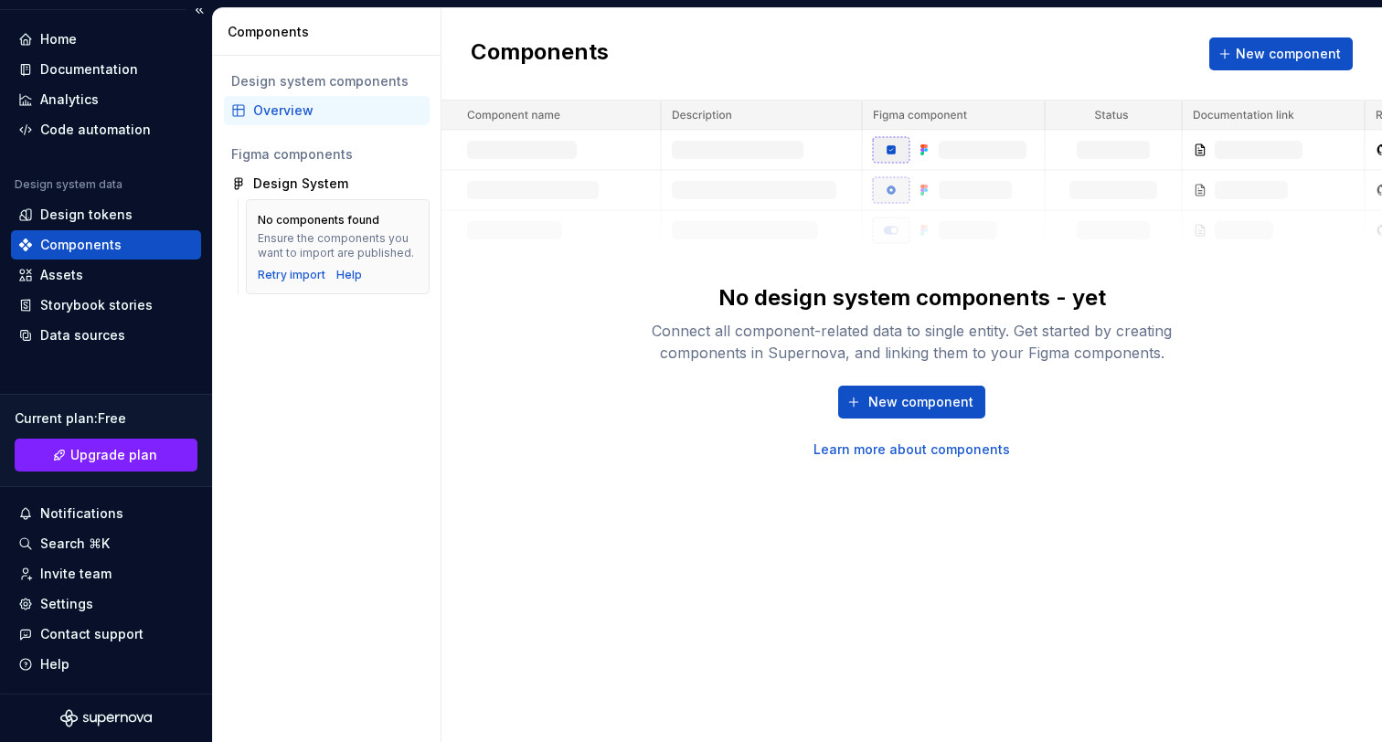
click at [55, 230] on div "Components" at bounding box center [106, 244] width 190 height 29
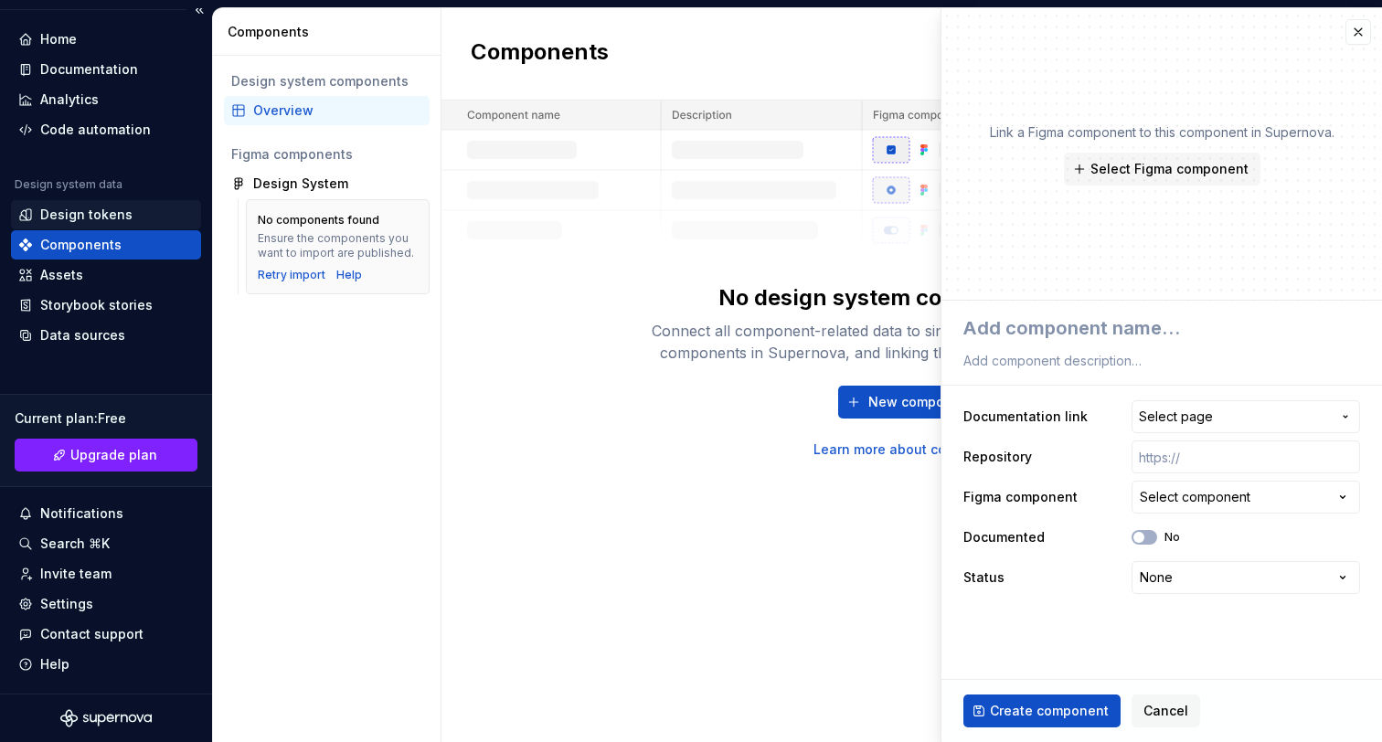
click at [88, 224] on div "Design tokens" at bounding box center [106, 214] width 190 height 29
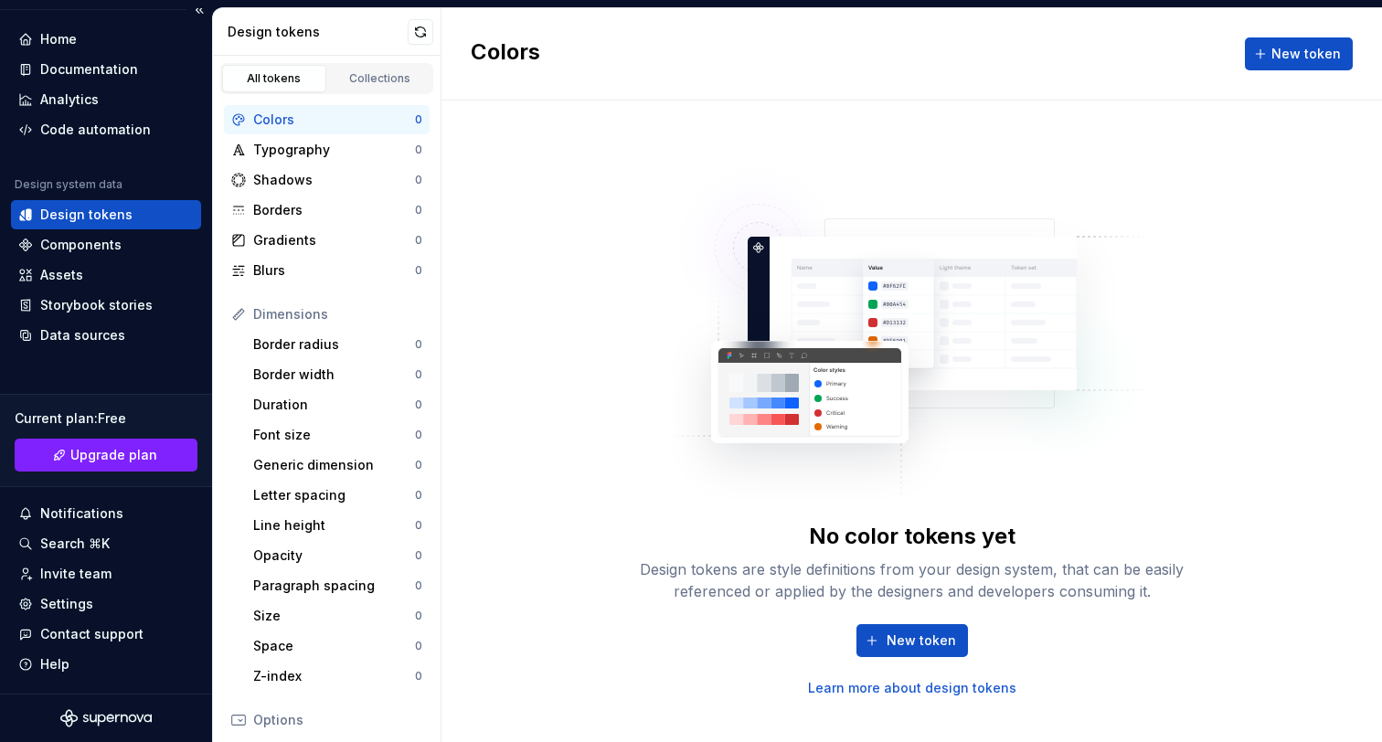
click at [109, 224] on div "Design tokens" at bounding box center [106, 214] width 190 height 29
click at [899, 640] on span "New token" at bounding box center [921, 641] width 69 height 18
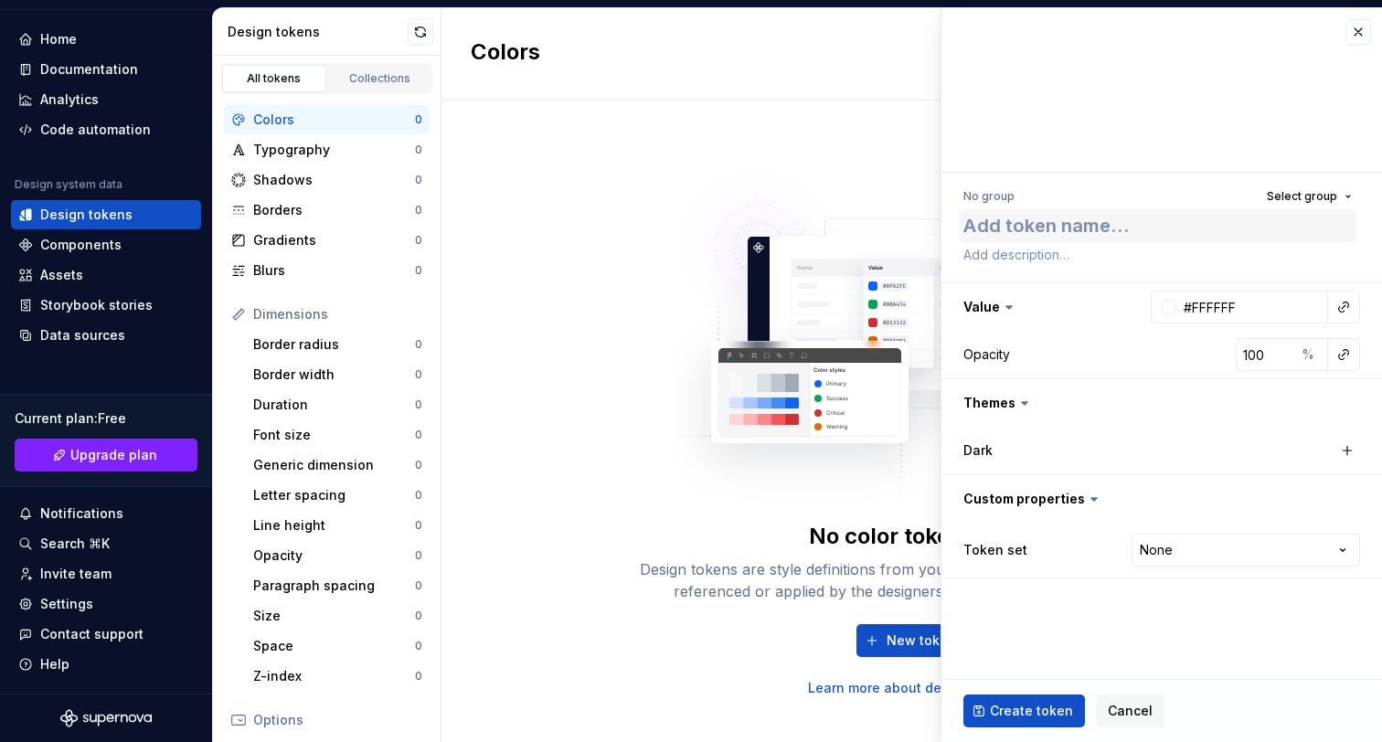
click at [1113, 230] on textarea at bounding box center [1158, 225] width 397 height 33
type textarea "*"
type textarea "b"
type textarea "*"
type textarea "bl"
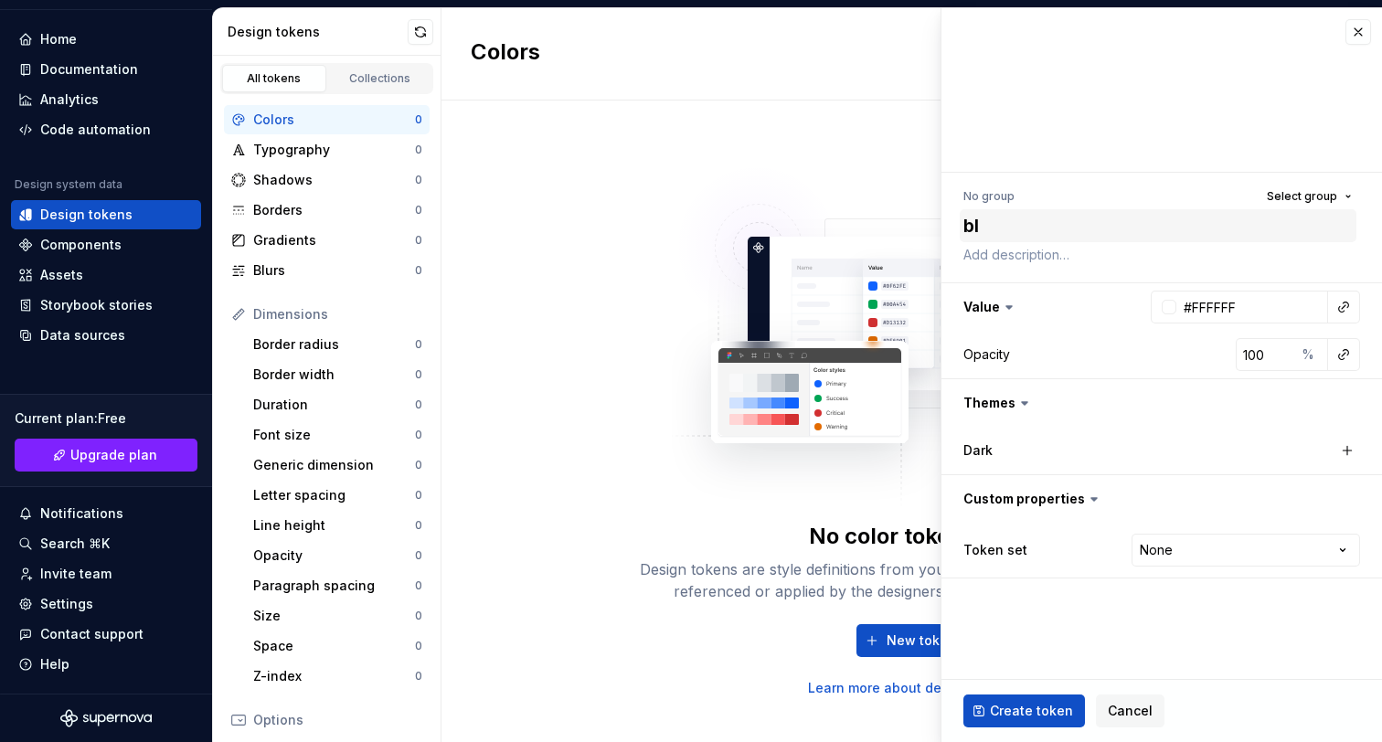
type textarea "*"
type textarea "bla"
type textarea "*"
type textarea "blac"
type textarea "*"
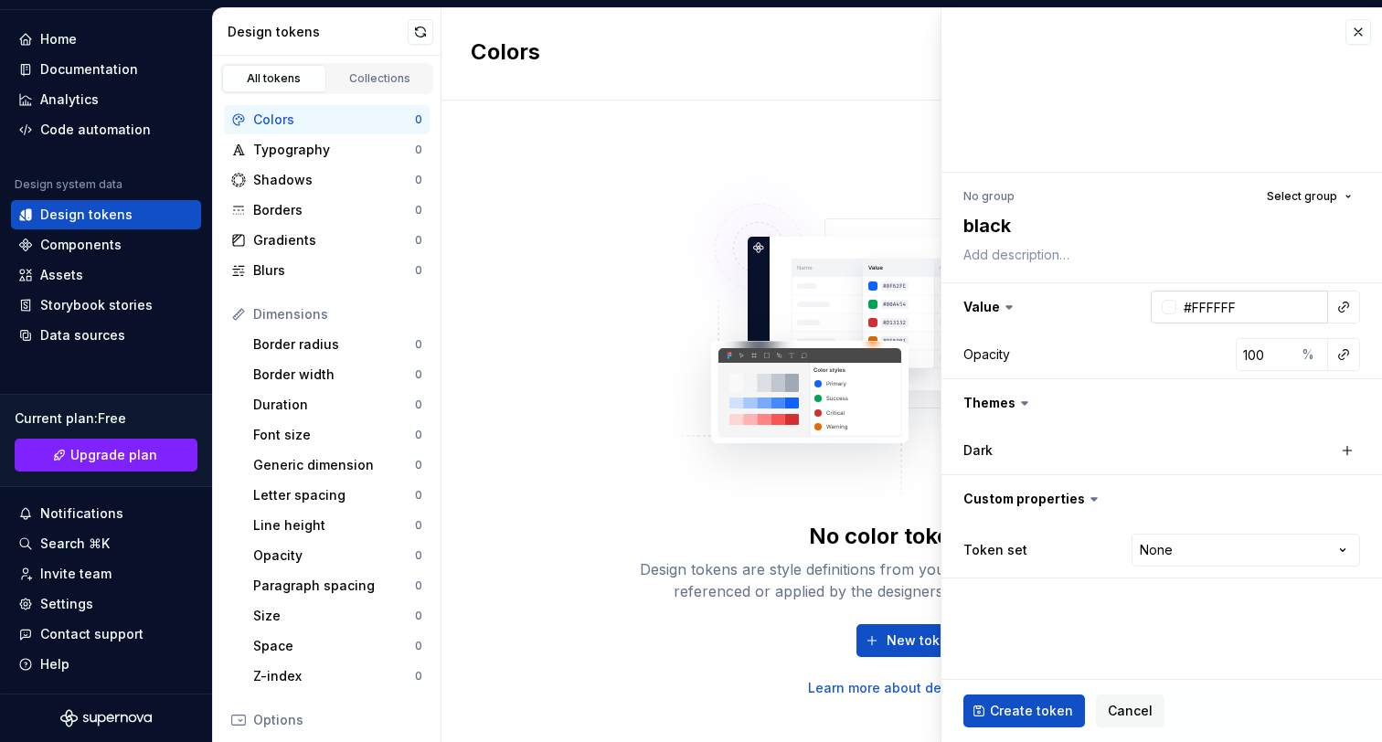
type textarea "black"
click at [1241, 318] on input "#FFFFFF" at bounding box center [1253, 307] width 152 height 33
type input "#000000"
click at [1127, 400] on button "button" at bounding box center [1162, 403] width 441 height 48
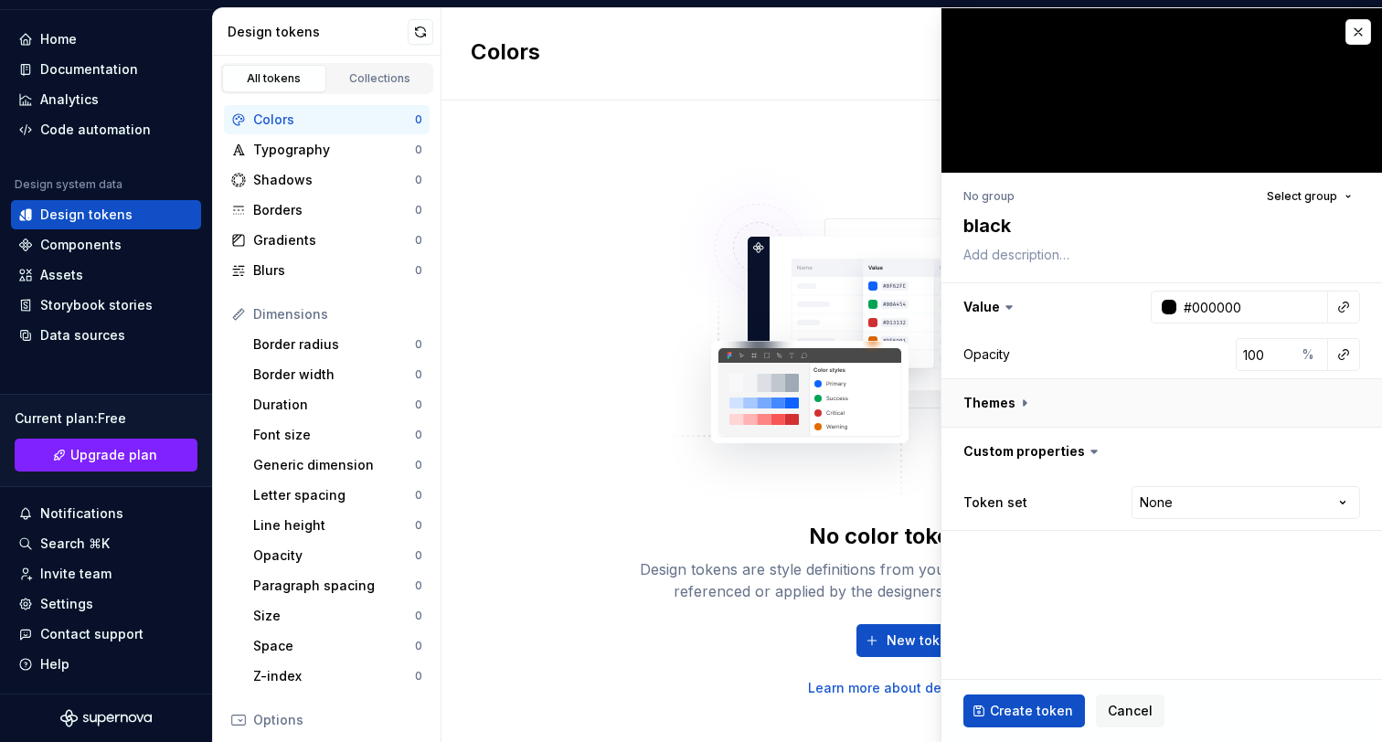
click at [1127, 399] on button "button" at bounding box center [1162, 403] width 441 height 48
click at [1039, 445] on div "Dark" at bounding box center [1055, 451] width 183 height 18
click at [995, 450] on div "Dark" at bounding box center [1055, 451] width 183 height 18
click at [1352, 453] on button "button" at bounding box center [1348, 451] width 26 height 26
click at [1156, 458] on button "button" at bounding box center [1159, 450] width 33 height 33
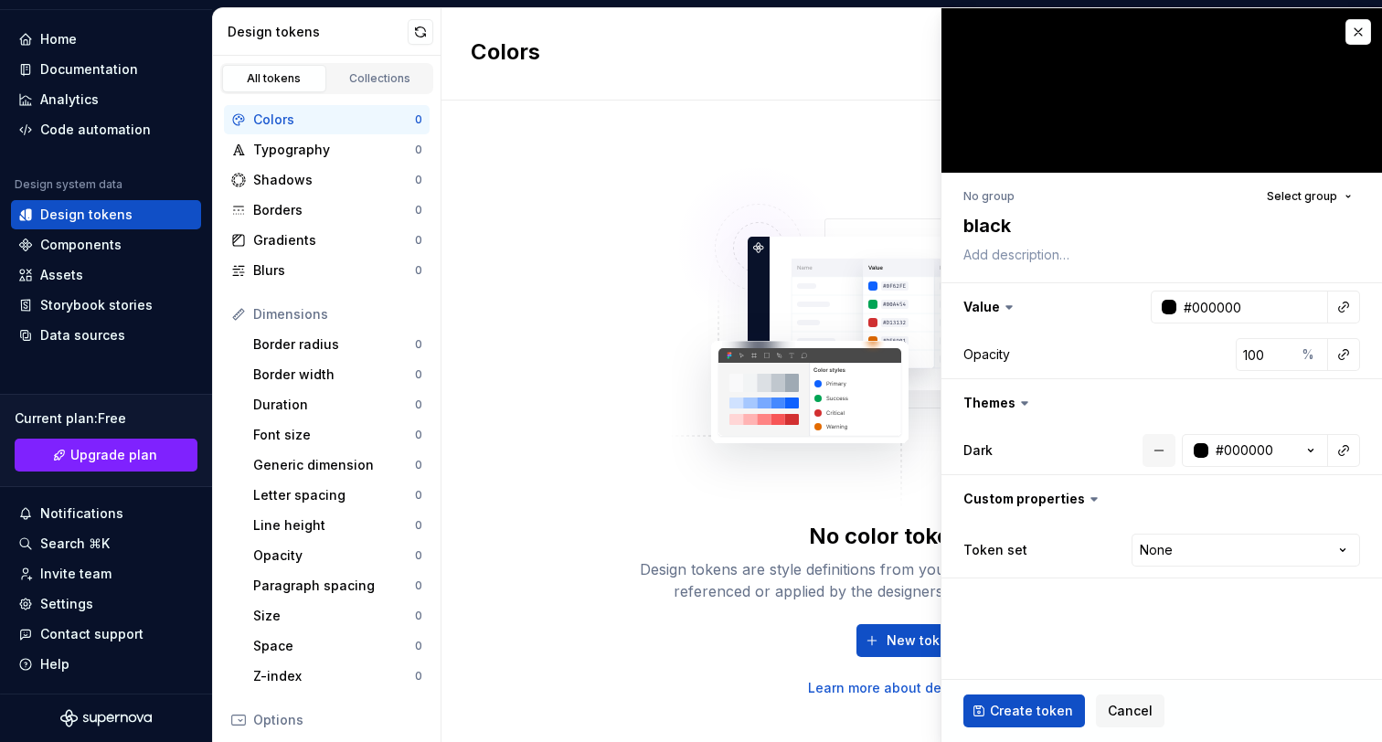
type textarea "*"
click at [981, 453] on label "Dark" at bounding box center [978, 451] width 29 height 18
click at [1233, 558] on html "HM Amsterdam J Home Documentation Analytics Code automation Design system data …" at bounding box center [691, 371] width 1382 height 742
select select "**********"
click at [1257, 549] on html "HM Amsterdam J Home Documentation Analytics Code automation Design system data …" at bounding box center [691, 371] width 1382 height 742
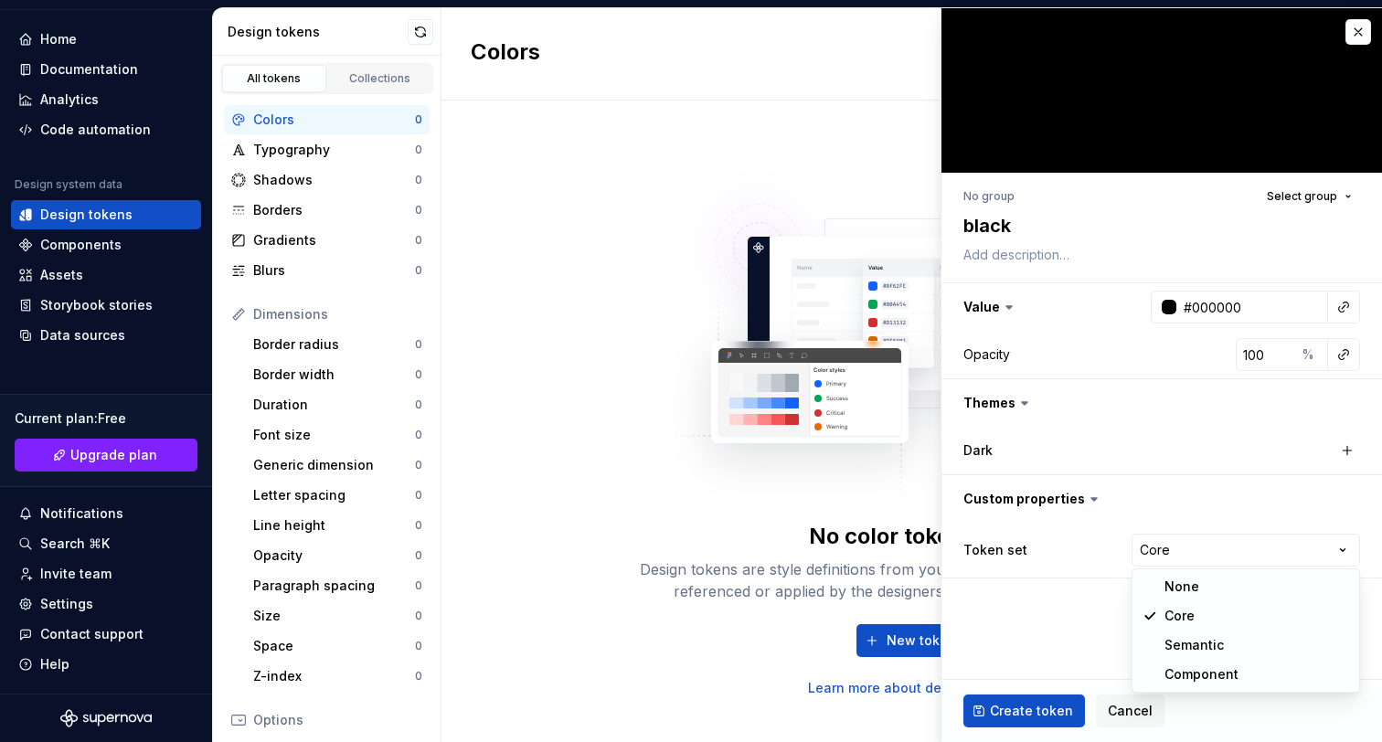
click at [1259, 549] on html "HM Amsterdam J Home Documentation Analytics Code automation Design system data …" at bounding box center [691, 371] width 1382 height 742
click at [1304, 190] on span "Select group" at bounding box center [1302, 196] width 70 height 15
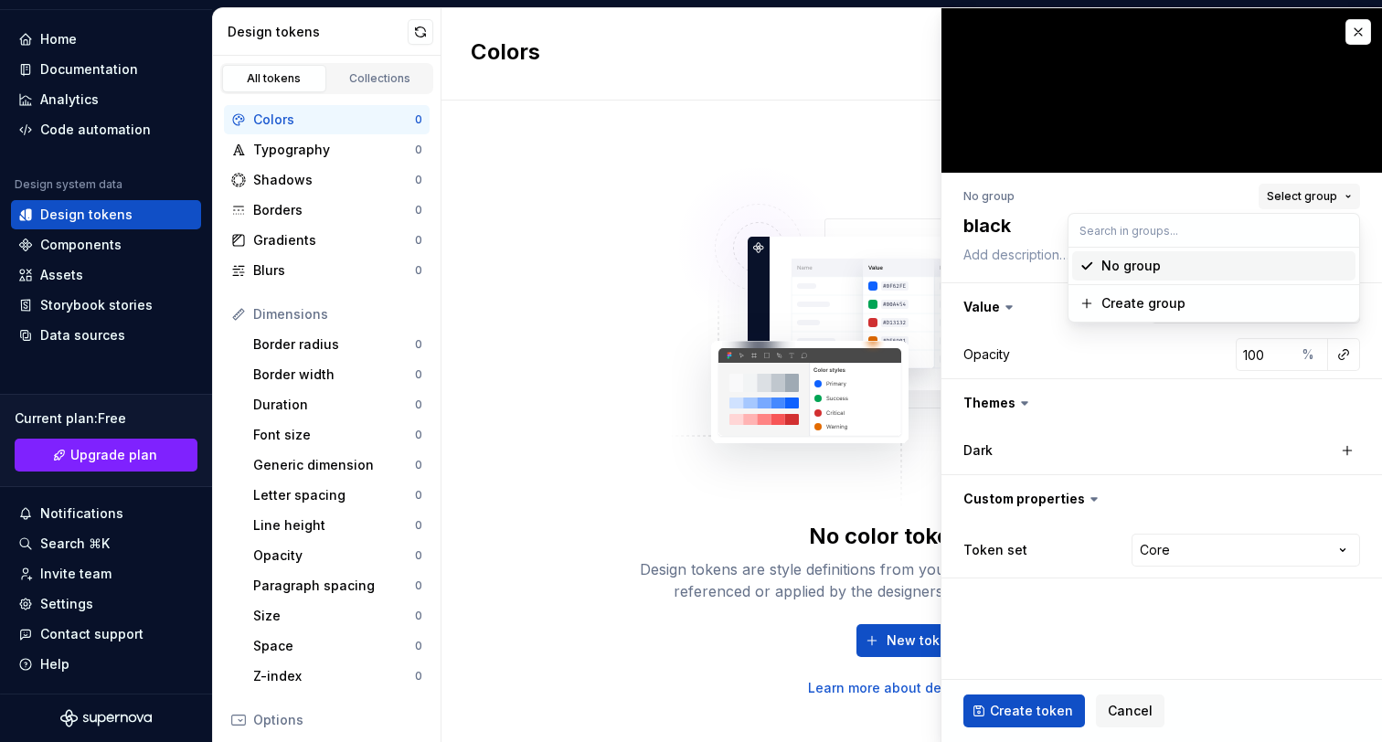
click at [1304, 190] on span "Select group" at bounding box center [1302, 196] width 70 height 15
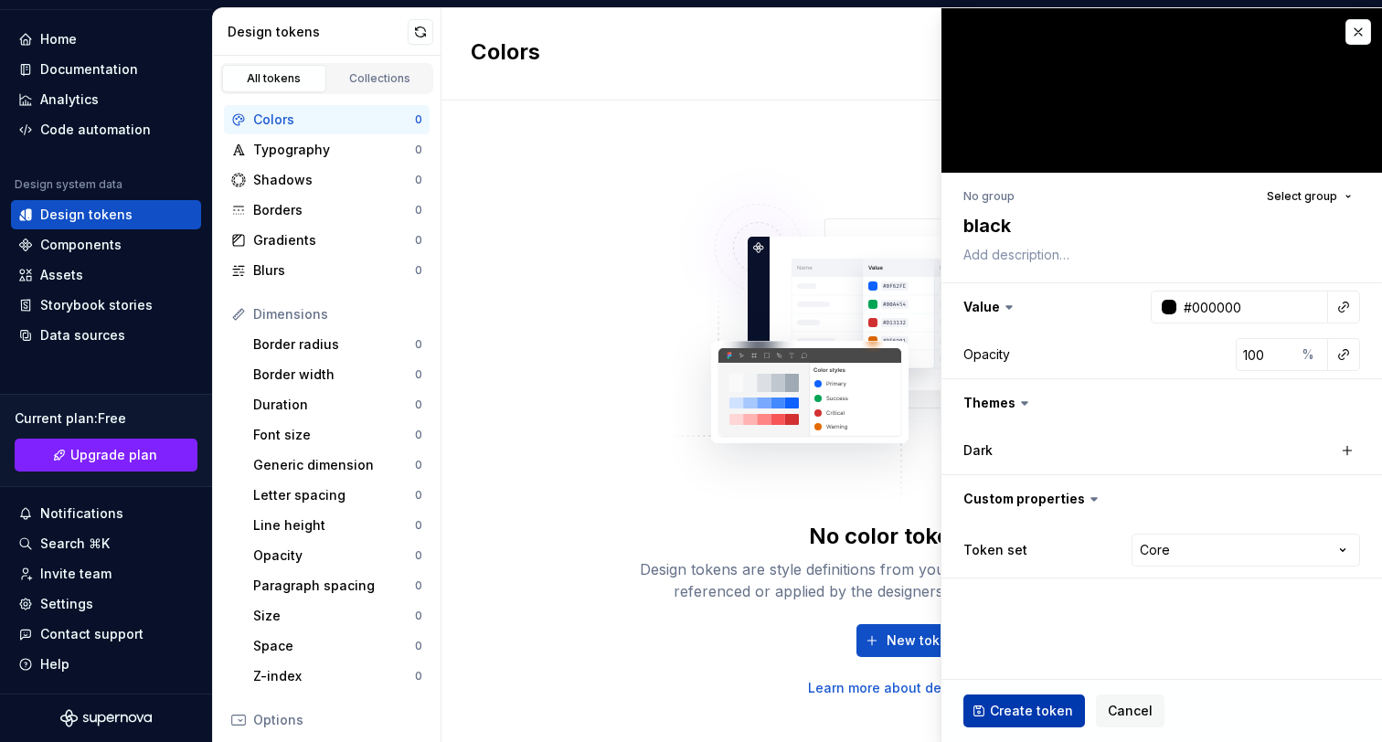
click at [993, 714] on span "Create token" at bounding box center [1031, 711] width 83 height 18
type textarea "*"
type input "#FFFFFF"
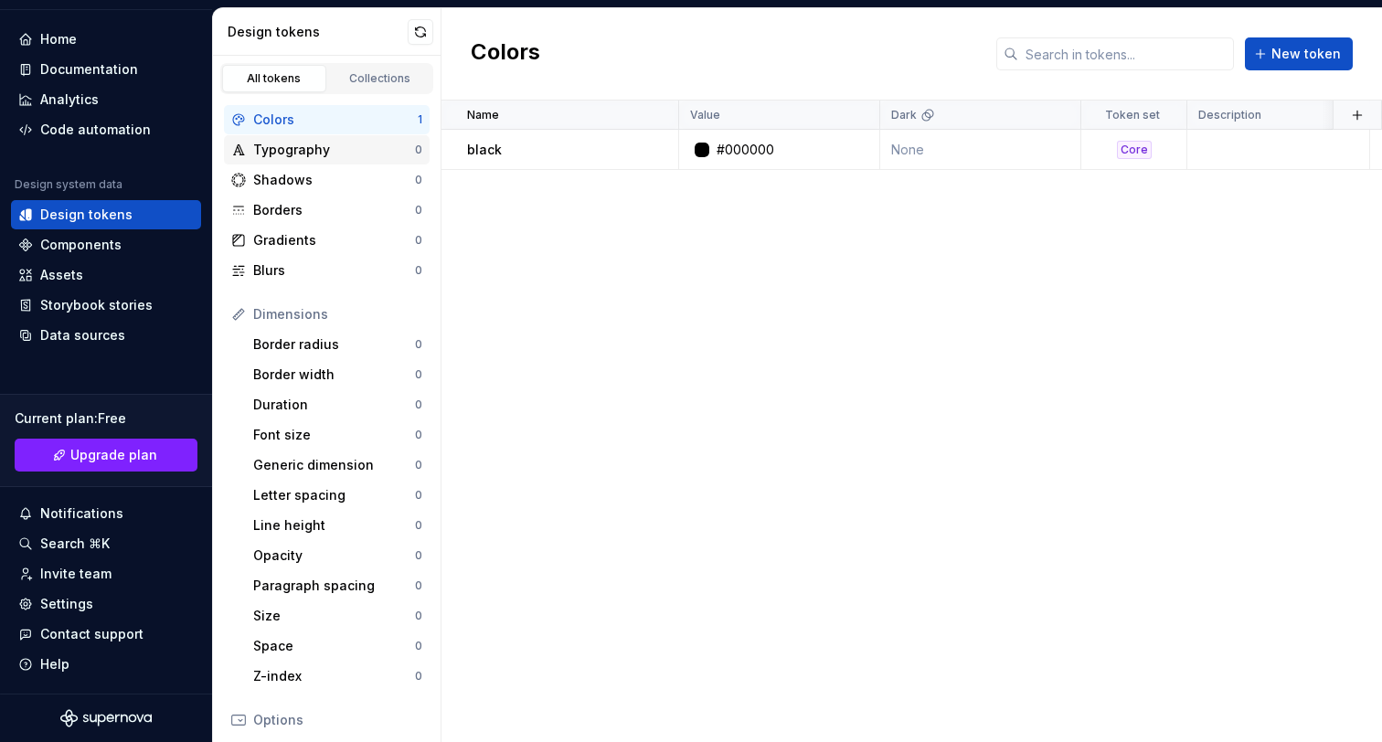
click at [322, 144] on div "Typography" at bounding box center [334, 150] width 162 height 18
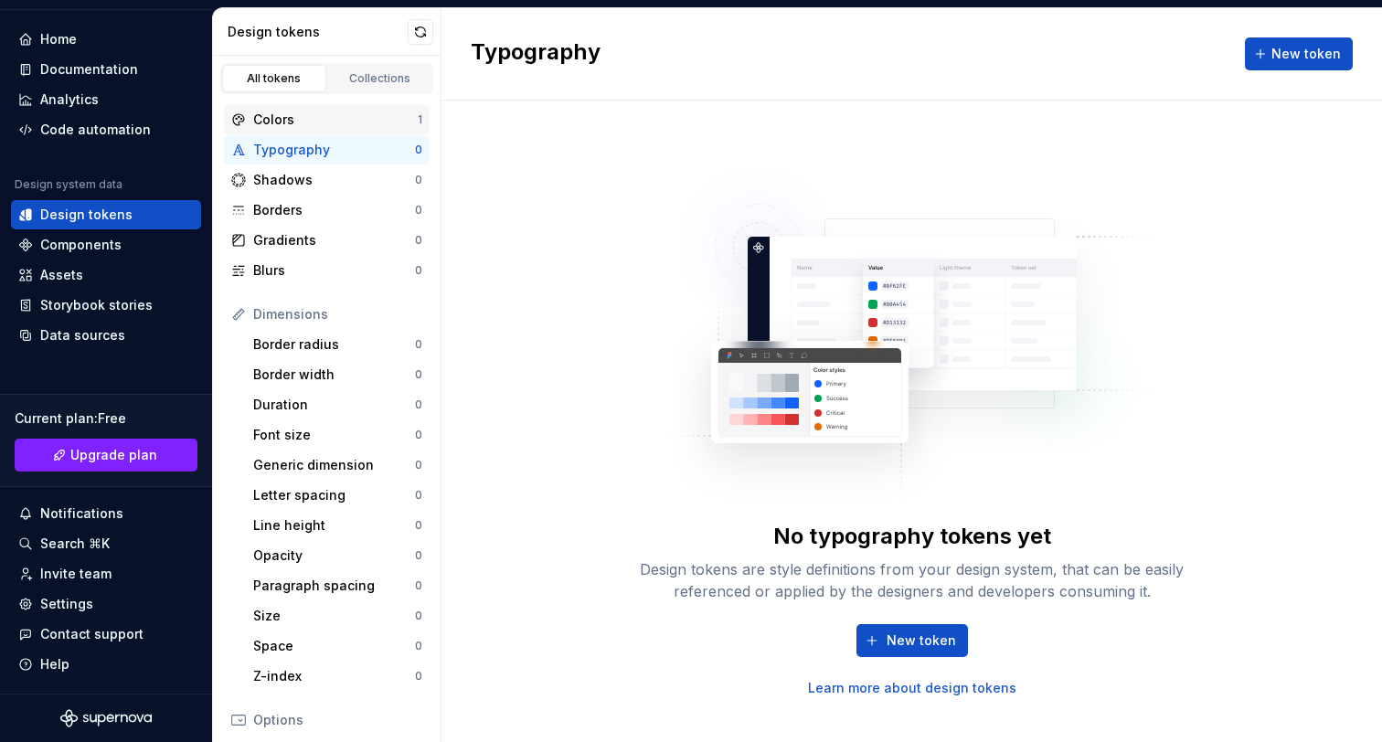
click at [341, 124] on div "Colors" at bounding box center [335, 120] width 165 height 18
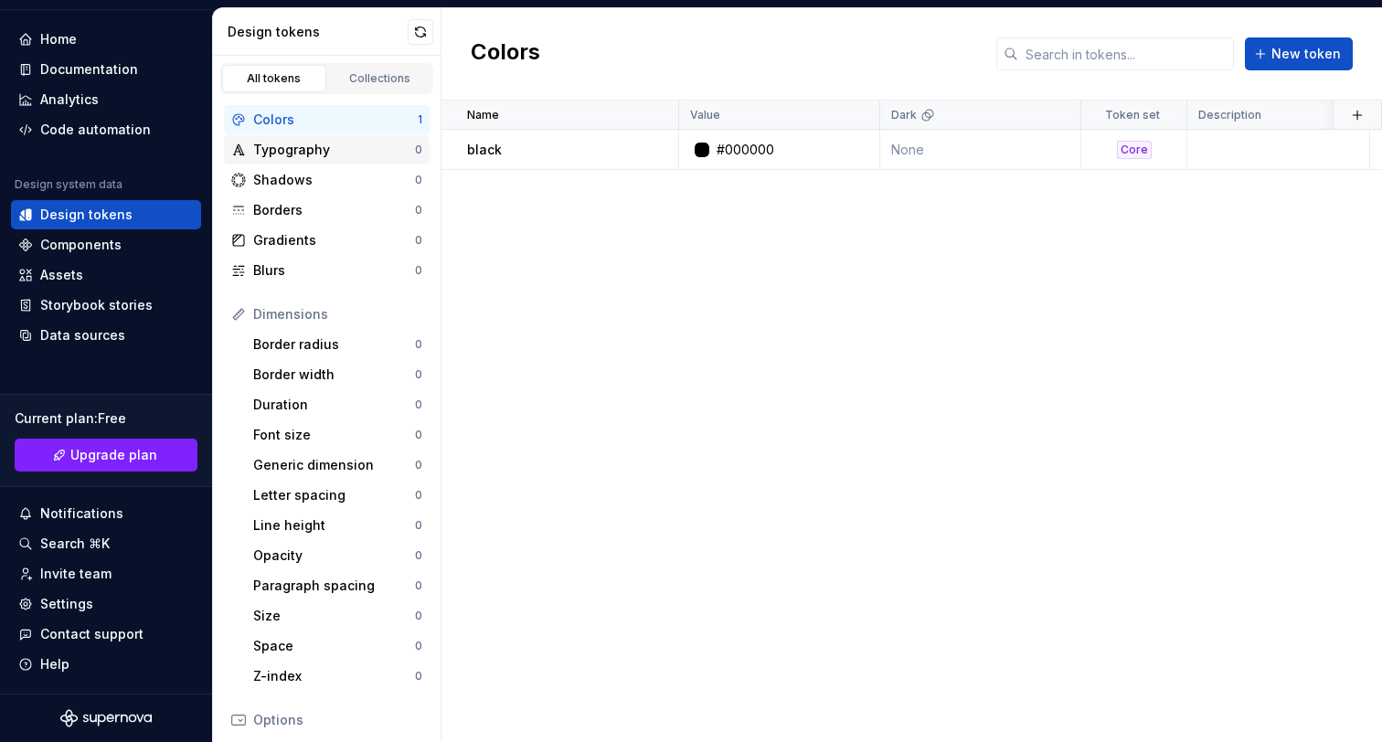
click at [358, 155] on div "Typography" at bounding box center [334, 150] width 162 height 18
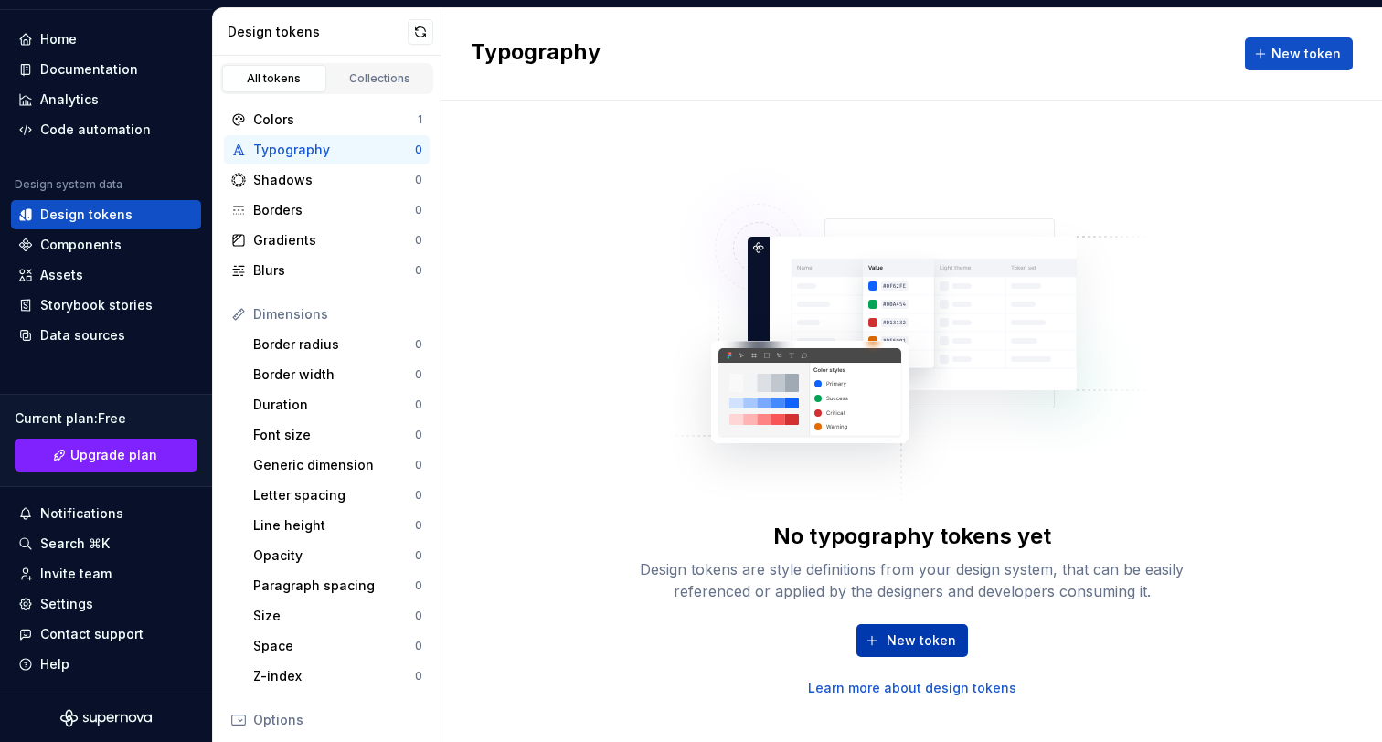
click at [895, 626] on button "New token" at bounding box center [913, 640] width 112 height 33
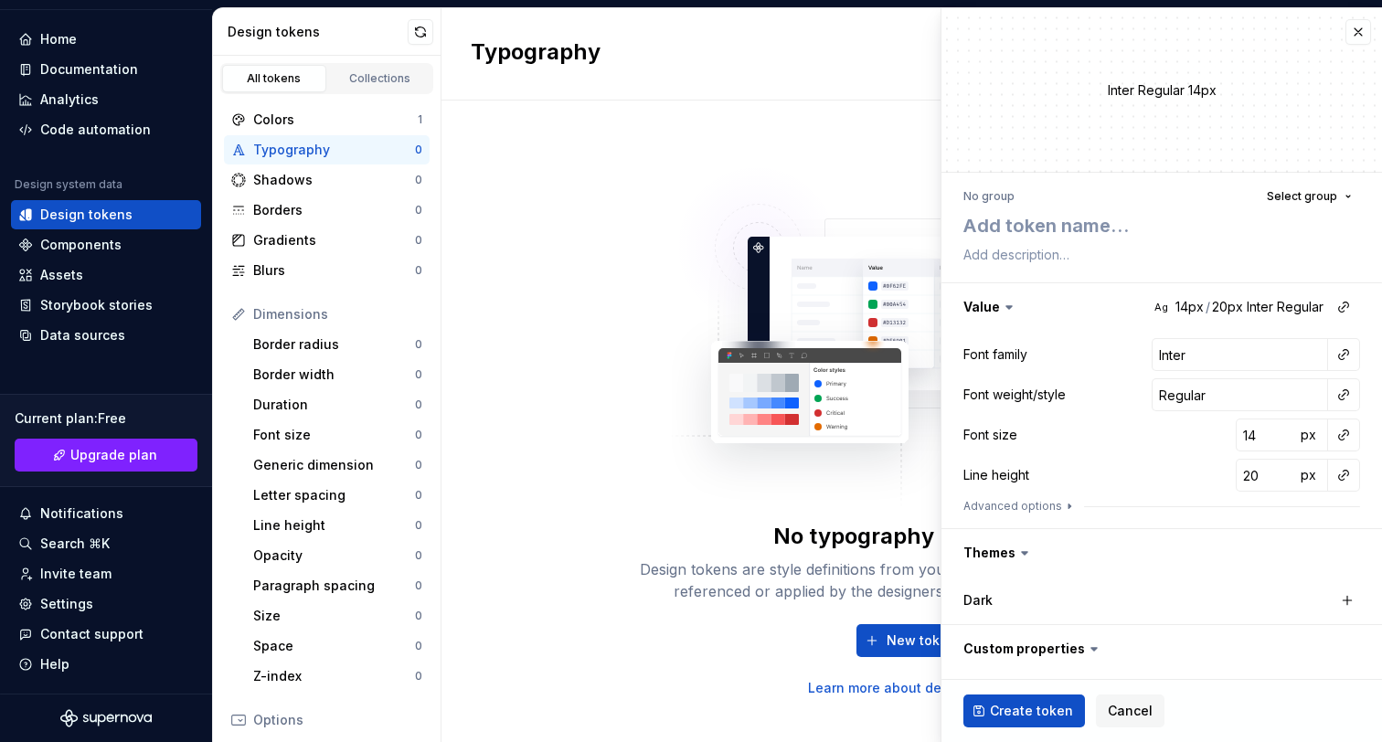
click at [859, 395] on img at bounding box center [912, 328] width 481 height 366
click at [1359, 30] on button "button" at bounding box center [1359, 32] width 26 height 26
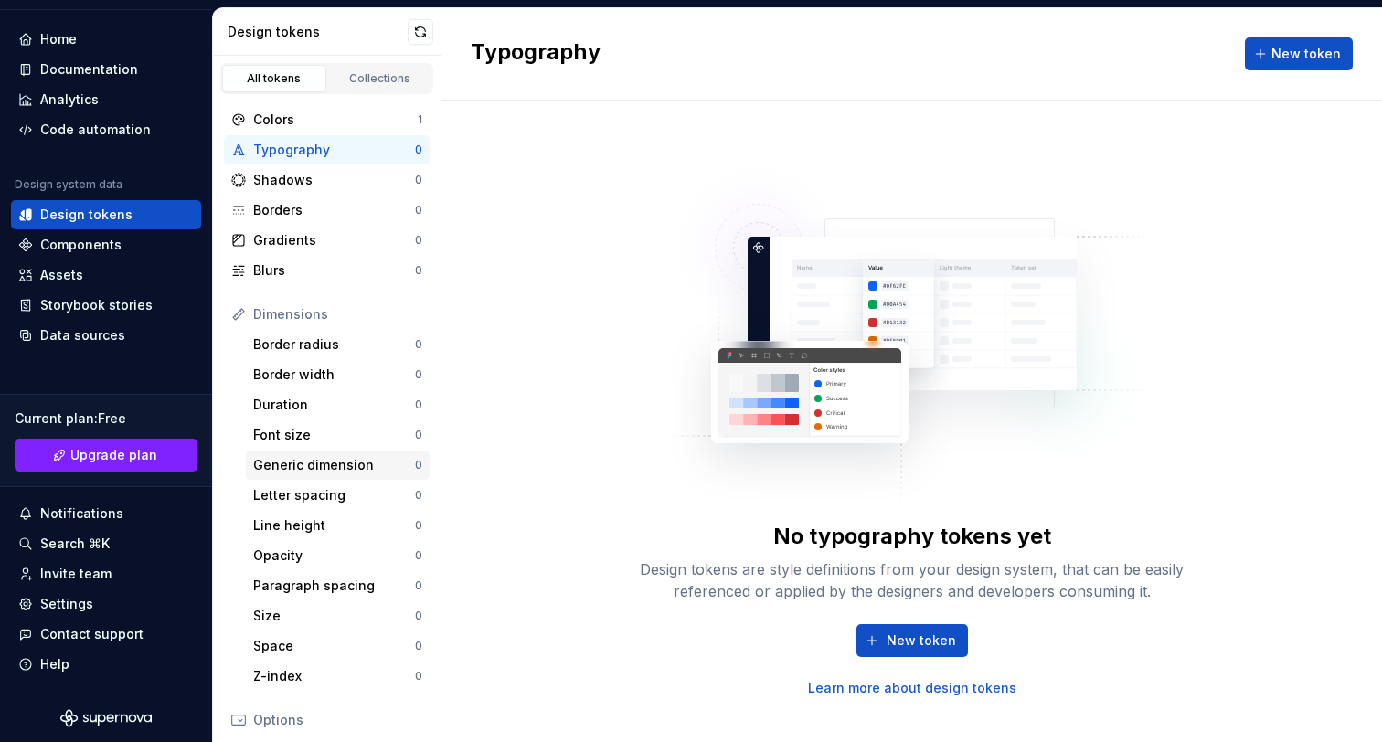
scroll to position [26, 0]
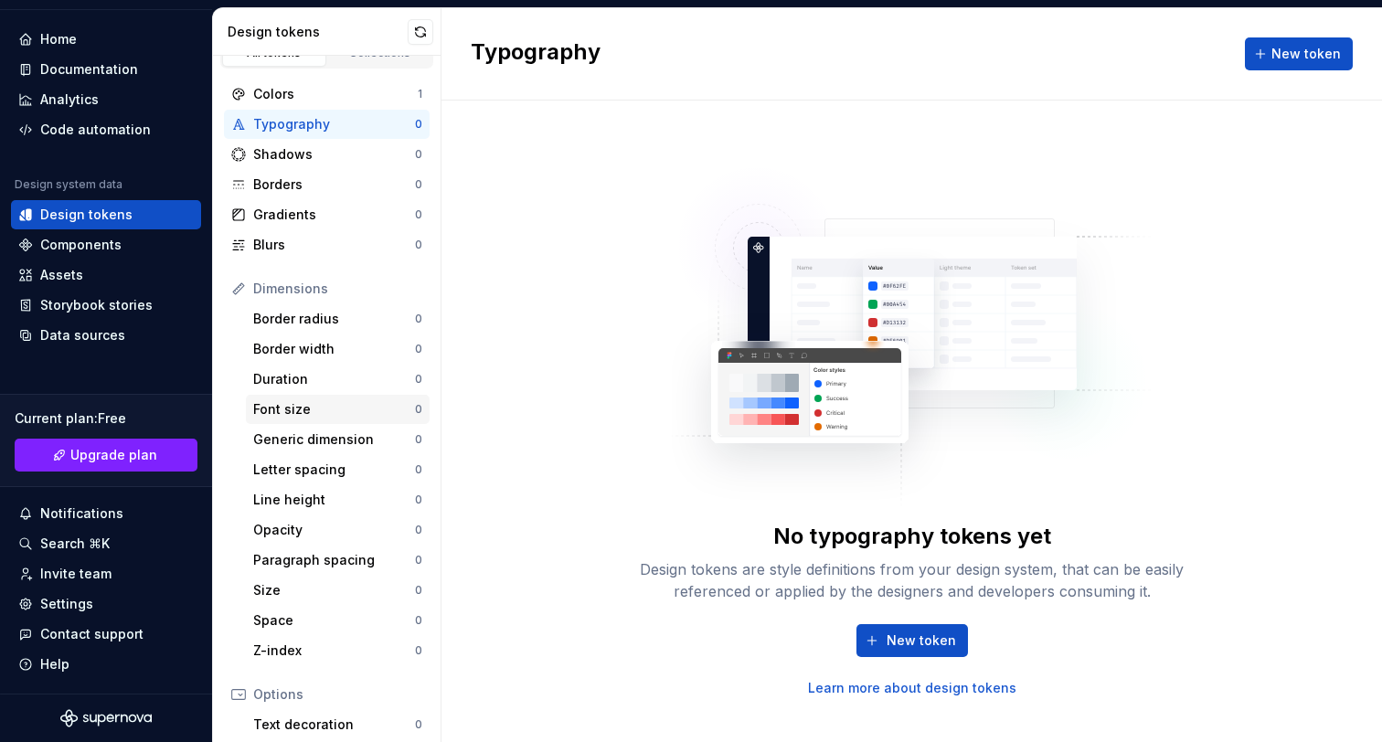
click at [369, 423] on div "Font size 0" at bounding box center [338, 409] width 184 height 29
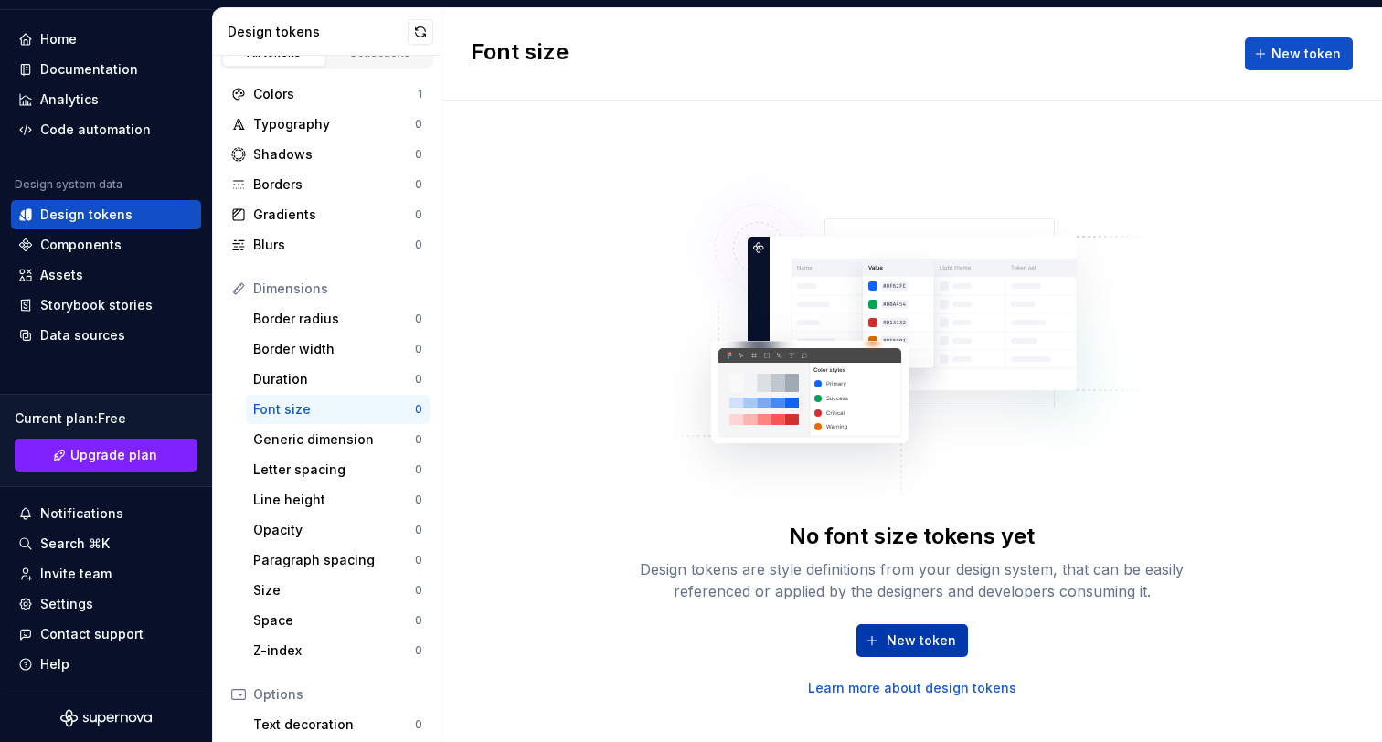
click at [920, 637] on span "New token" at bounding box center [921, 641] width 69 height 18
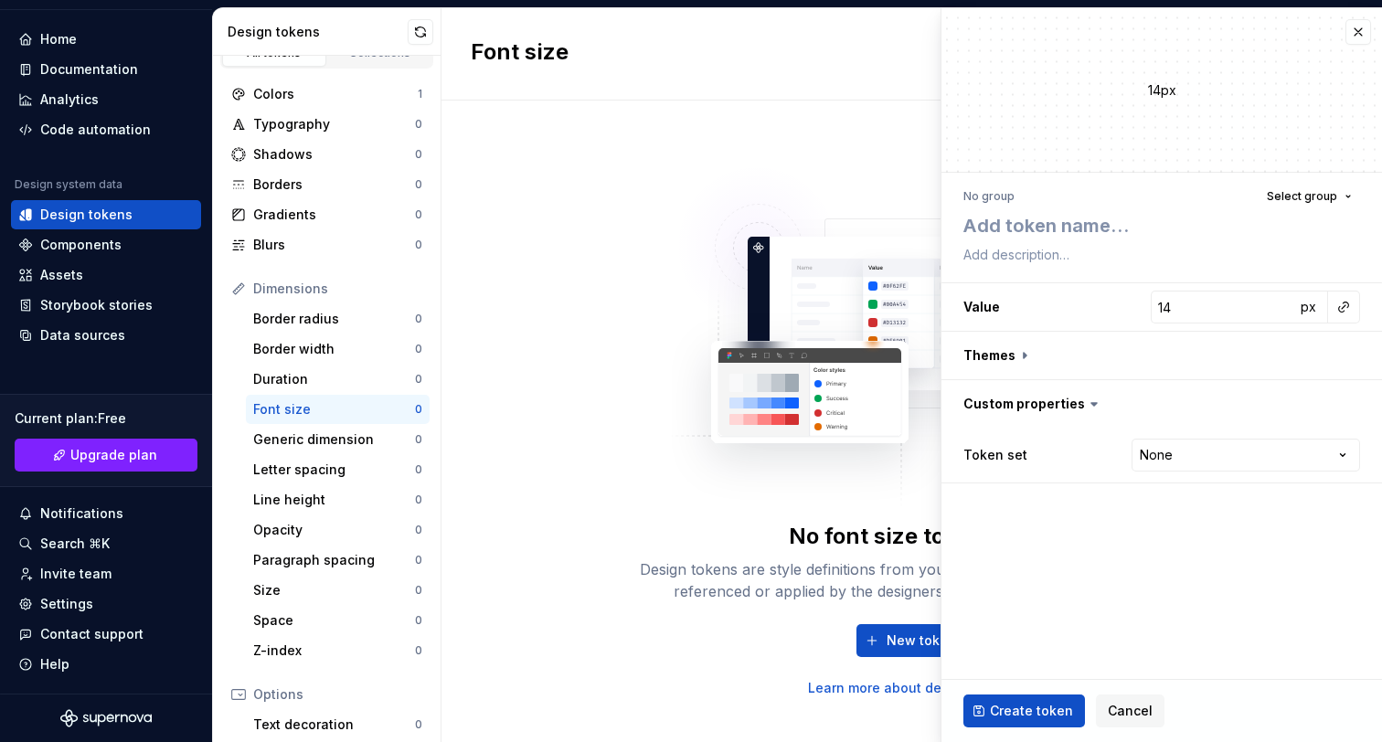
type textarea "*"
click at [1141, 91] on div "14px" at bounding box center [1162, 90] width 441 height 20
click at [1173, 91] on div "14px" at bounding box center [1162, 90] width 441 height 20
click at [1263, 297] on input "14" at bounding box center [1223, 307] width 144 height 33
type input "15"
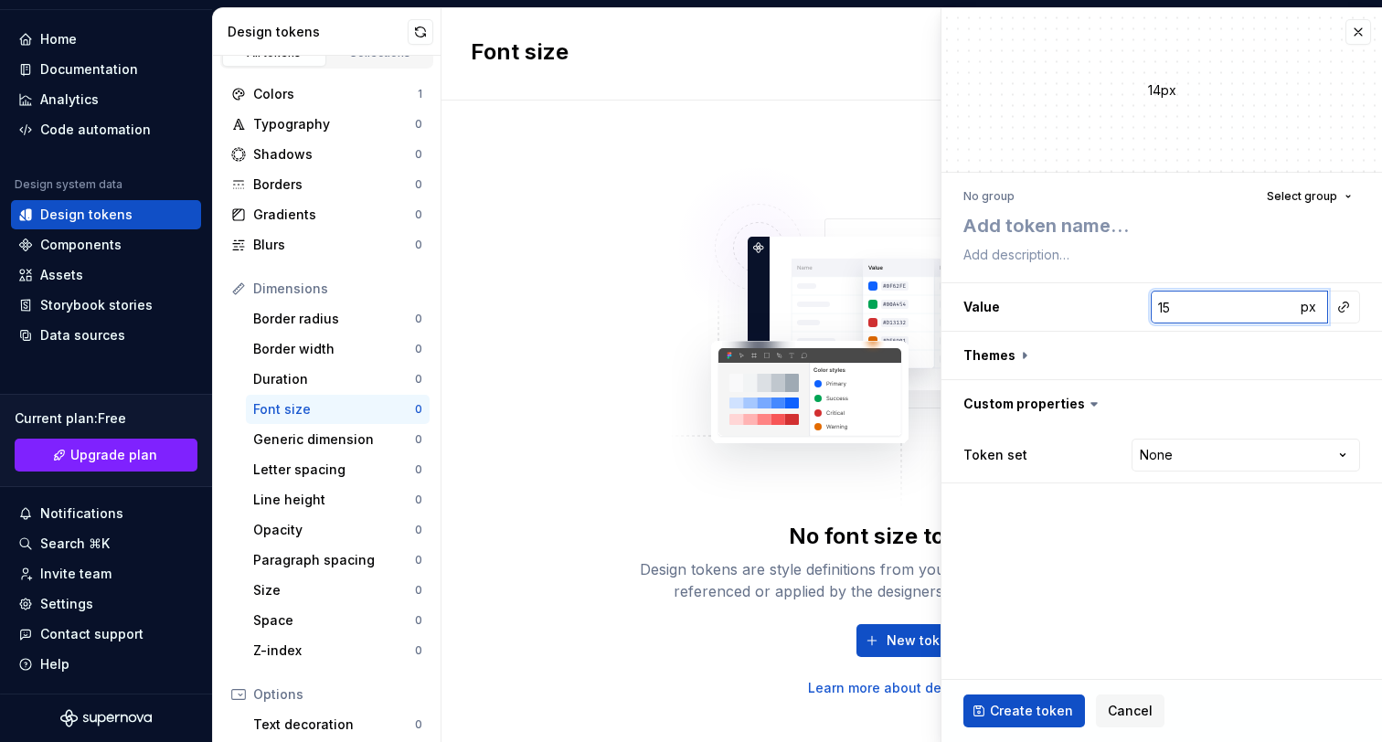
type textarea "*"
type input "16"
type textarea "*"
type input "17"
type textarea "*"
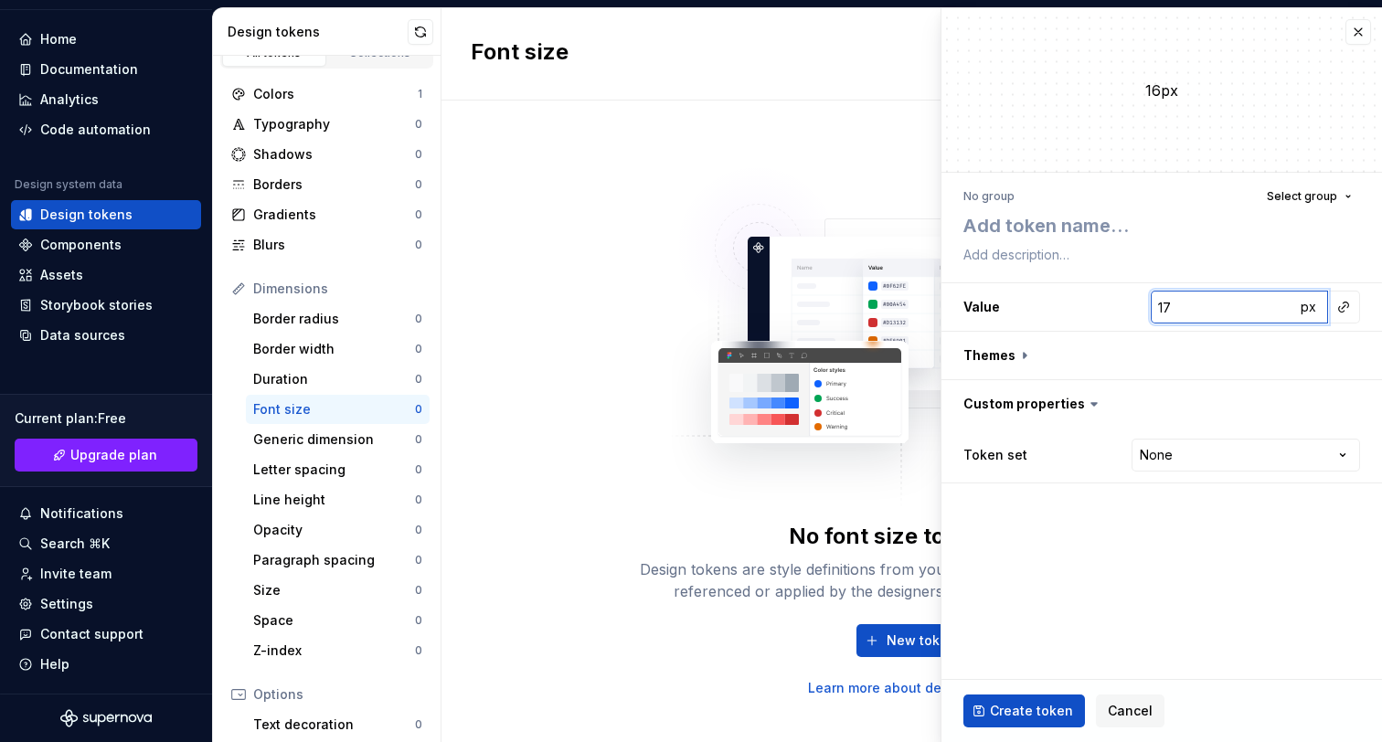
type input "18"
type textarea "*"
type input "19"
type textarea "*"
type input "20"
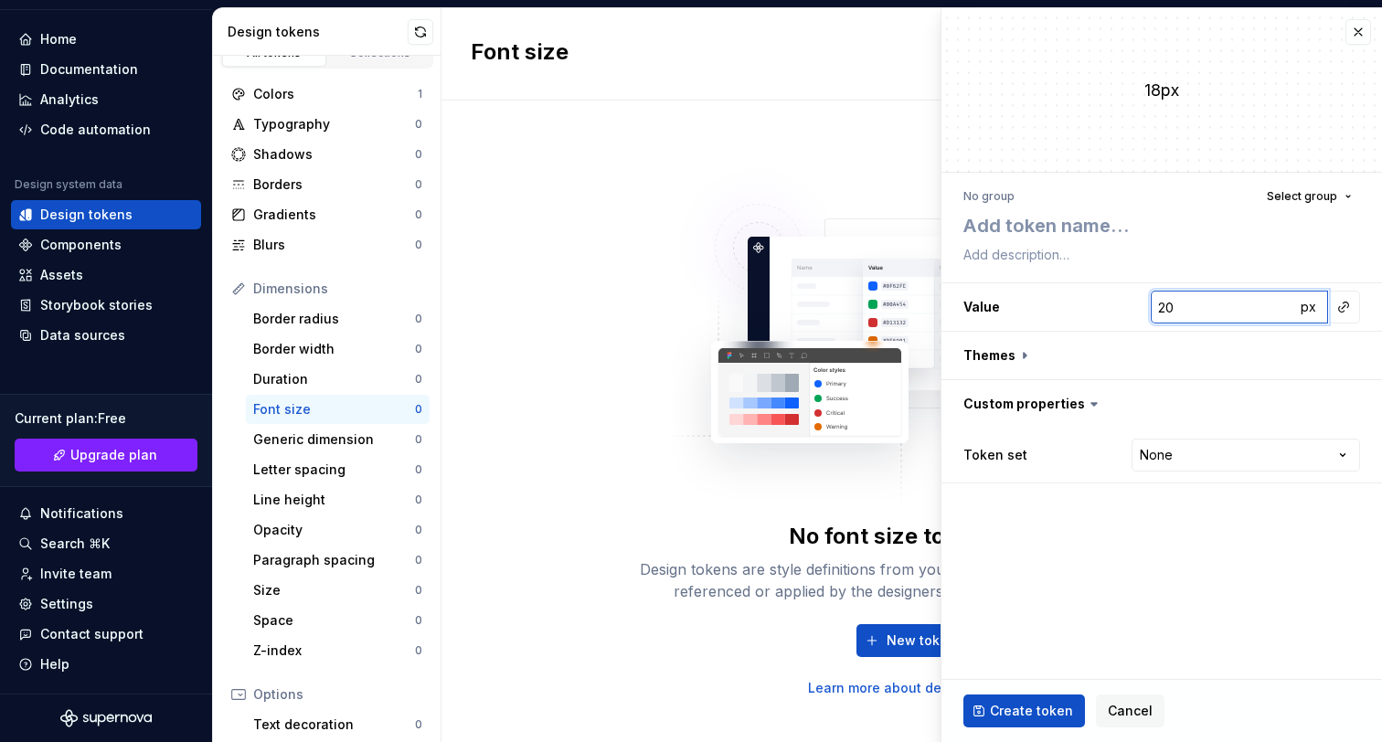
type textarea "*"
type input "21"
type textarea "*"
type input "22"
type textarea "*"
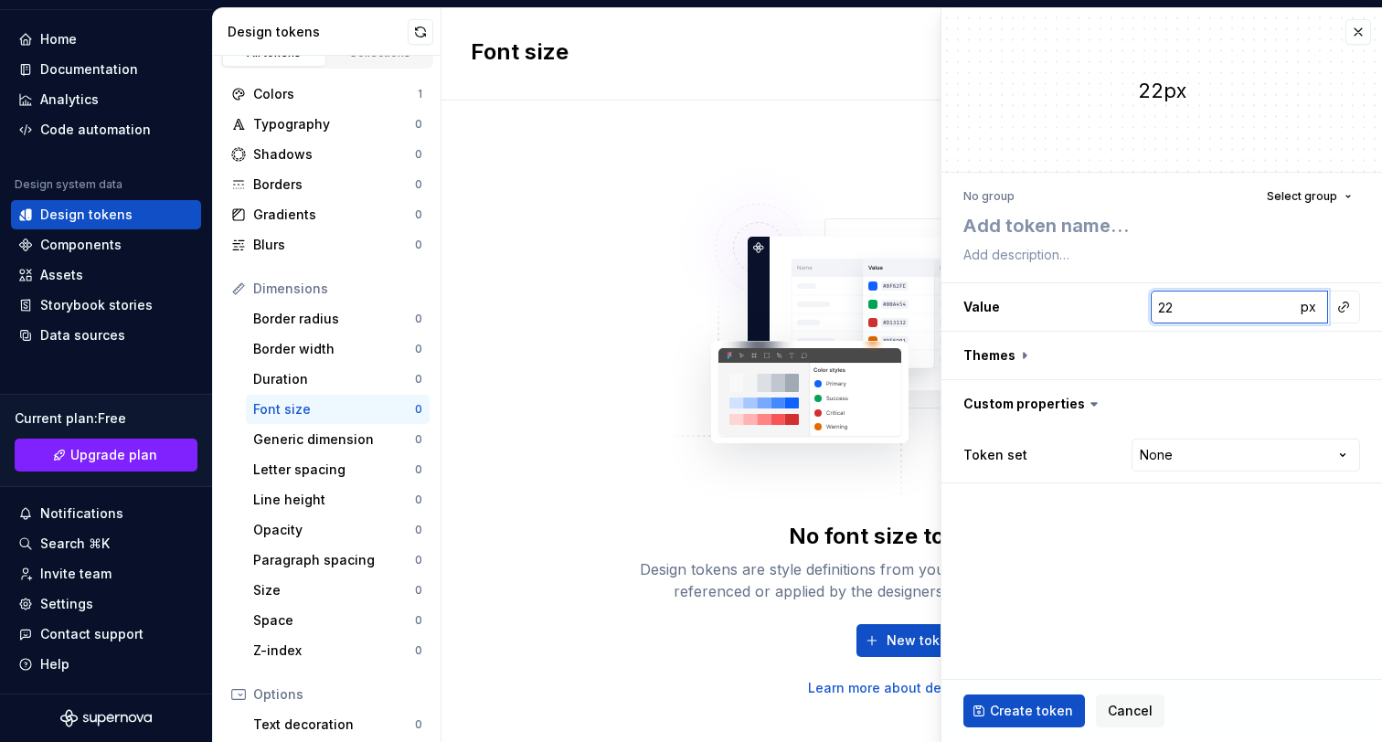
type input "23"
type textarea "*"
type input "24"
type textarea "*"
type input "25"
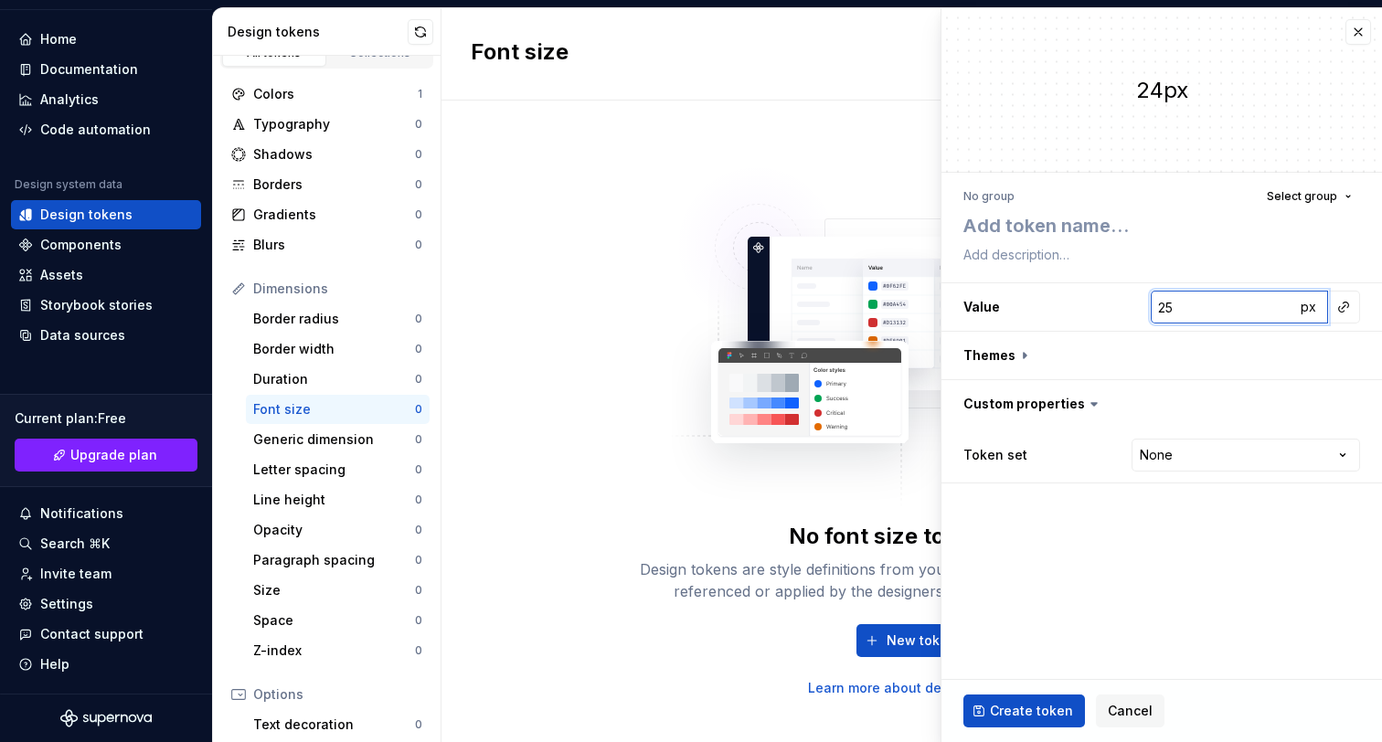
type textarea "*"
type input "26"
type textarea "*"
type input "27"
type textarea "*"
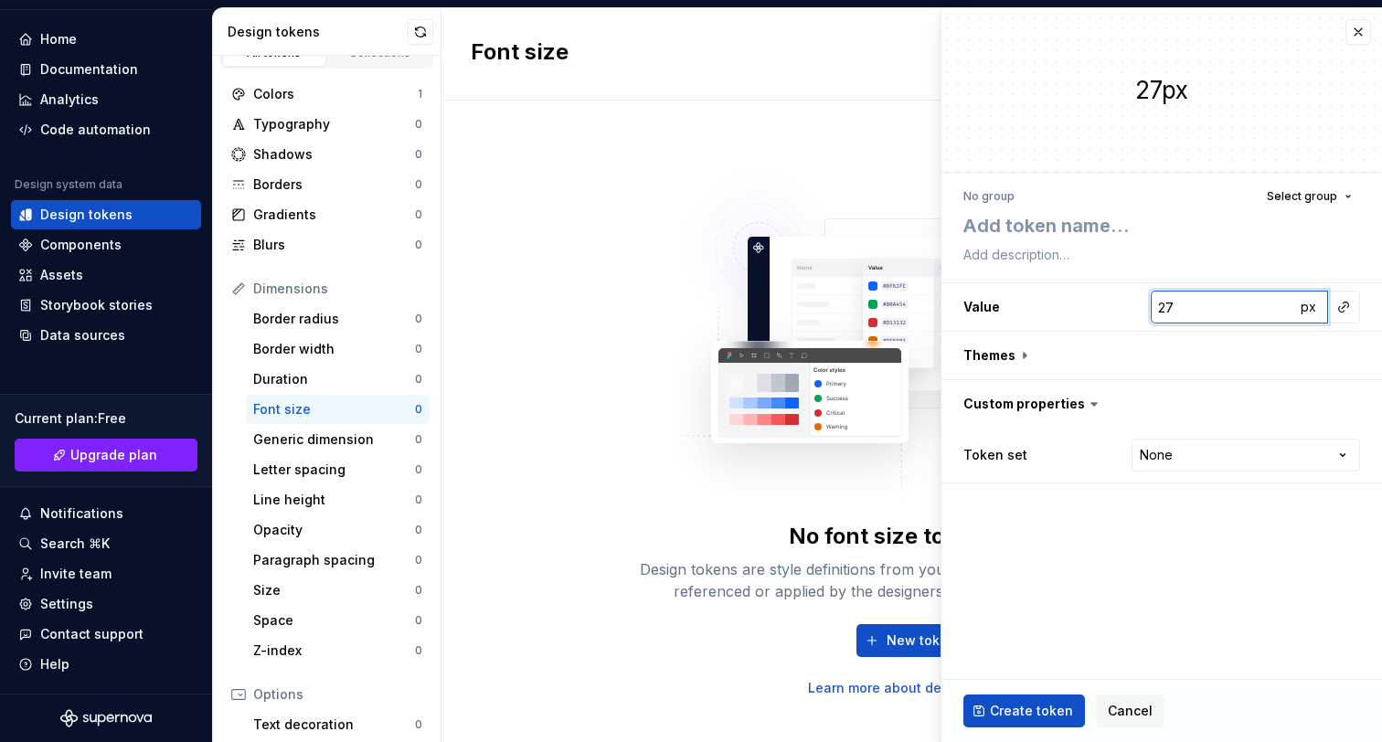
type input "28"
type textarea "*"
type input "29"
type textarea "*"
type input "30"
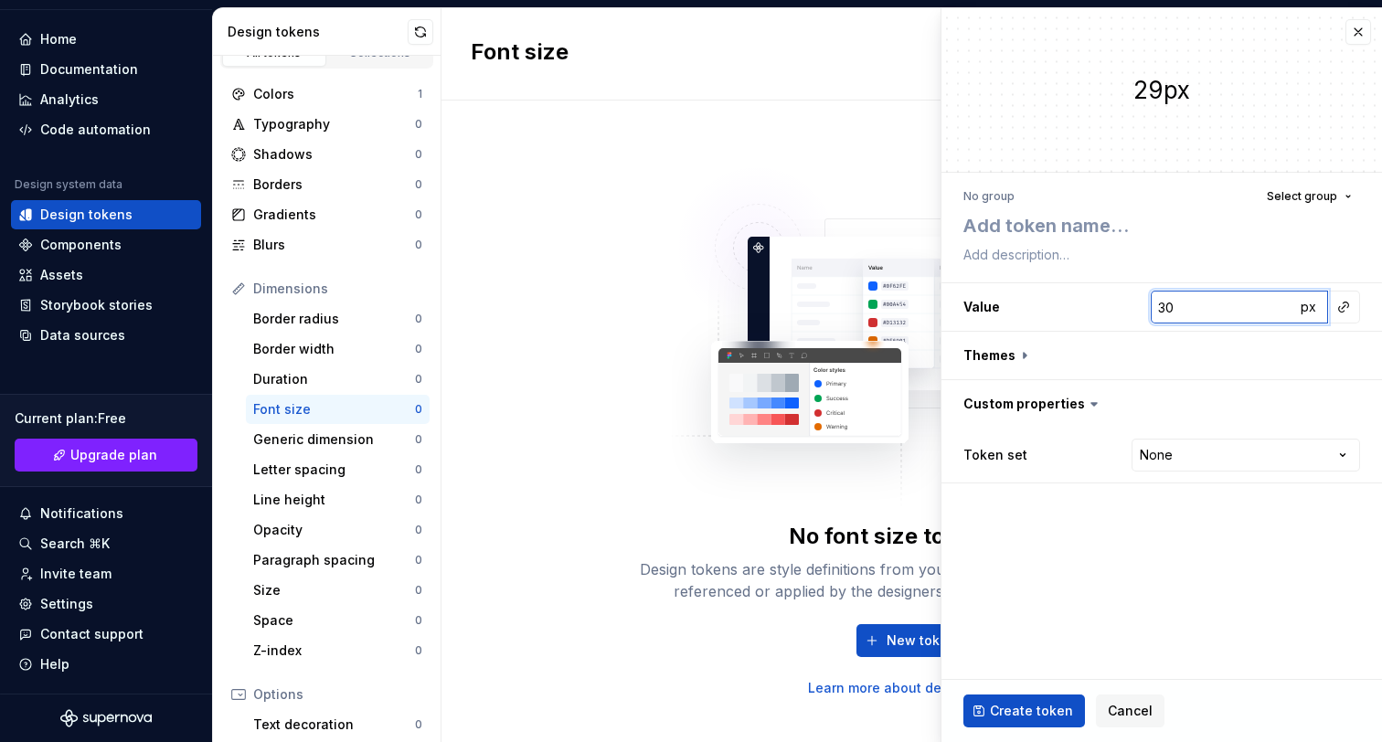
type textarea "*"
type input "31"
type textarea "*"
type input "32"
type textarea "*"
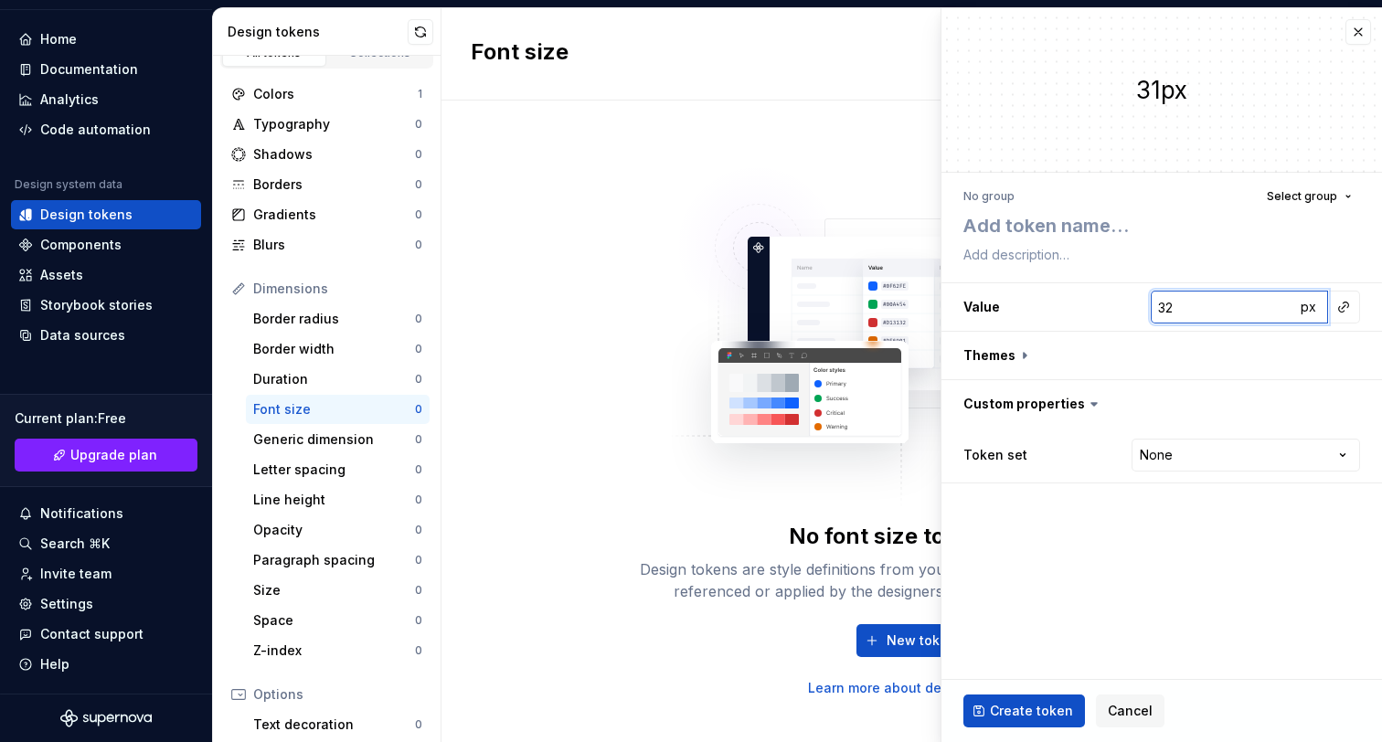
type input "33"
type textarea "*"
type input "34"
type textarea "*"
type input "35"
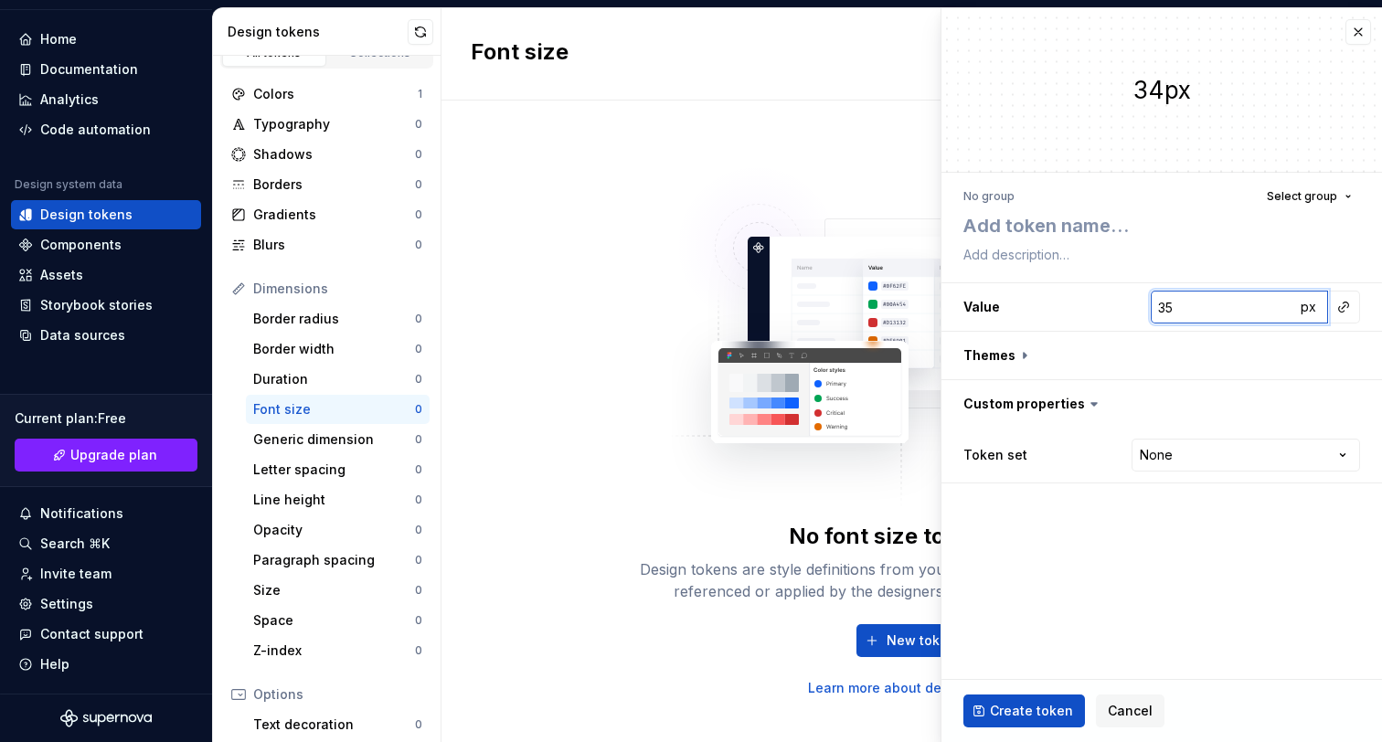
type textarea "*"
type input "36"
type textarea "*"
type input "37"
type textarea "*"
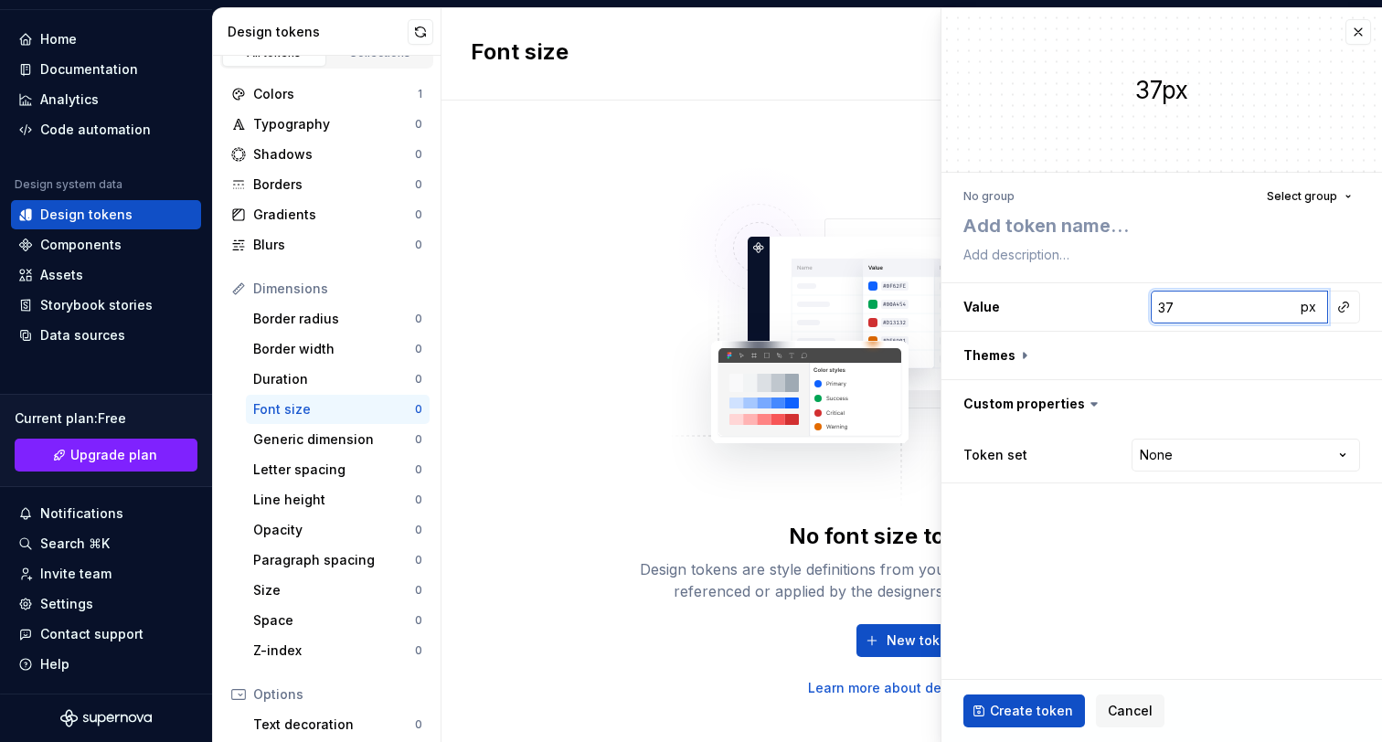
type input "38"
type textarea "*"
type input "39"
type textarea "*"
type input "40"
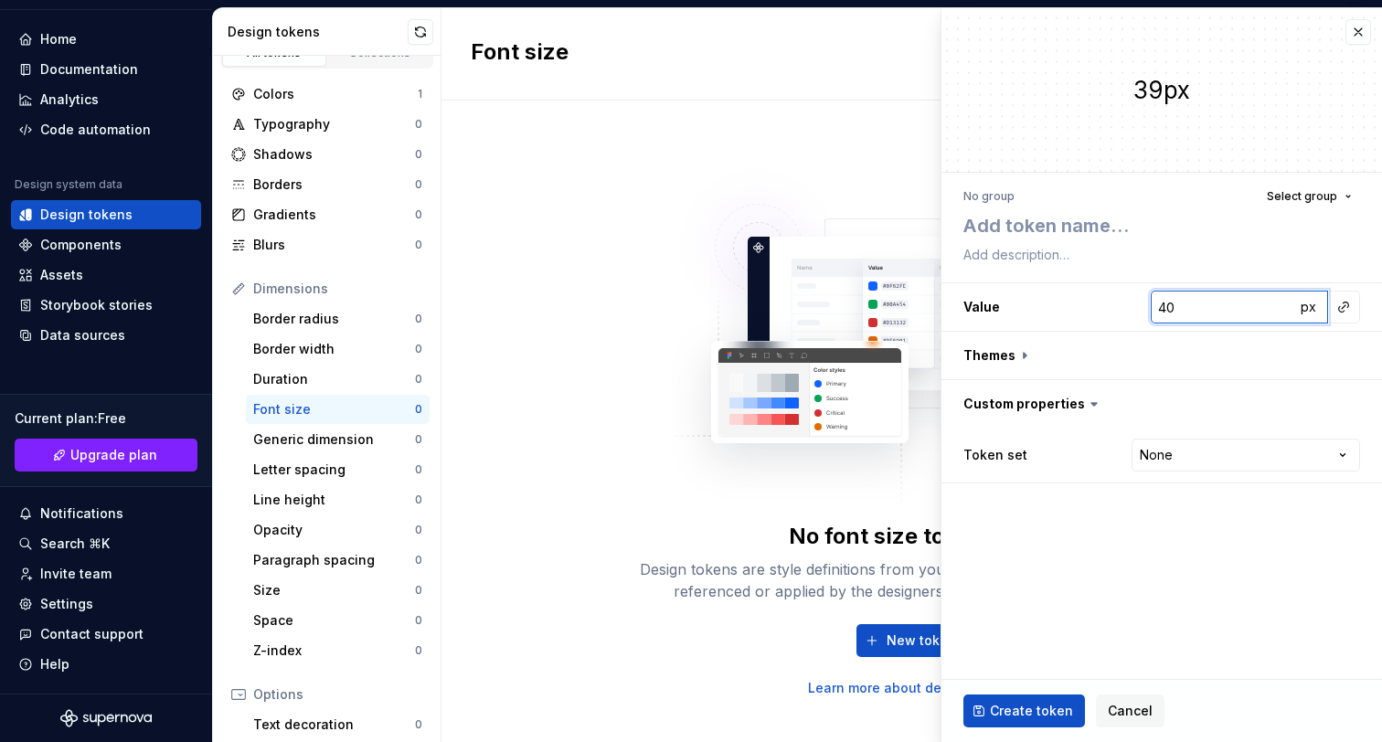
type textarea "*"
type input "41"
type textarea "*"
type input "42"
type textarea "*"
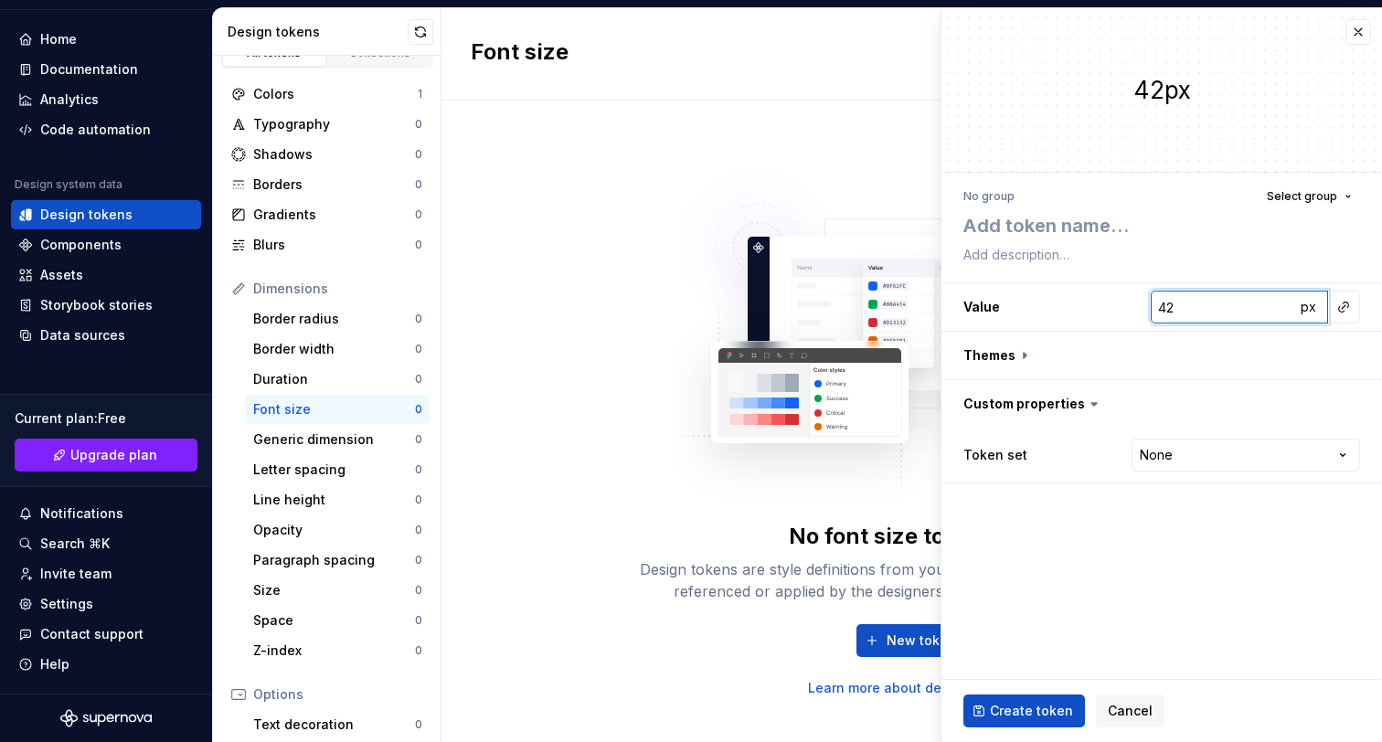
type input "43"
type textarea "*"
type input "44"
click at [1041, 345] on button "button" at bounding box center [1162, 356] width 441 height 48
type textarea "*"
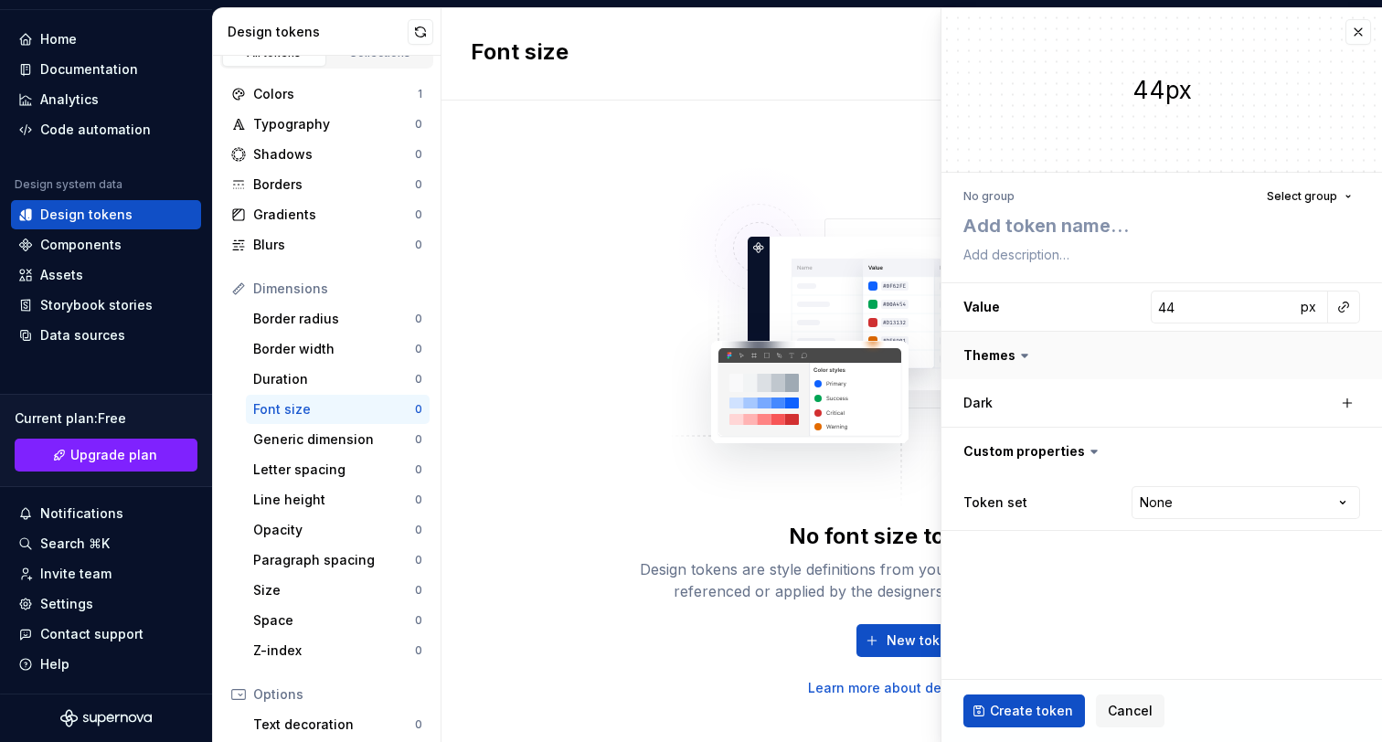
click at [1041, 345] on button "button" at bounding box center [1162, 356] width 441 height 48
click at [1355, 32] on button "button" at bounding box center [1359, 32] width 26 height 26
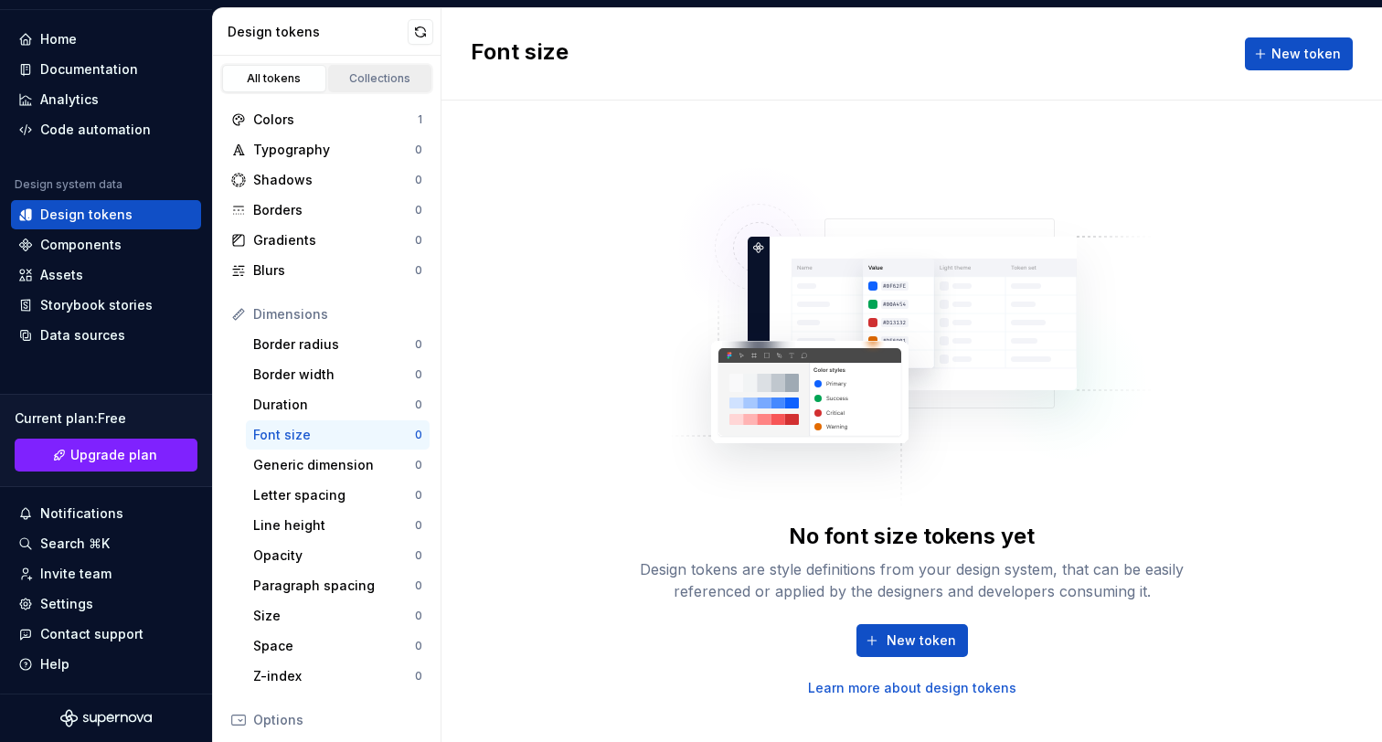
click at [337, 77] on div "Collections" at bounding box center [380, 78] width 91 height 15
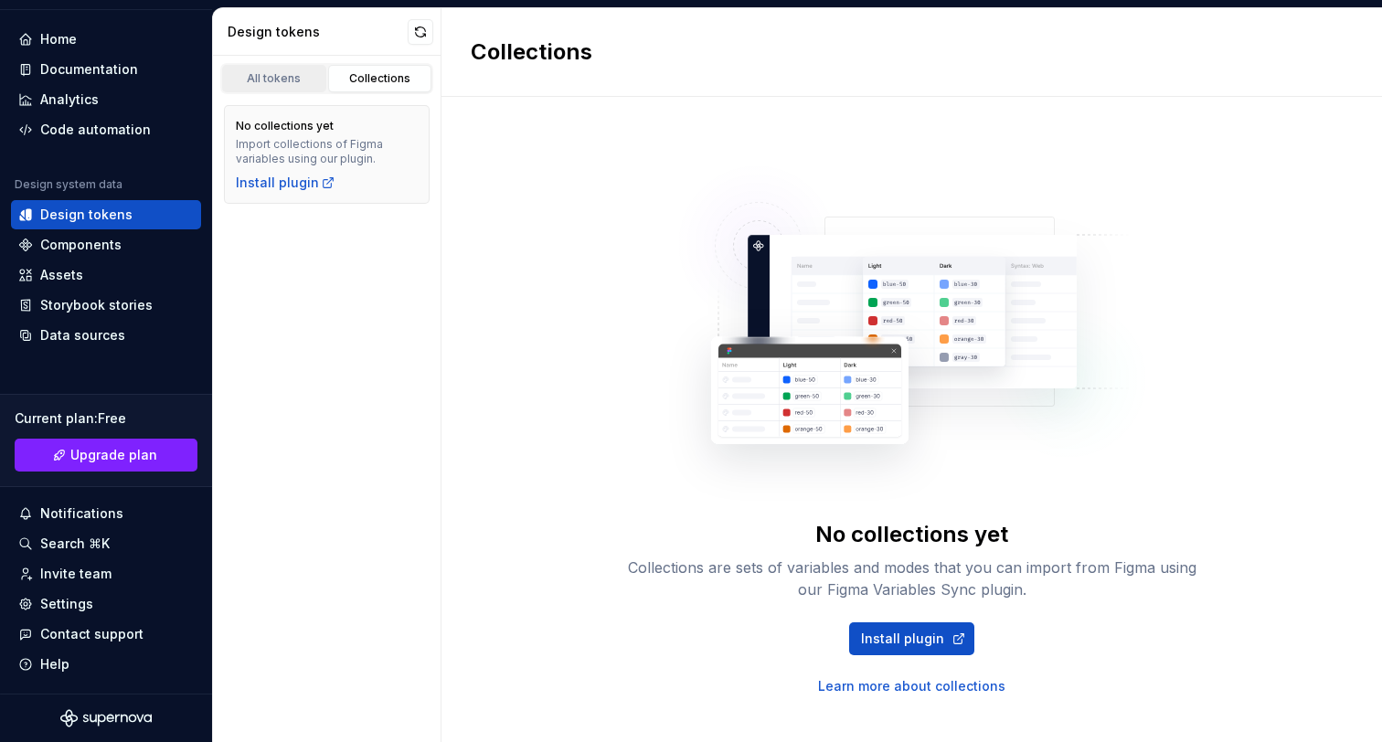
click at [287, 78] on div "All tokens" at bounding box center [274, 78] width 91 height 15
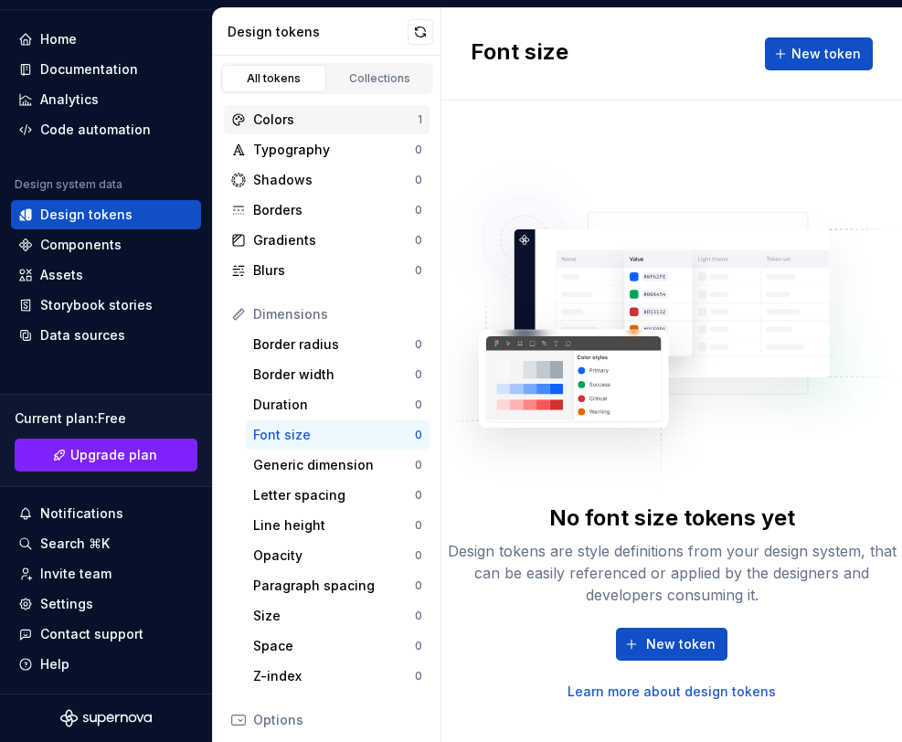
click at [341, 130] on div "Colors 1" at bounding box center [327, 119] width 206 height 29
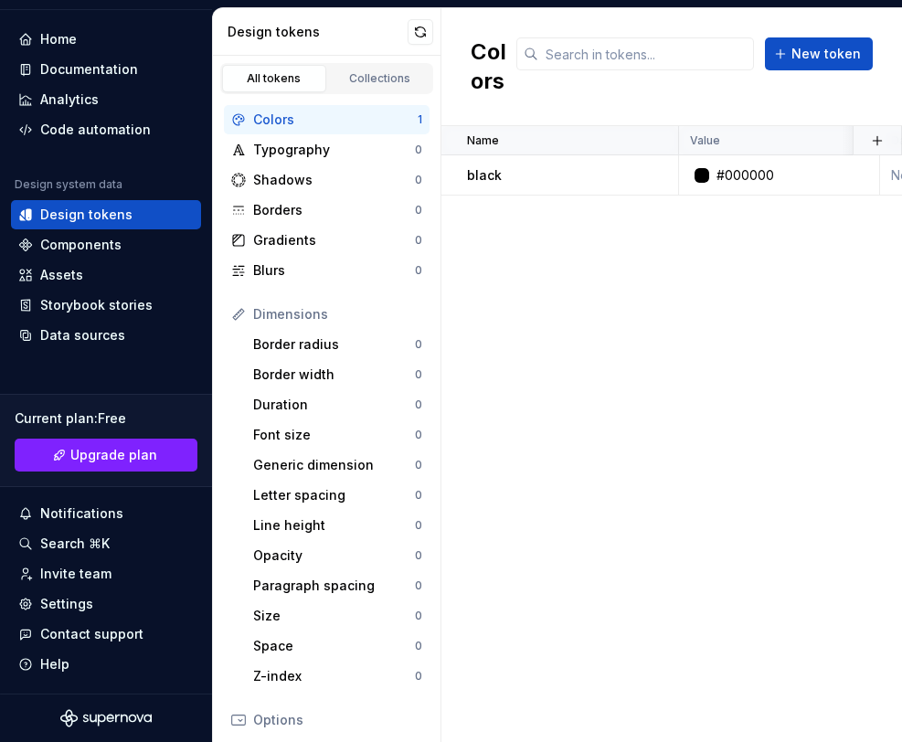
click at [338, 132] on div "Colors 1" at bounding box center [327, 119] width 206 height 29
click at [332, 140] on div "Typography 0" at bounding box center [327, 149] width 206 height 29
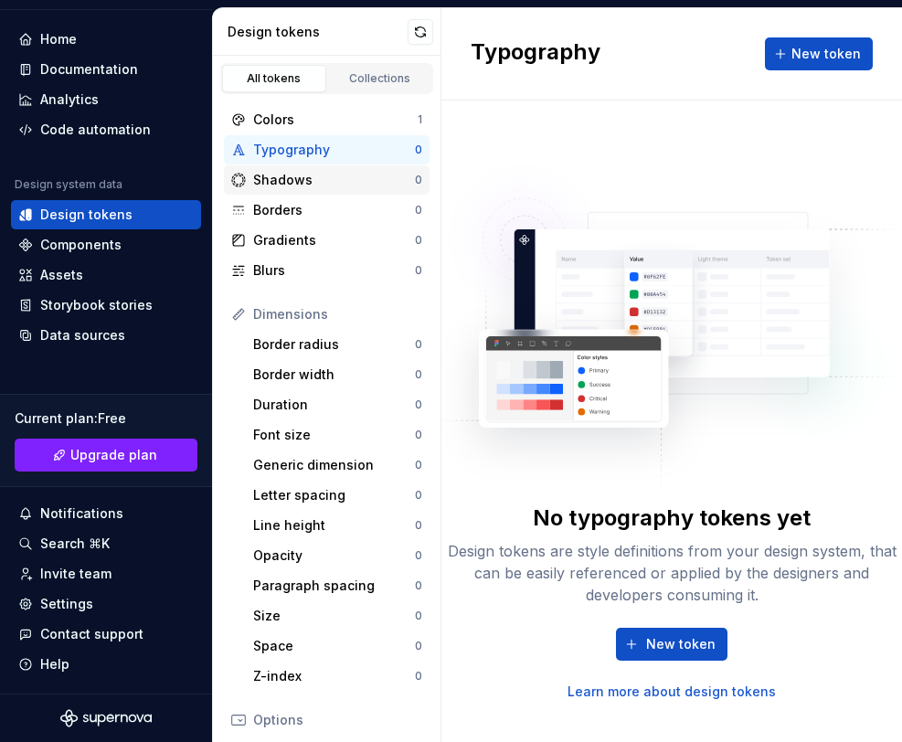
click at [306, 188] on div "Shadows" at bounding box center [334, 180] width 162 height 18
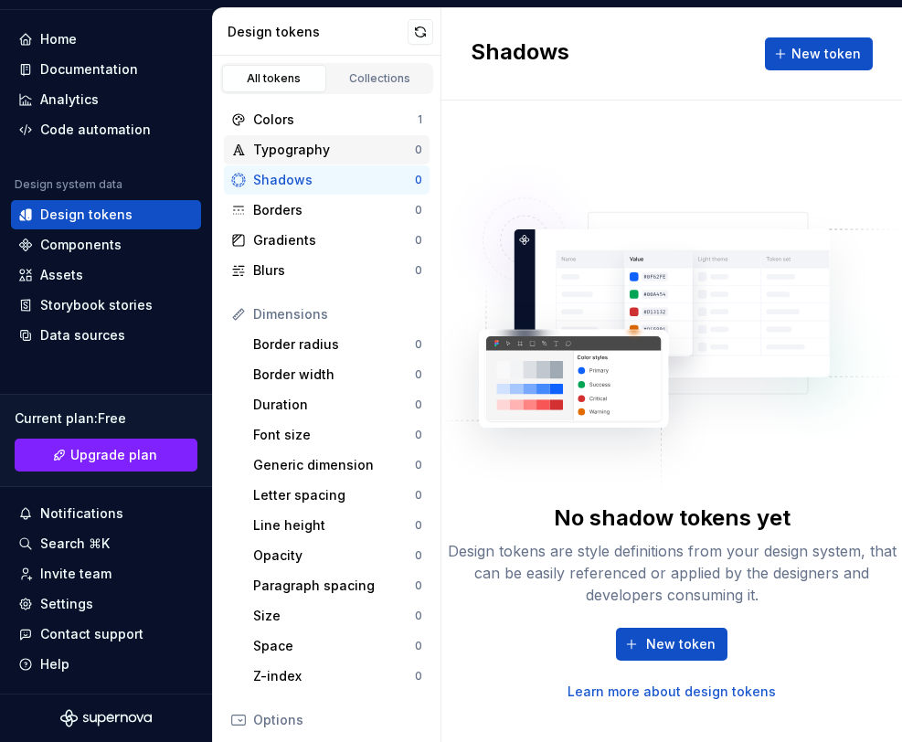
click at [337, 135] on div "Typography 0" at bounding box center [327, 149] width 206 height 29
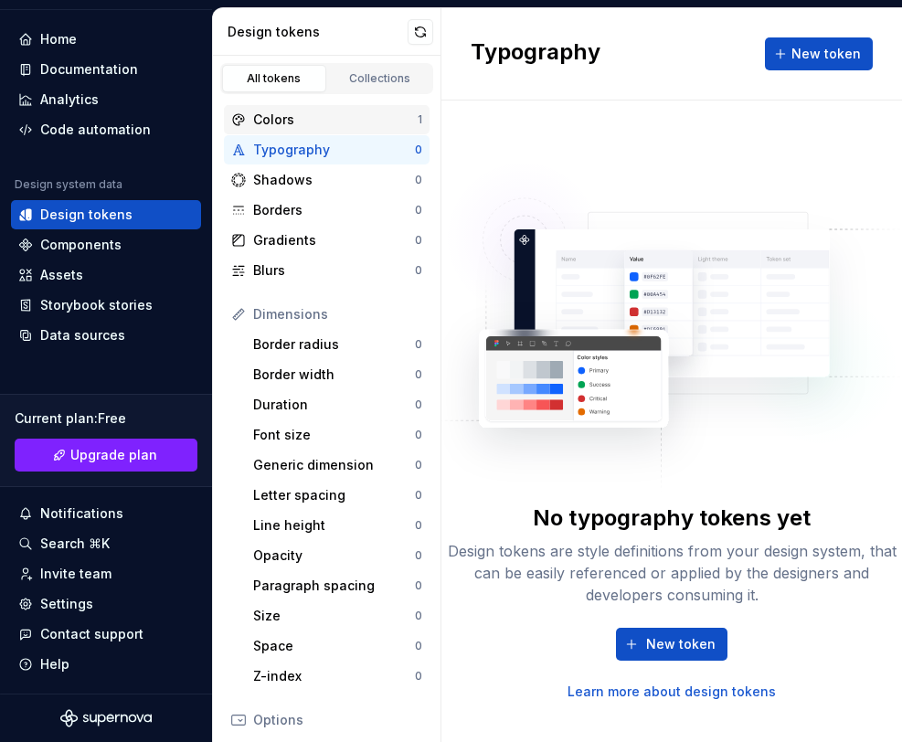
click at [338, 124] on div "Colors" at bounding box center [335, 120] width 165 height 18
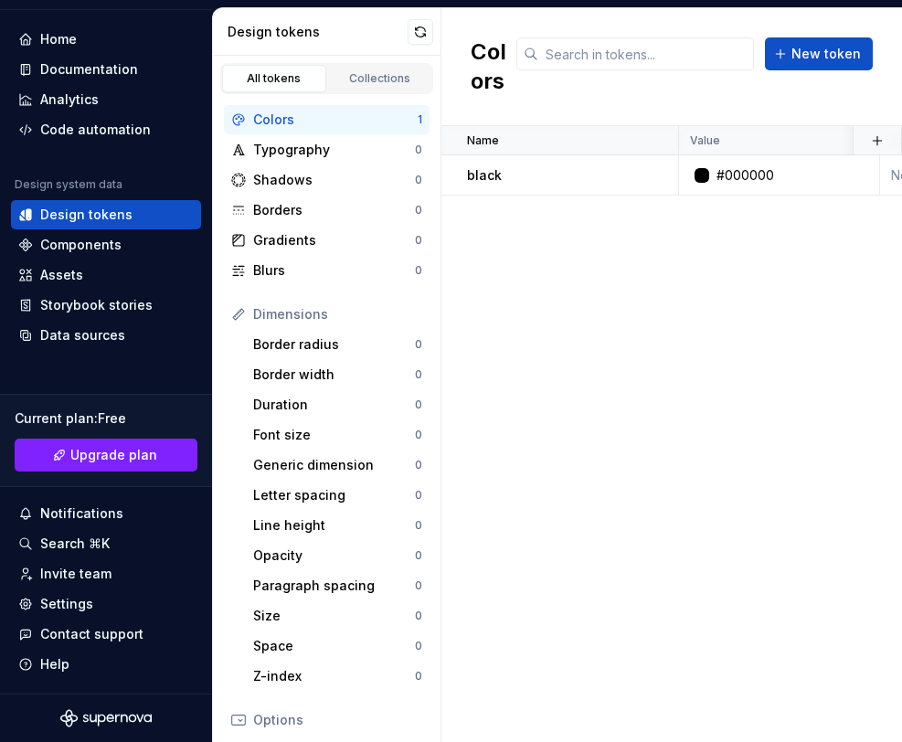
click at [300, 32] on div "Design tokens" at bounding box center [318, 32] width 180 height 18
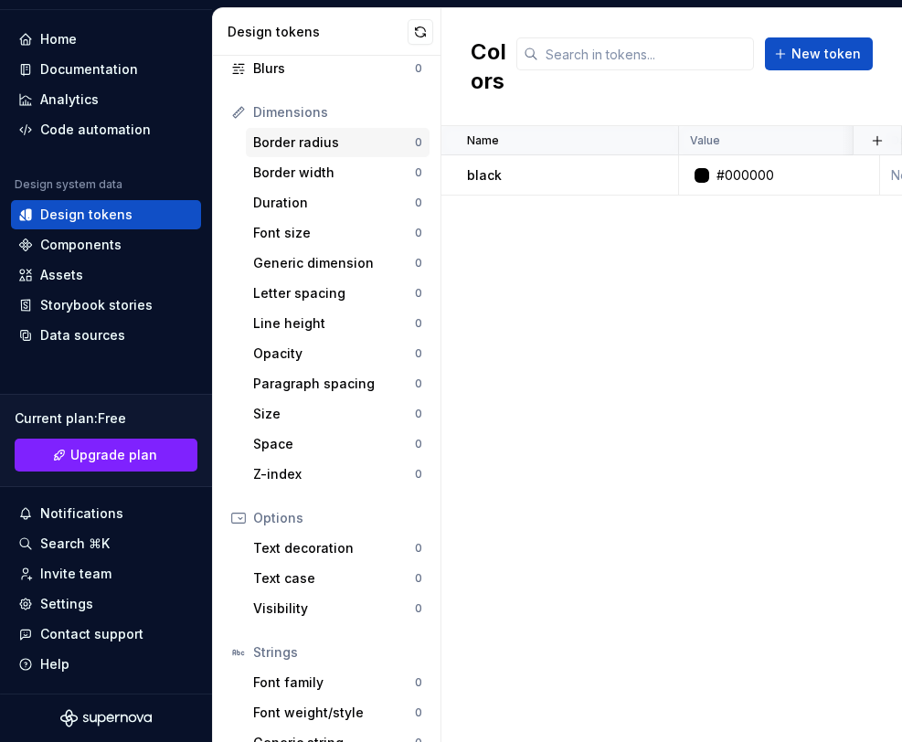
scroll to position [124, 0]
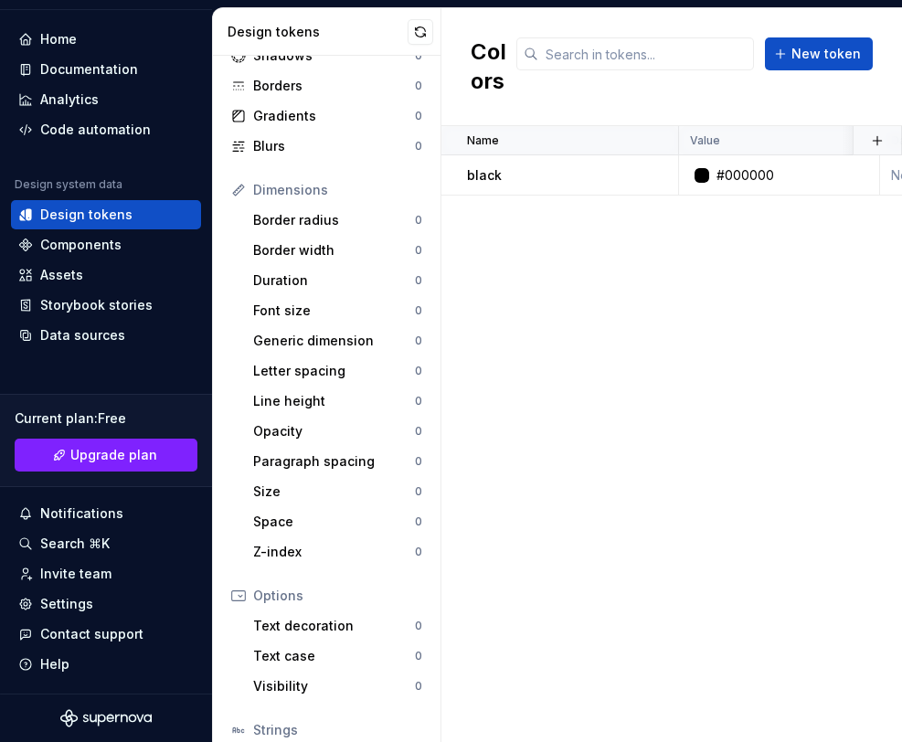
click at [306, 187] on div "Dimensions" at bounding box center [337, 190] width 169 height 18
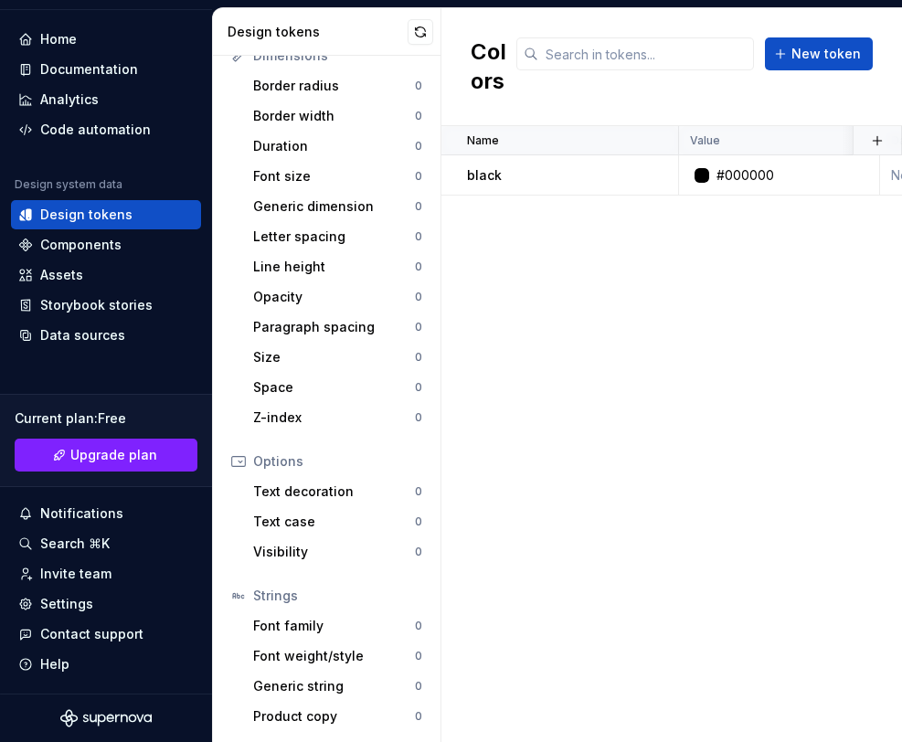
scroll to position [258, 0]
click at [295, 626] on div "Font family" at bounding box center [334, 627] width 162 height 18
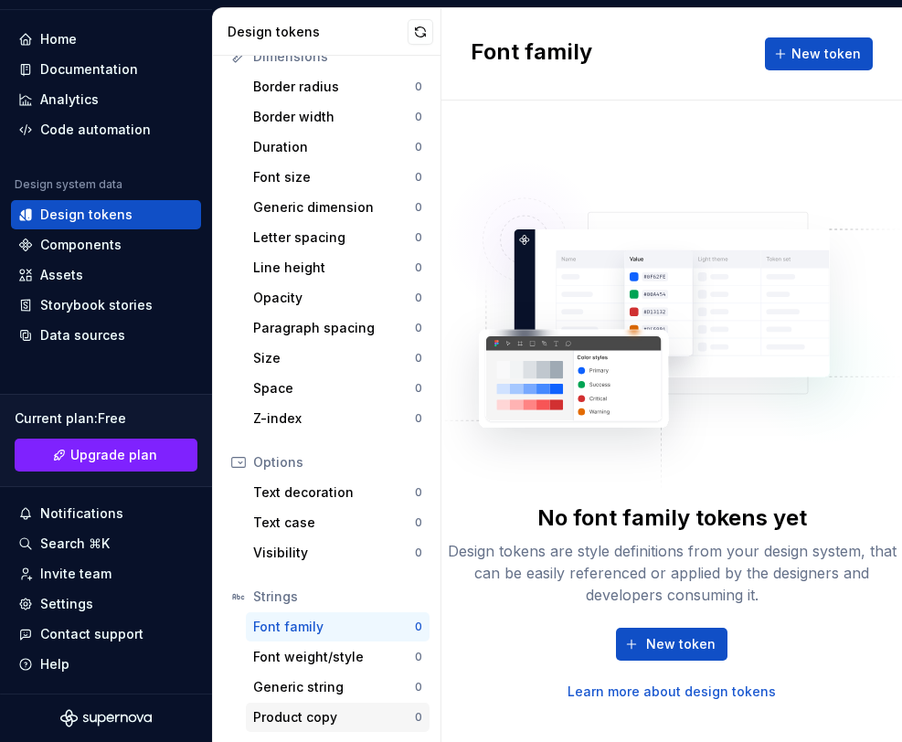
click at [332, 705] on div "Product copy 0" at bounding box center [338, 717] width 184 height 29
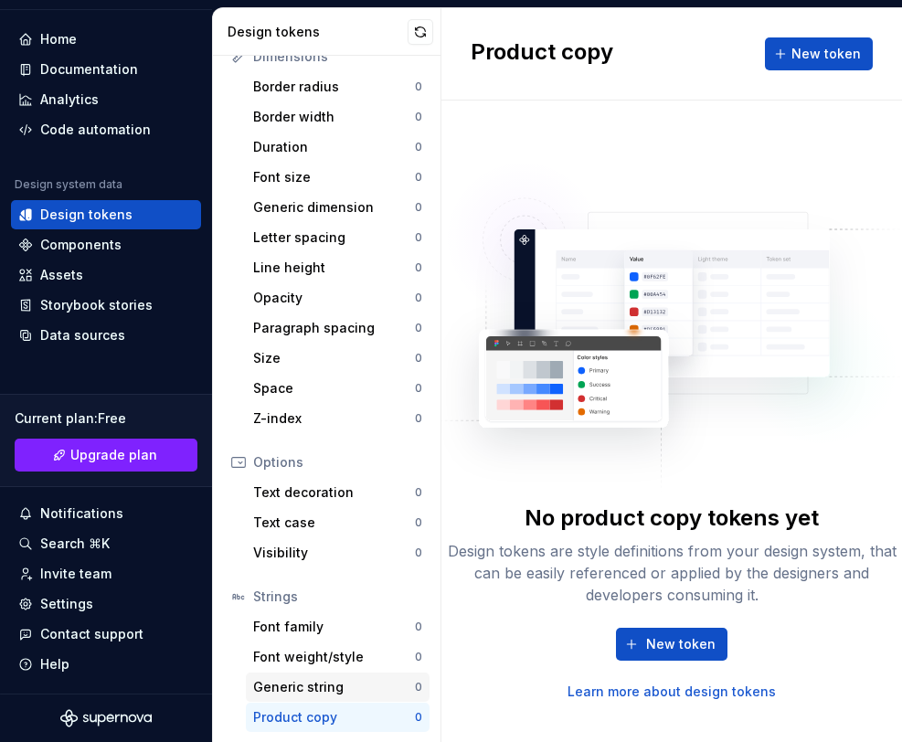
click at [353, 685] on div "Generic string" at bounding box center [334, 687] width 162 height 18
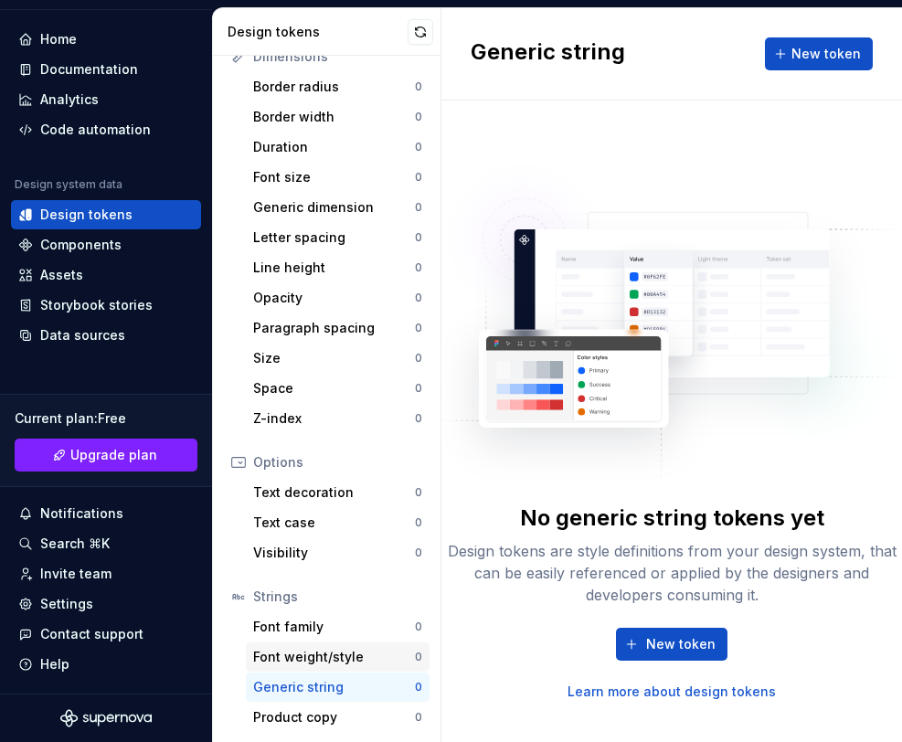
click at [375, 660] on div "Font weight/style" at bounding box center [334, 657] width 162 height 18
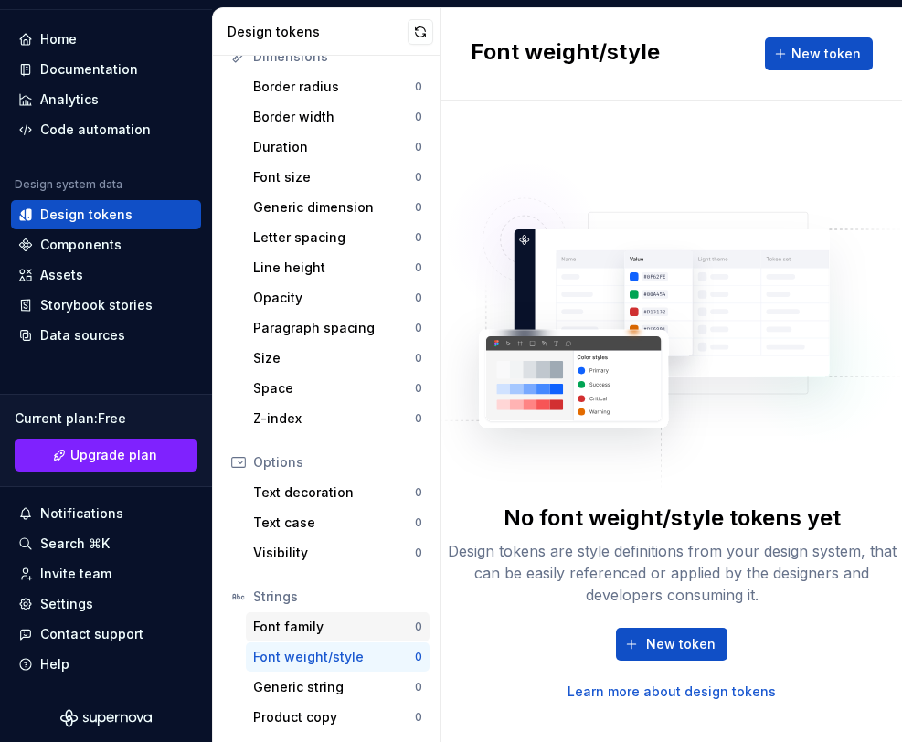
click at [365, 625] on div "Font family" at bounding box center [334, 627] width 162 height 18
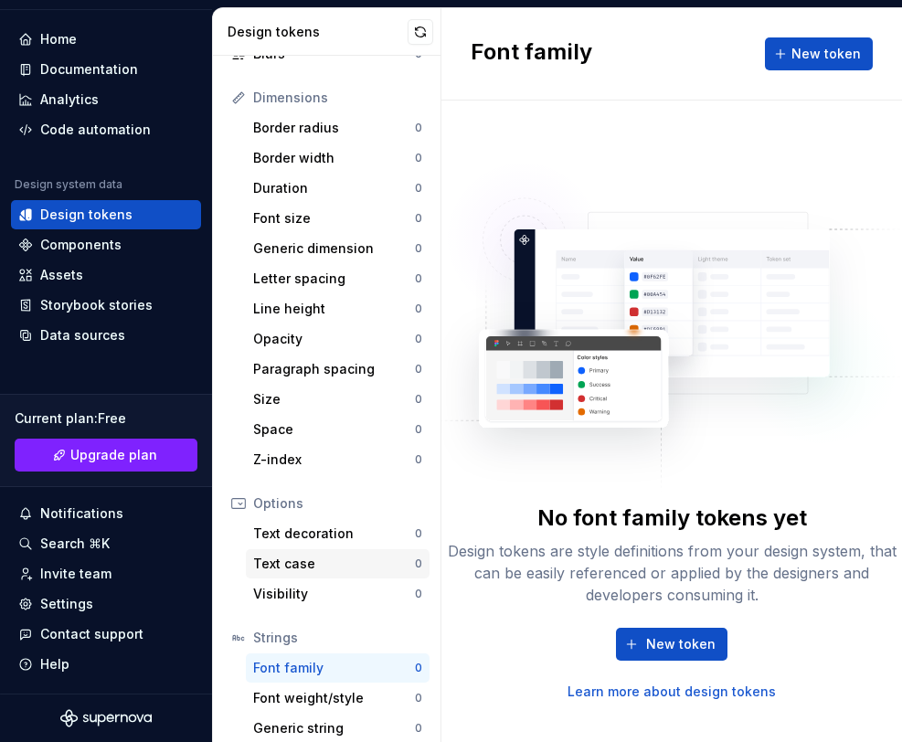
scroll to position [259, 0]
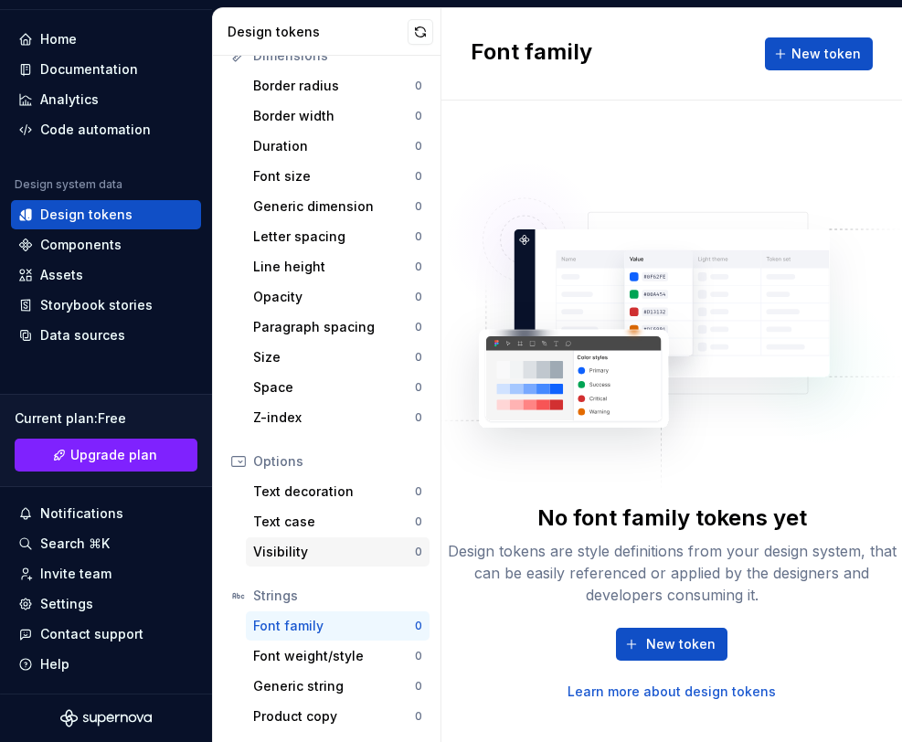
click at [321, 559] on div "Visibility" at bounding box center [334, 552] width 162 height 18
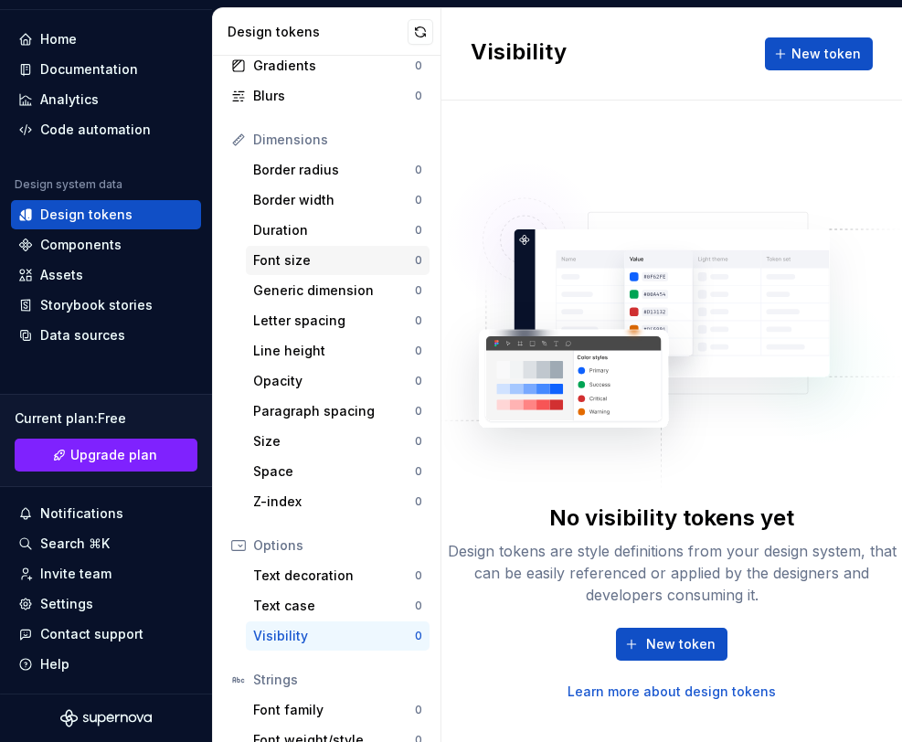
scroll to position [176, 0]
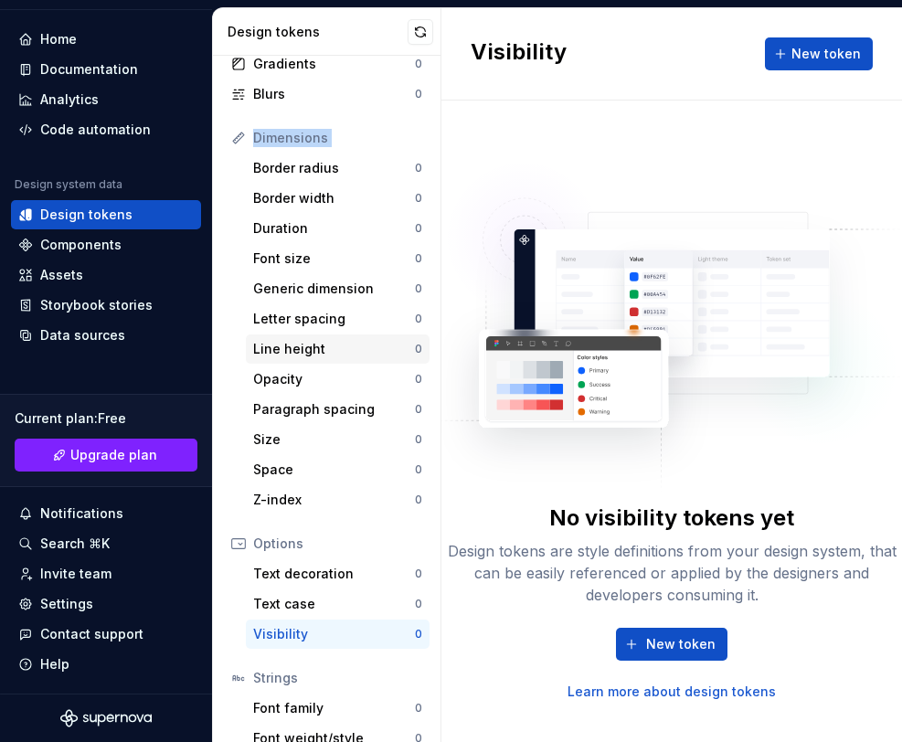
drag, startPoint x: 229, startPoint y: 165, endPoint x: 383, endPoint y: 345, distance: 237.3
click at [383, 330] on div "Dimensions Border radius 0 Border width 0 Duration 0 Font size 0 Generic dimens…" at bounding box center [327, 318] width 206 height 391
click at [386, 398] on div "Paragraph spacing 0" at bounding box center [338, 409] width 184 height 29
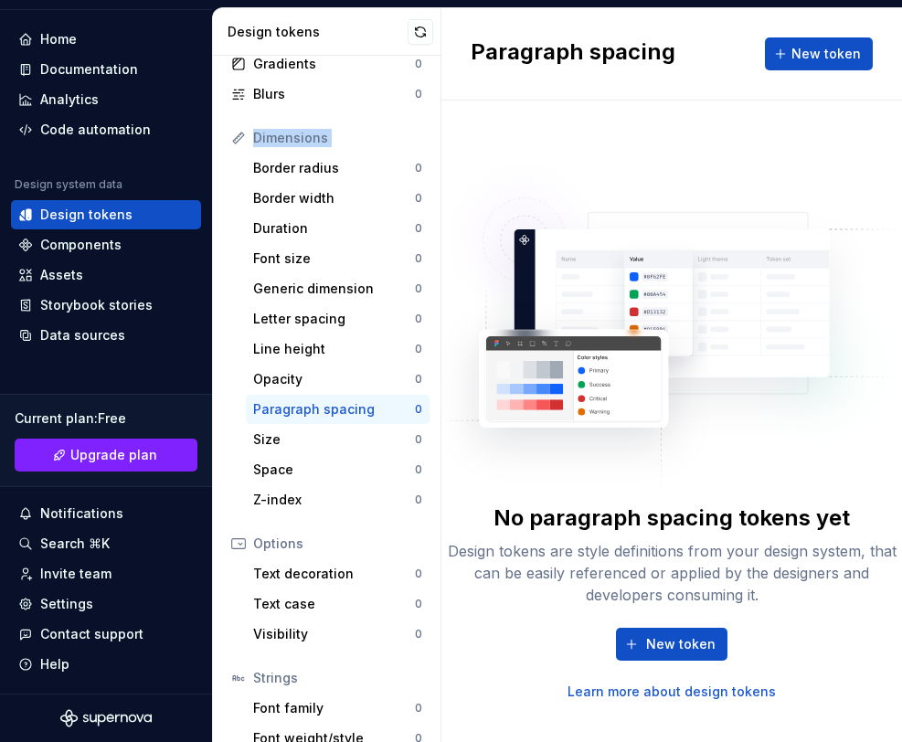
drag, startPoint x: 329, startPoint y: 527, endPoint x: 232, endPoint y: 142, distance: 396.9
click at [231, 141] on div "Colors 1 Typography 0 Shadows 0 Borders 0 Gradients 0 Blurs 0 Dimensions Border…" at bounding box center [327, 371] width 228 height 907
copy div "Dimensions Border radius 0 Border width 0 Duration 0 Font size 0 Generic dimens…"
click at [574, 171] on img at bounding box center [672, 317] width 461 height 350
click at [314, 131] on div "Dimensions" at bounding box center [337, 138] width 169 height 18
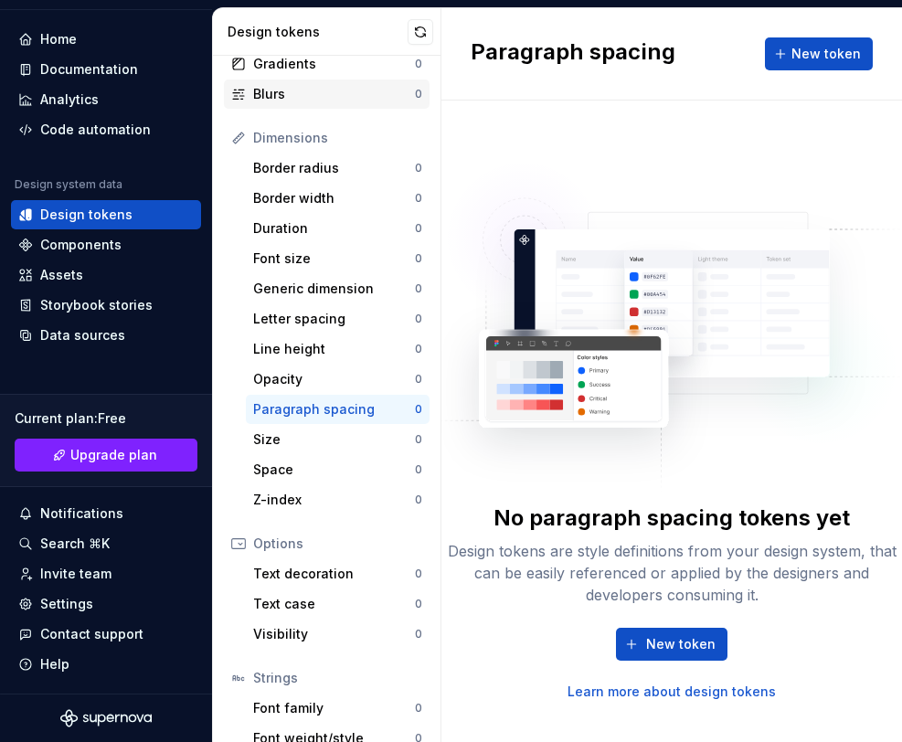
click at [290, 85] on div "Blurs" at bounding box center [334, 94] width 162 height 18
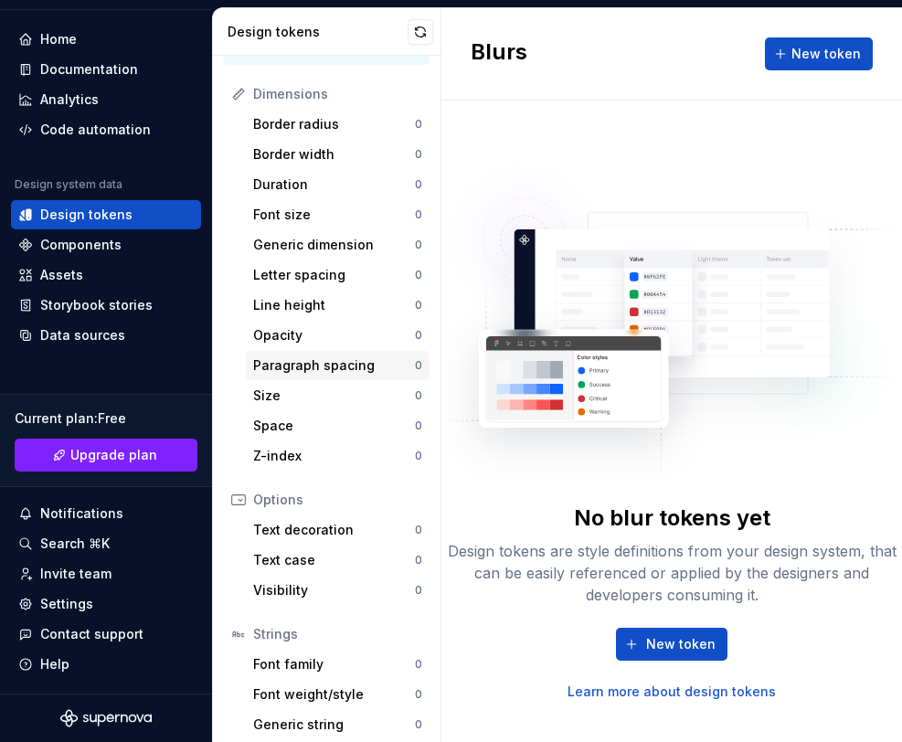
scroll to position [259, 0]
